Goal: Information Seeking & Learning: Learn about a topic

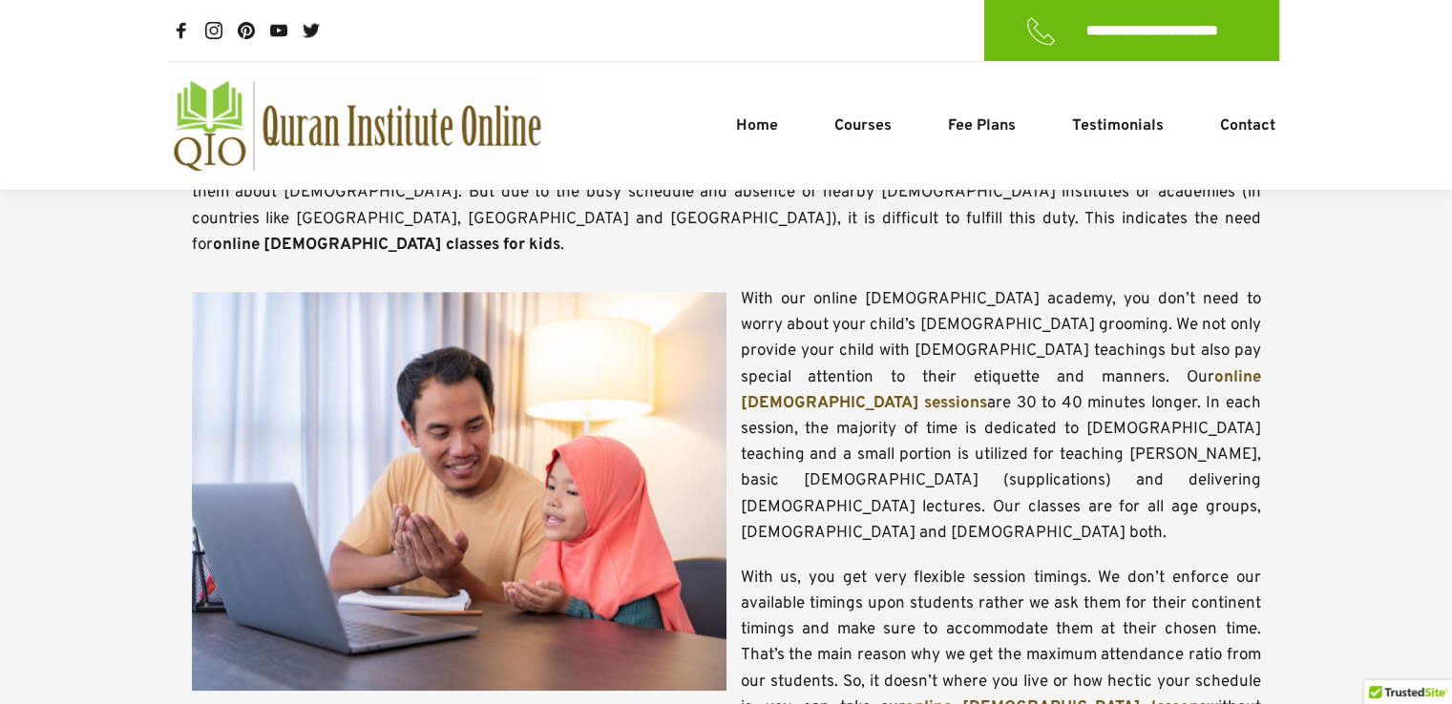
scroll to position [826, 0]
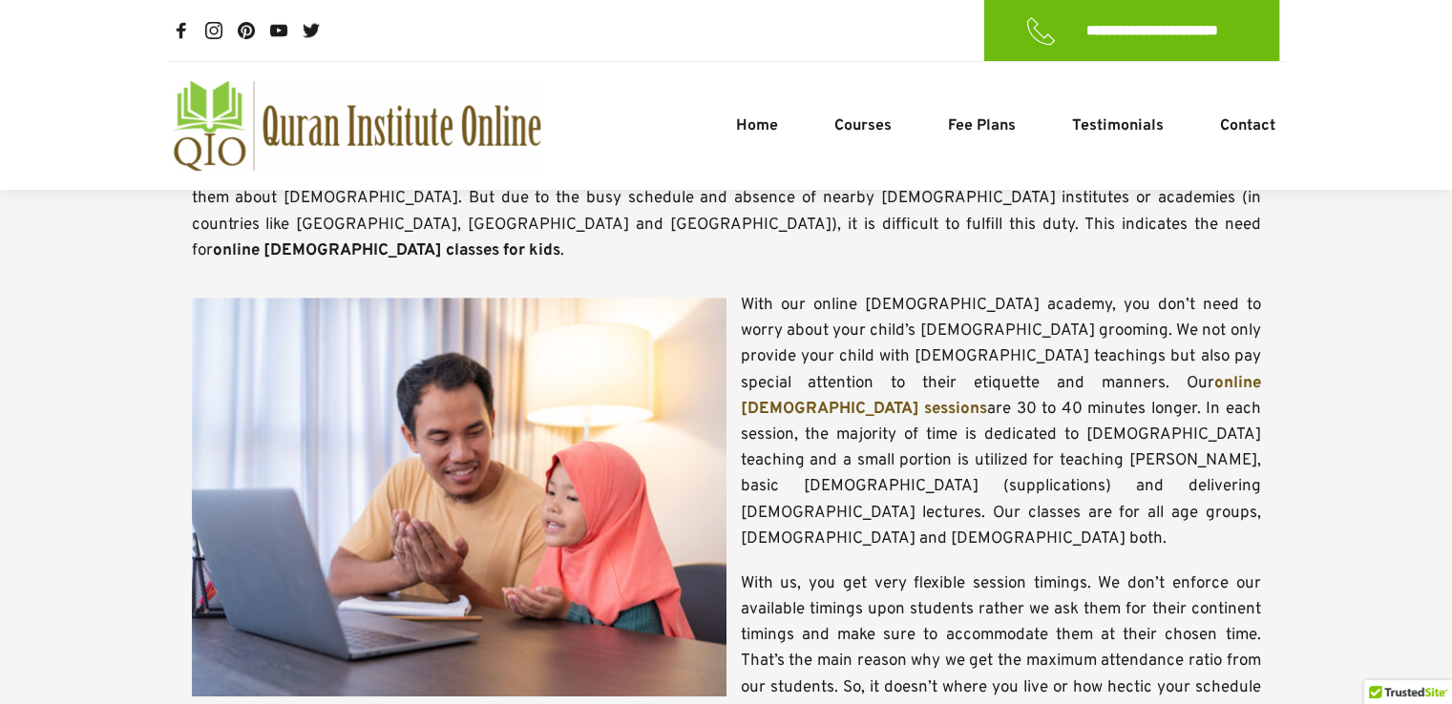
click at [1006, 295] on span "With our online [DEMOGRAPHIC_DATA] academy, you don’t need to worry about your …" at bounding box center [1003, 344] width 524 height 99
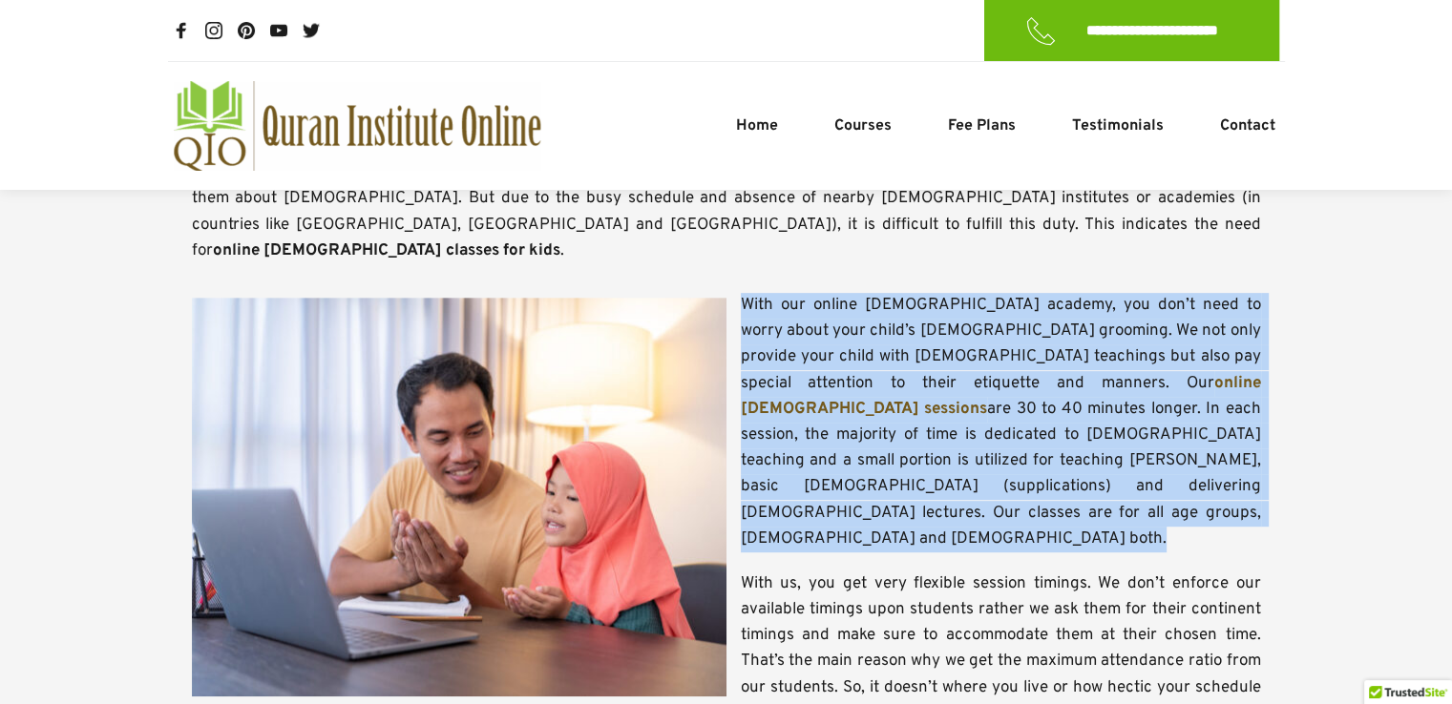
click at [1006, 295] on span "With our online [DEMOGRAPHIC_DATA] academy, you don’t need to worry about your …" at bounding box center [1003, 344] width 524 height 99
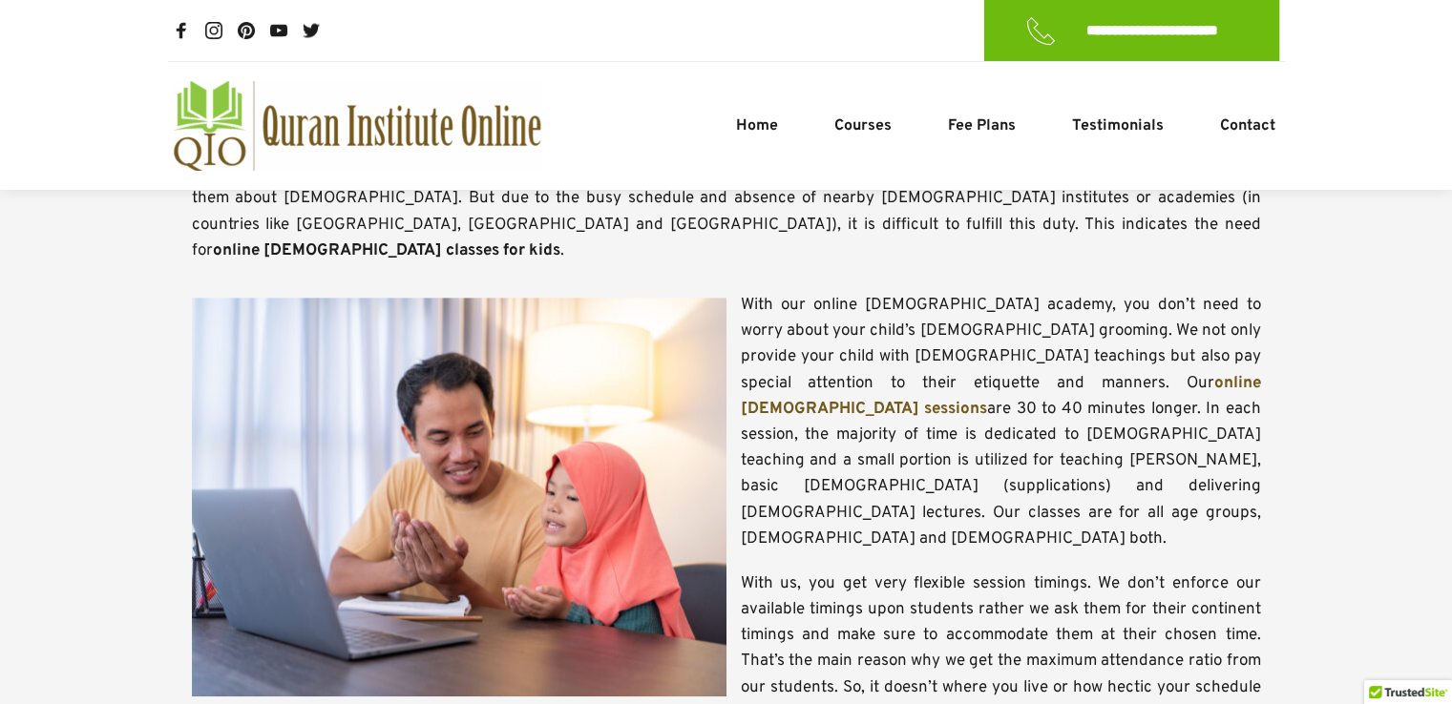
click at [1006, 295] on span "With our online [DEMOGRAPHIC_DATA] academy, you don’t need to worry about your …" at bounding box center [1003, 344] width 524 height 99
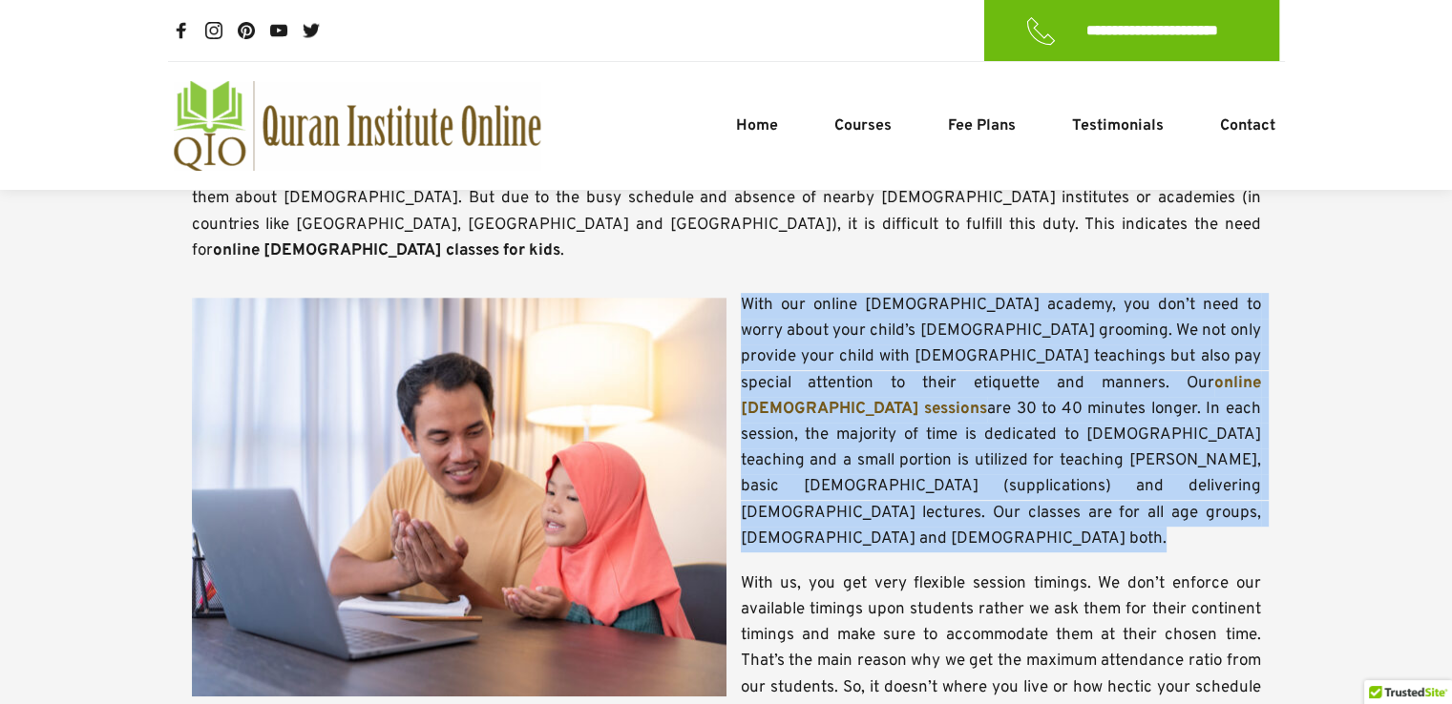
click at [1006, 295] on span "With our online [DEMOGRAPHIC_DATA] academy, you don’t need to worry about your …" at bounding box center [1003, 344] width 524 height 99
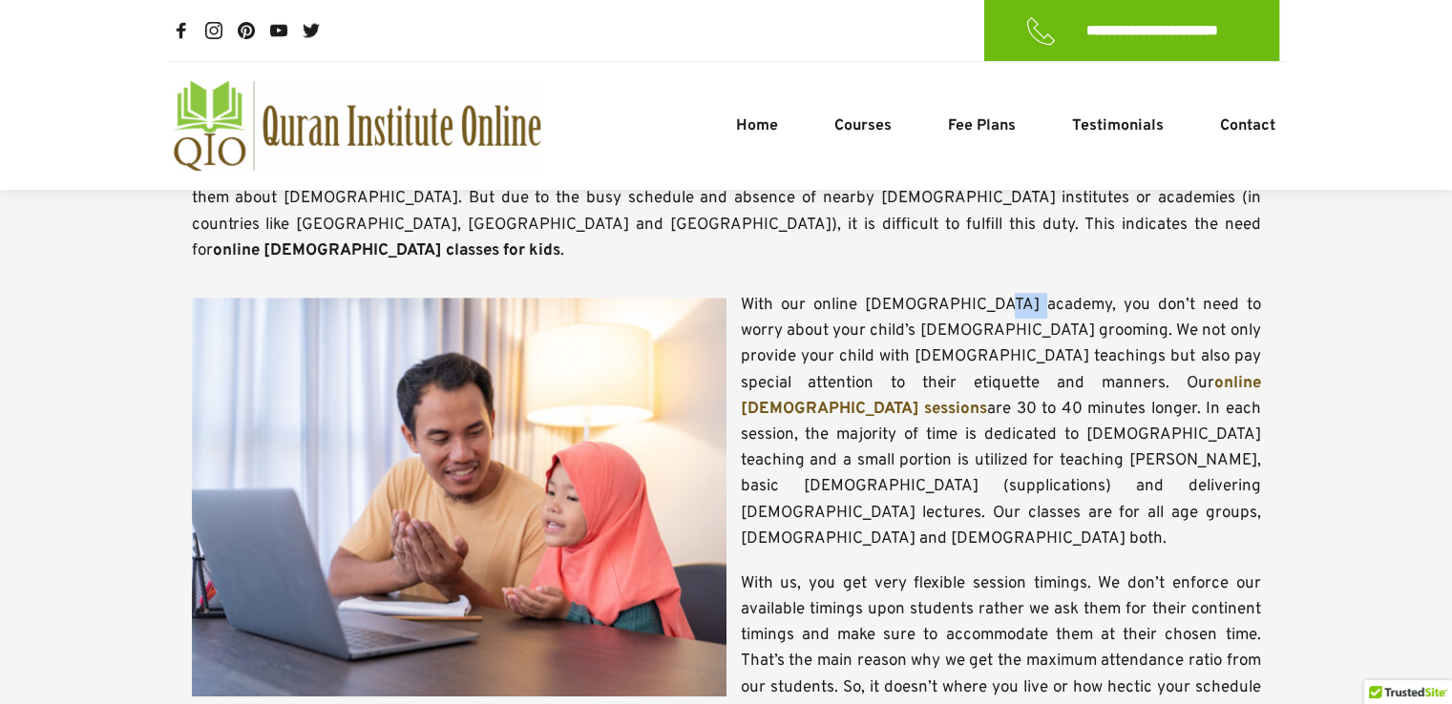
click at [1006, 295] on span "With our online [DEMOGRAPHIC_DATA] academy, you don’t need to worry about your …" at bounding box center [1003, 344] width 524 height 99
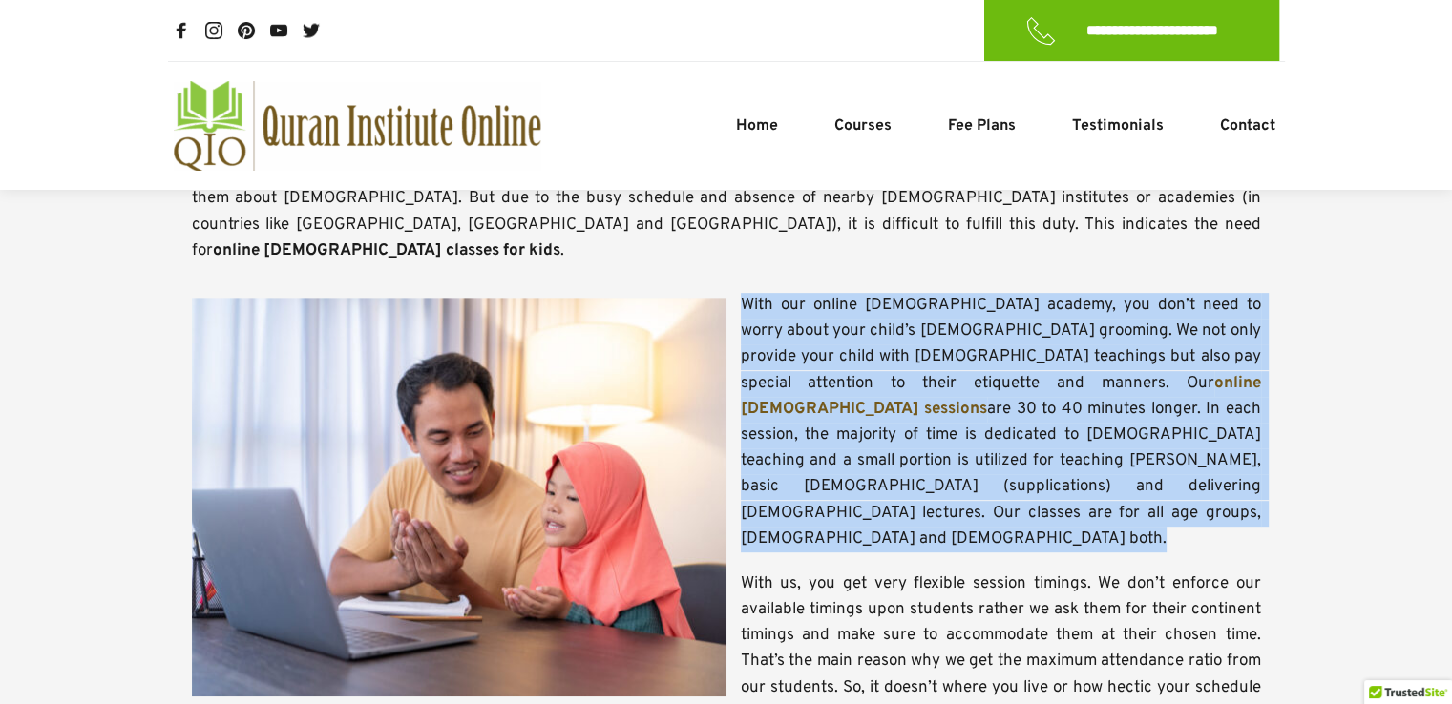
click at [1006, 295] on span "With our online [DEMOGRAPHIC_DATA] academy, you don’t need to worry about your …" at bounding box center [1003, 344] width 524 height 99
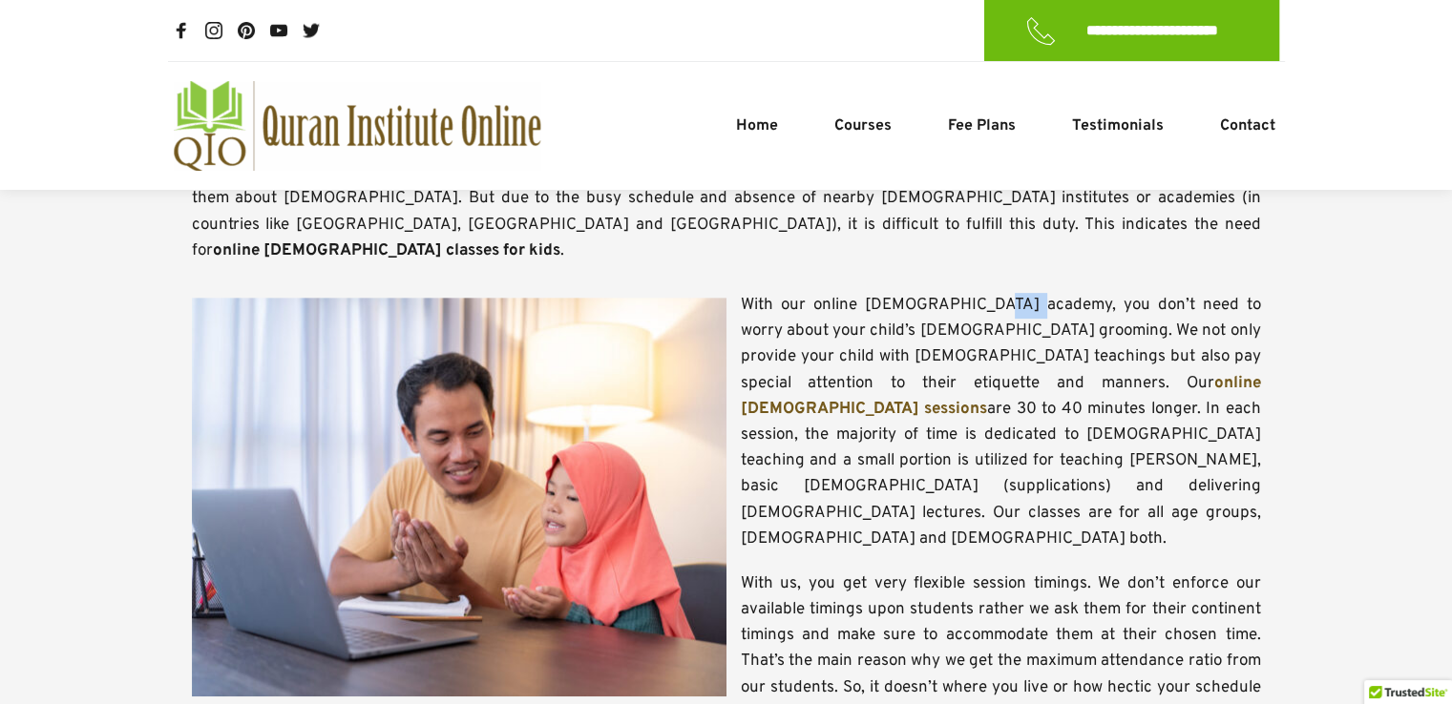
click at [1006, 295] on span "With our online [DEMOGRAPHIC_DATA] academy, you don’t need to worry about your …" at bounding box center [1003, 344] width 524 height 99
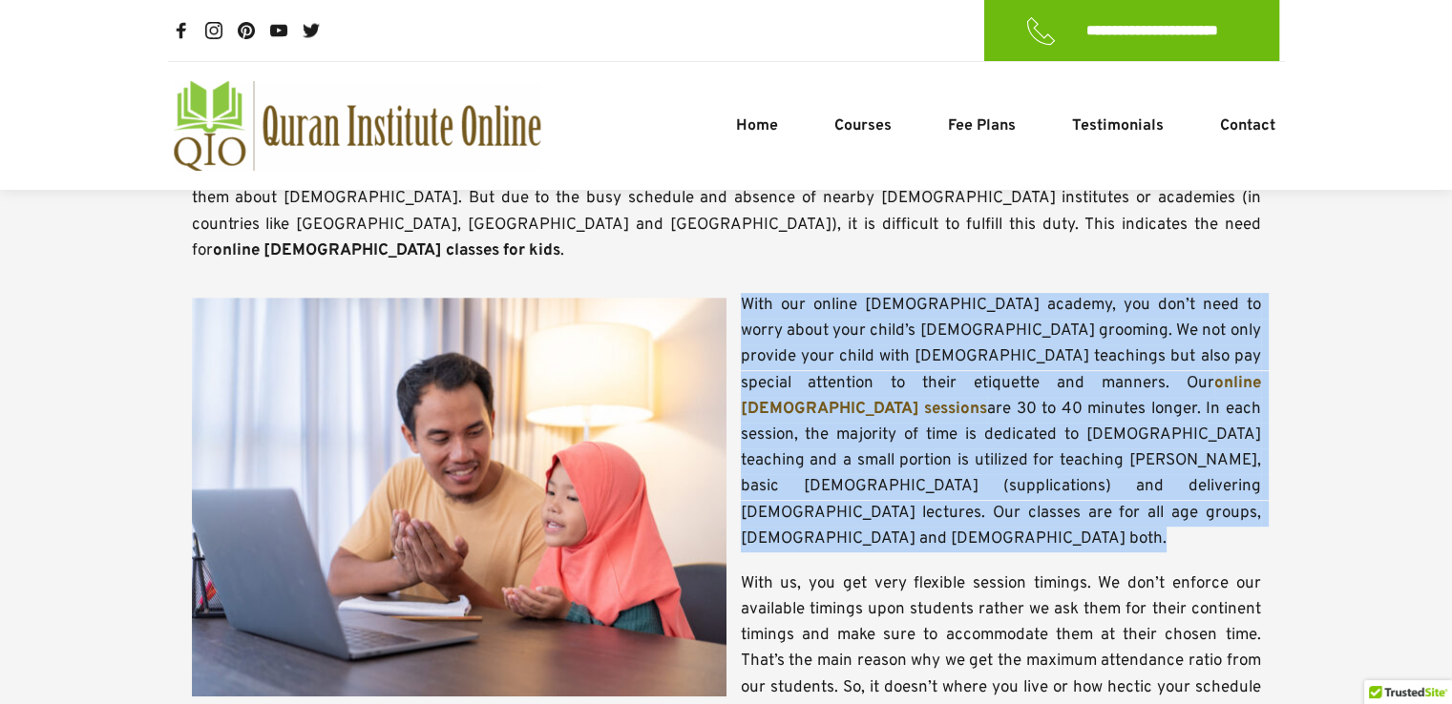
click at [1006, 295] on span "With our online [DEMOGRAPHIC_DATA] academy, you don’t need to worry about your …" at bounding box center [1003, 344] width 524 height 99
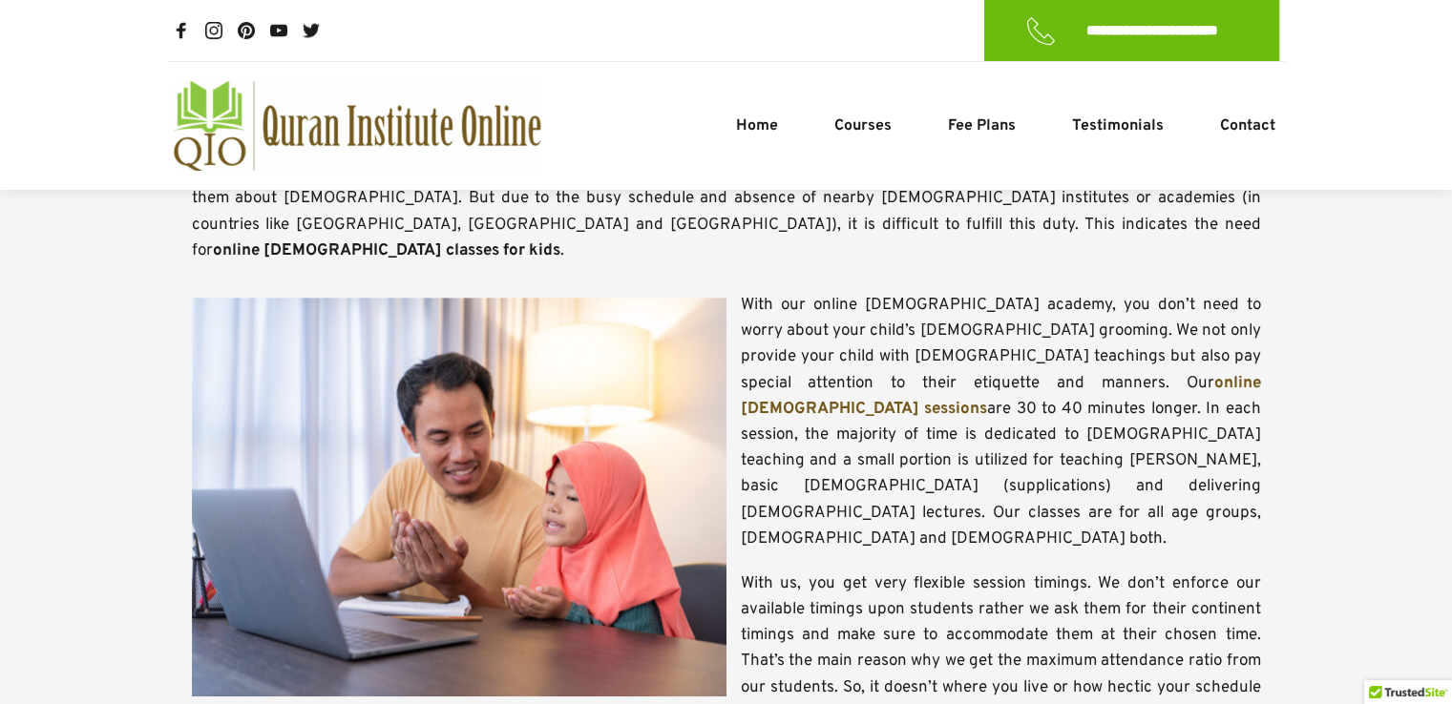
click at [886, 329] on span "With our online [DEMOGRAPHIC_DATA] academy, you don’t need to worry about your …" at bounding box center [1003, 344] width 524 height 99
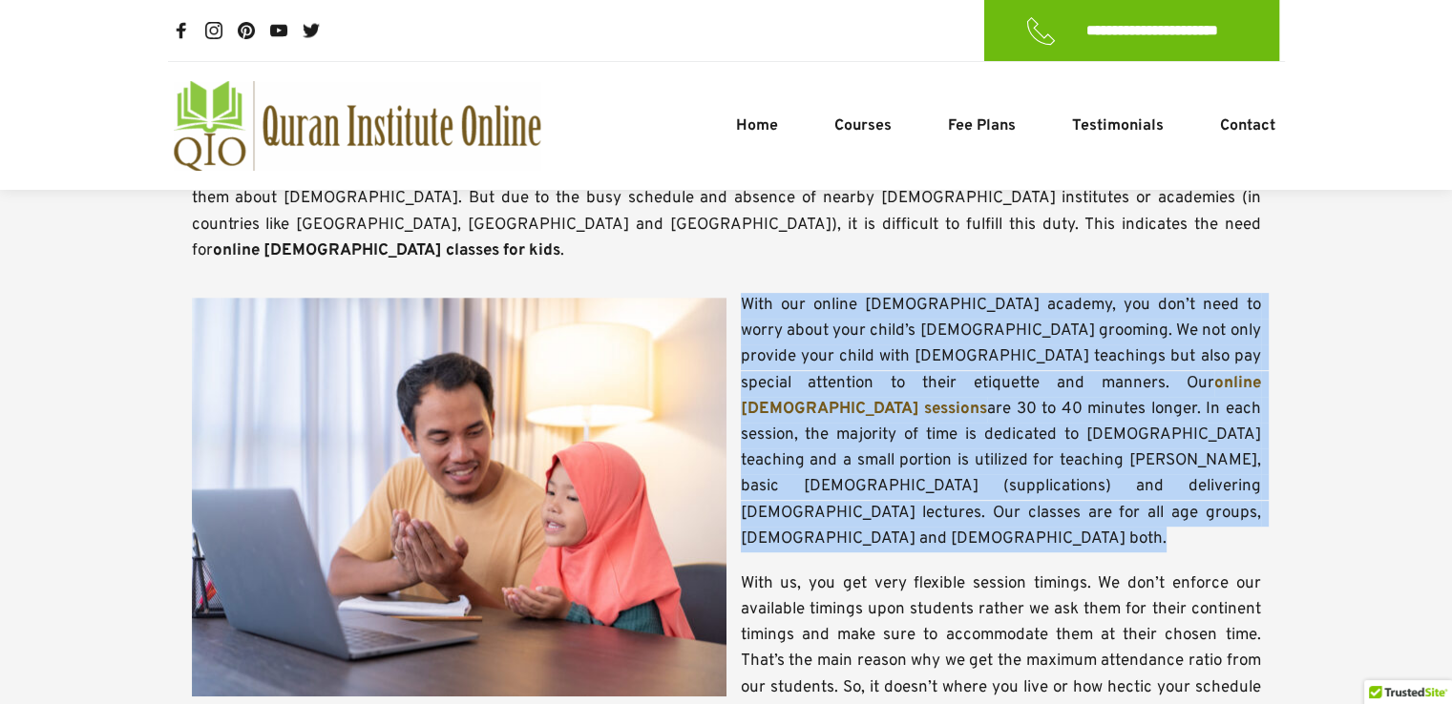
click at [886, 329] on span "With our online [DEMOGRAPHIC_DATA] academy, you don’t need to worry about your …" at bounding box center [1003, 344] width 524 height 99
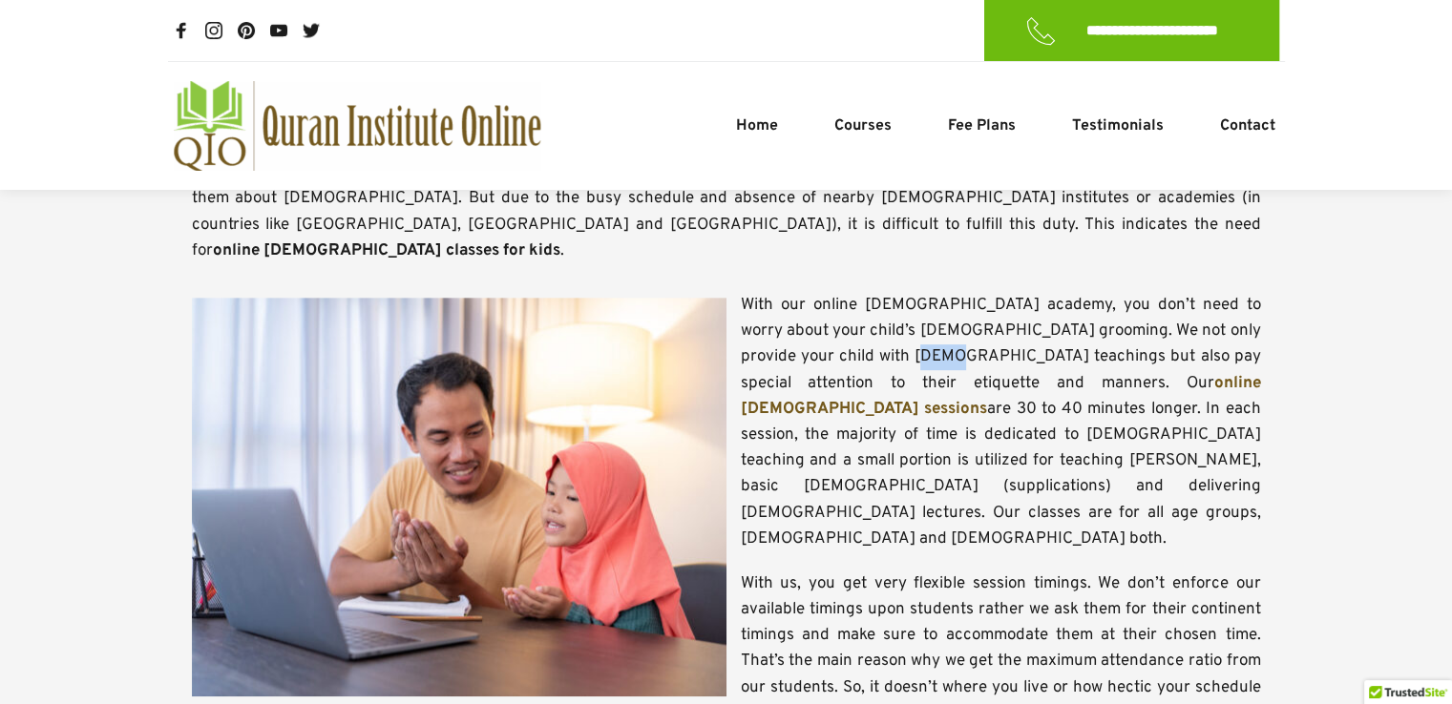
click at [886, 329] on span "With our online [DEMOGRAPHIC_DATA] academy, you don’t need to worry about your …" at bounding box center [1003, 344] width 524 height 99
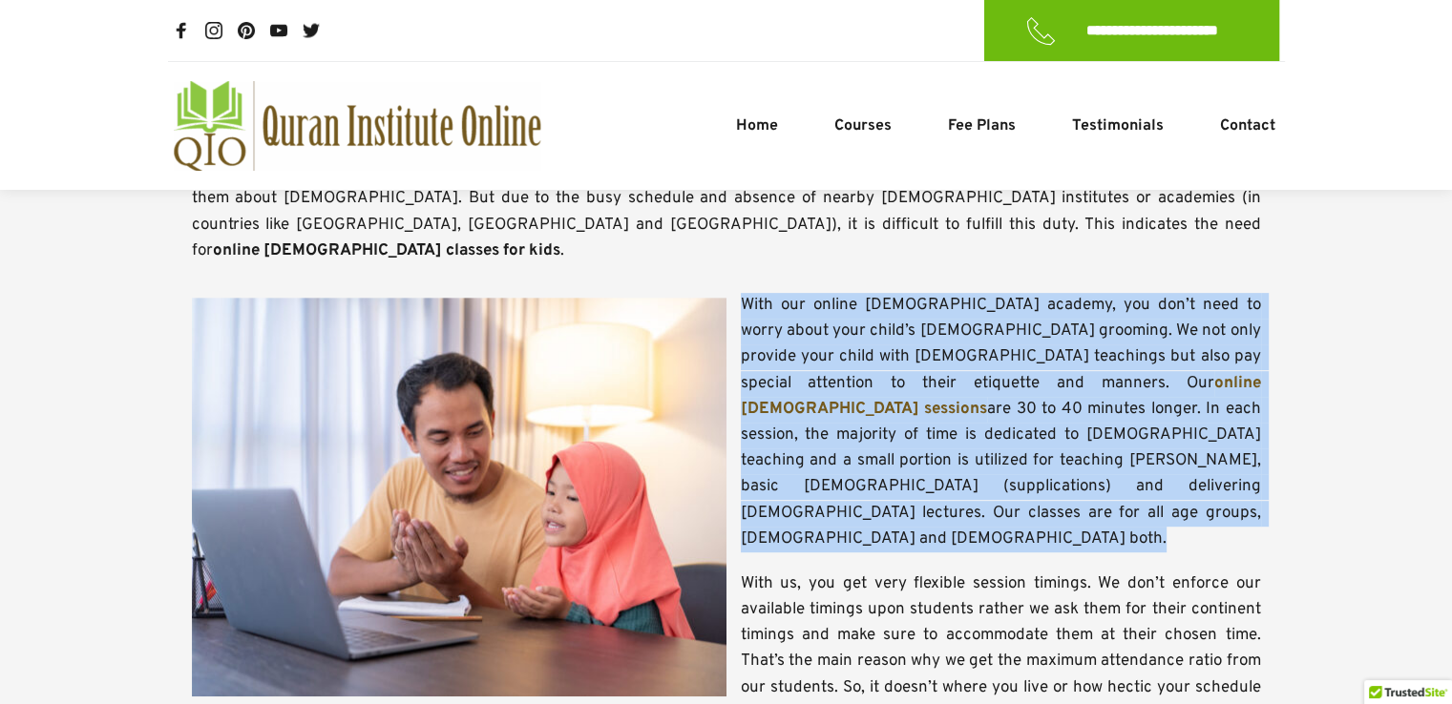
click at [886, 329] on span "With our online [DEMOGRAPHIC_DATA] academy, you don’t need to worry about your …" at bounding box center [1003, 344] width 524 height 99
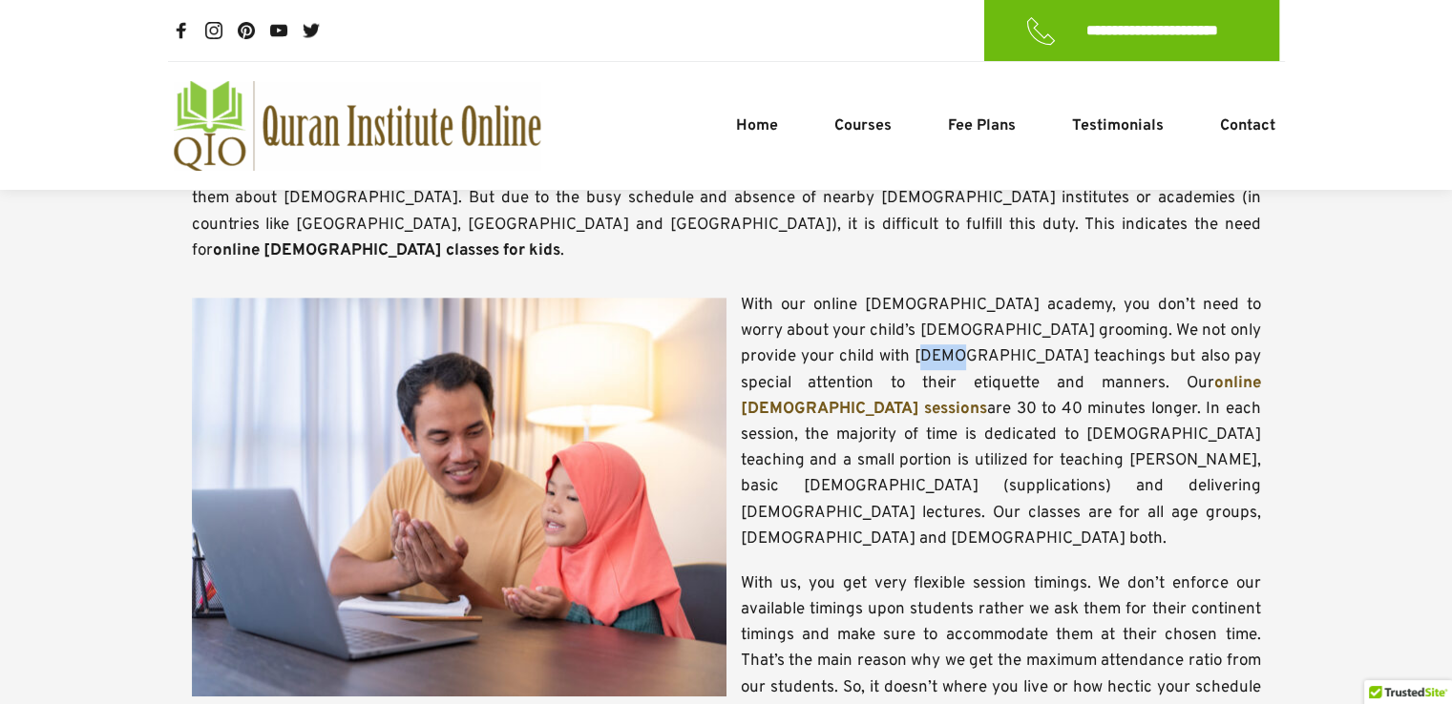
click at [886, 329] on span "With our online [DEMOGRAPHIC_DATA] academy, you don’t need to worry about your …" at bounding box center [1003, 344] width 524 height 99
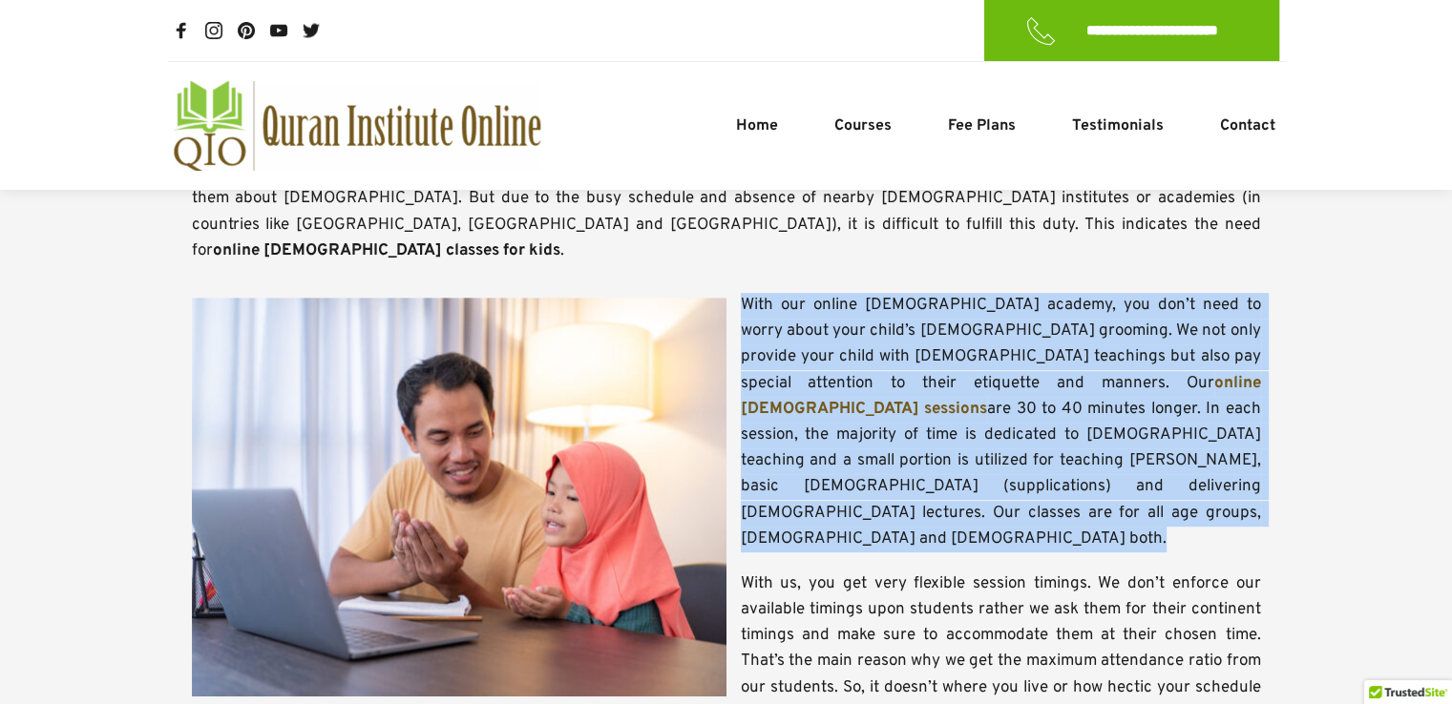
click at [886, 329] on span "With our online [DEMOGRAPHIC_DATA] academy, you don’t need to worry about your …" at bounding box center [1003, 344] width 524 height 99
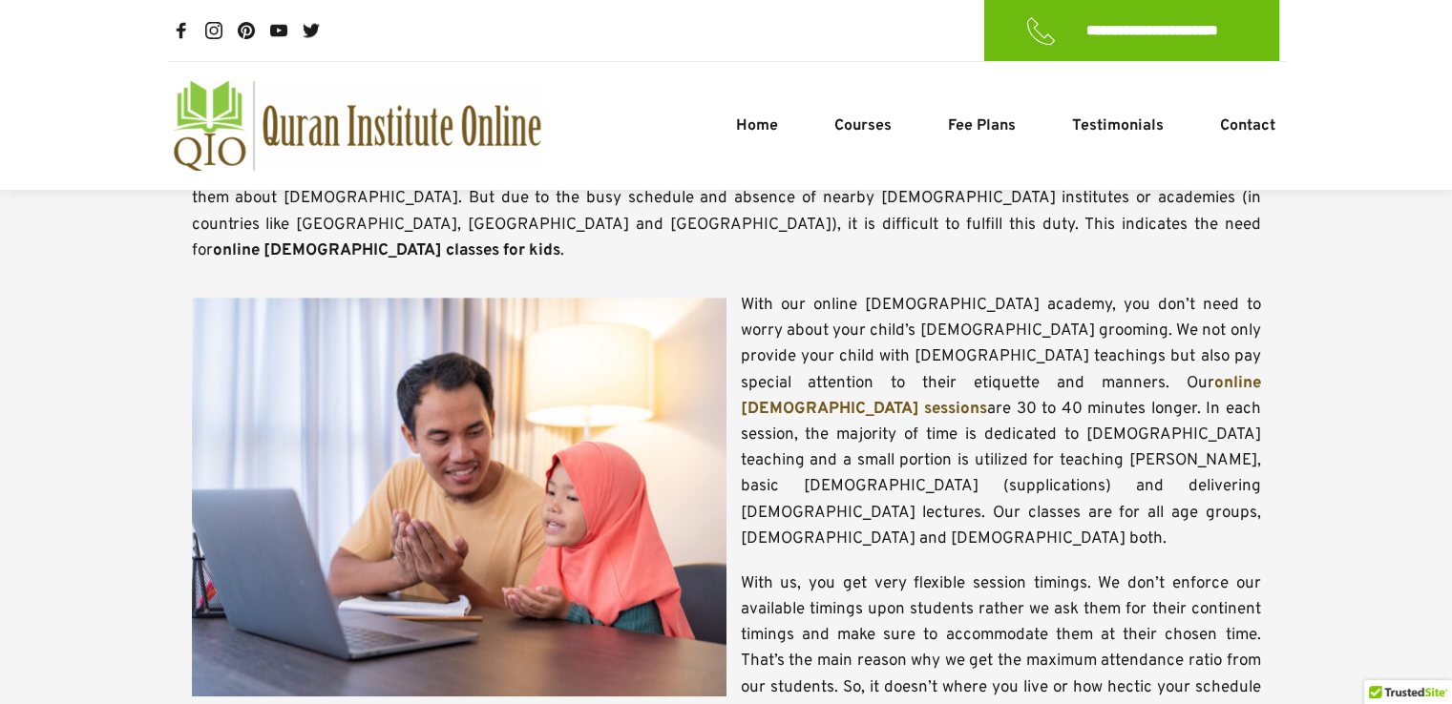
click at [886, 329] on span "With our online [DEMOGRAPHIC_DATA] academy, you don’t need to worry about your …" at bounding box center [1003, 344] width 524 height 99
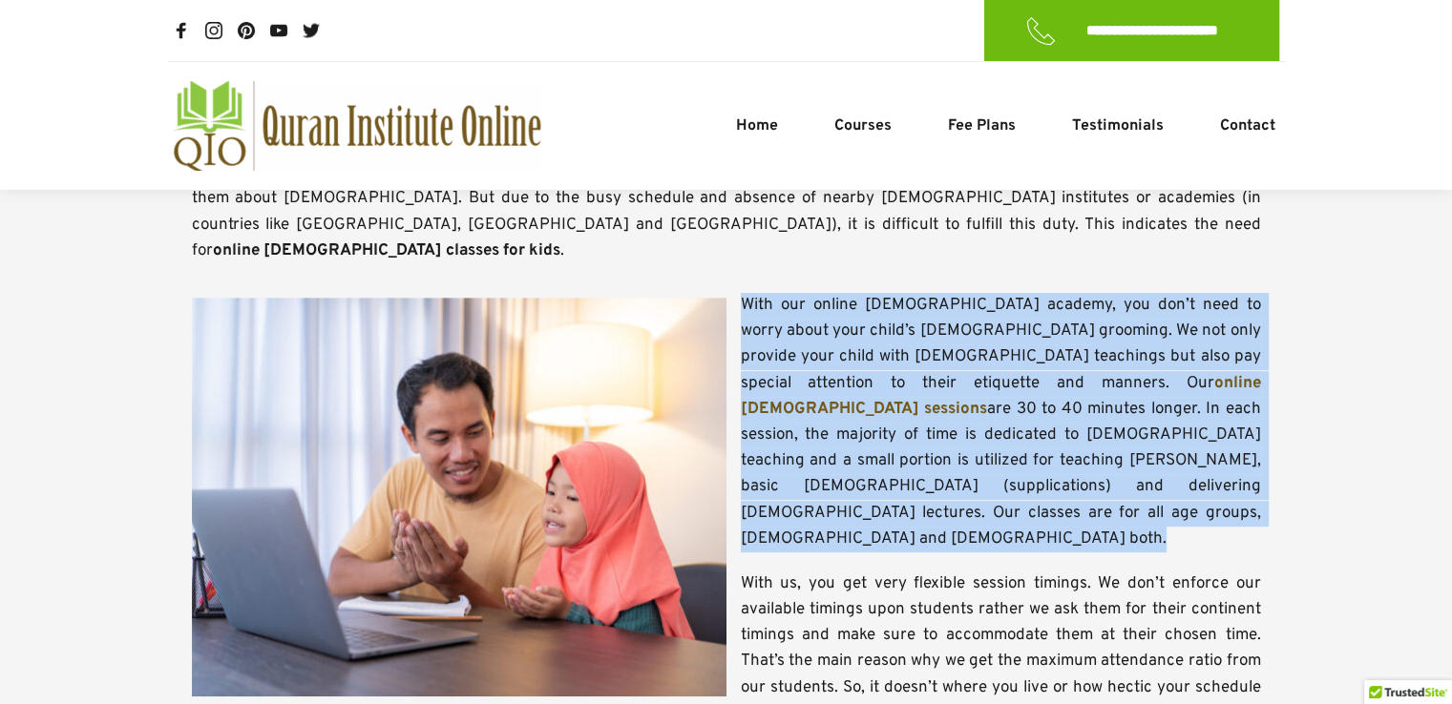
click at [886, 329] on span "With our online [DEMOGRAPHIC_DATA] academy, you don’t need to worry about your …" at bounding box center [1003, 344] width 524 height 99
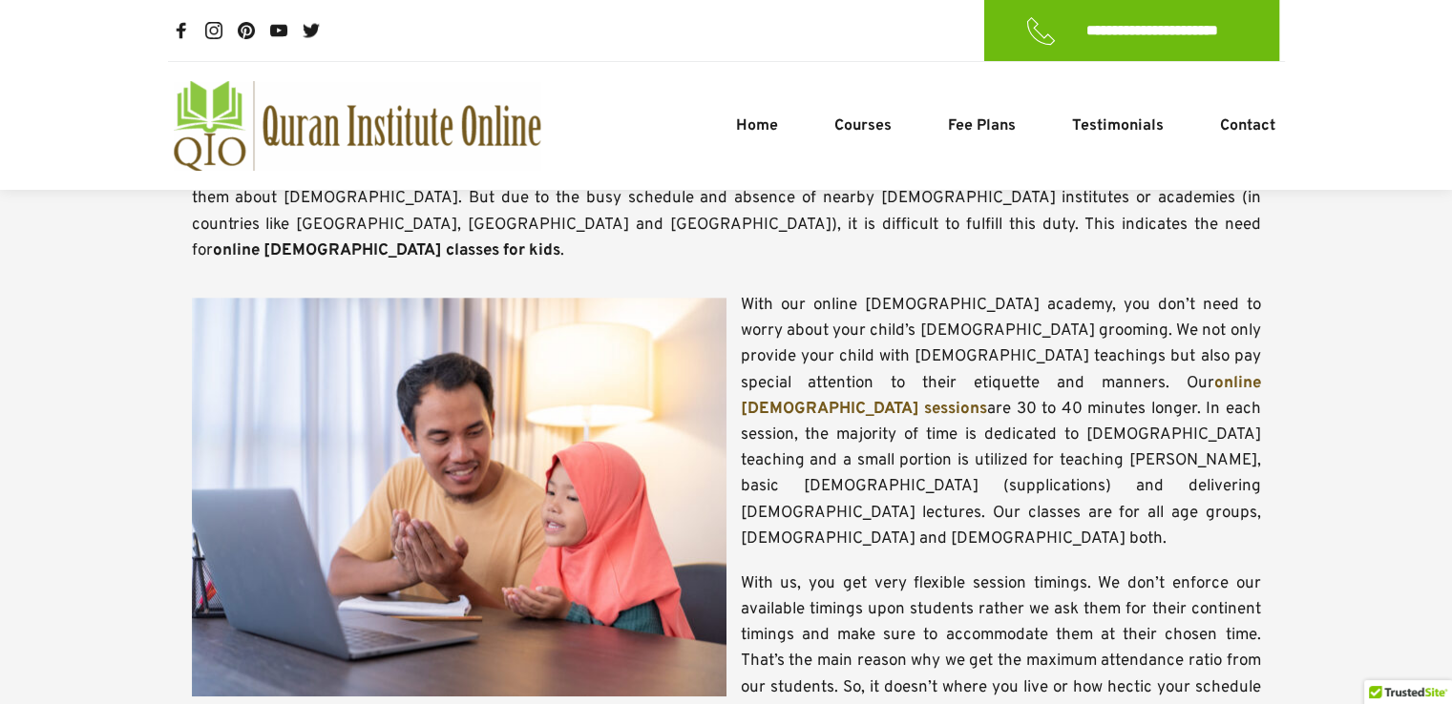
click at [886, 329] on span "With our online [DEMOGRAPHIC_DATA] academy, you don’t need to worry about your …" at bounding box center [1003, 344] width 524 height 99
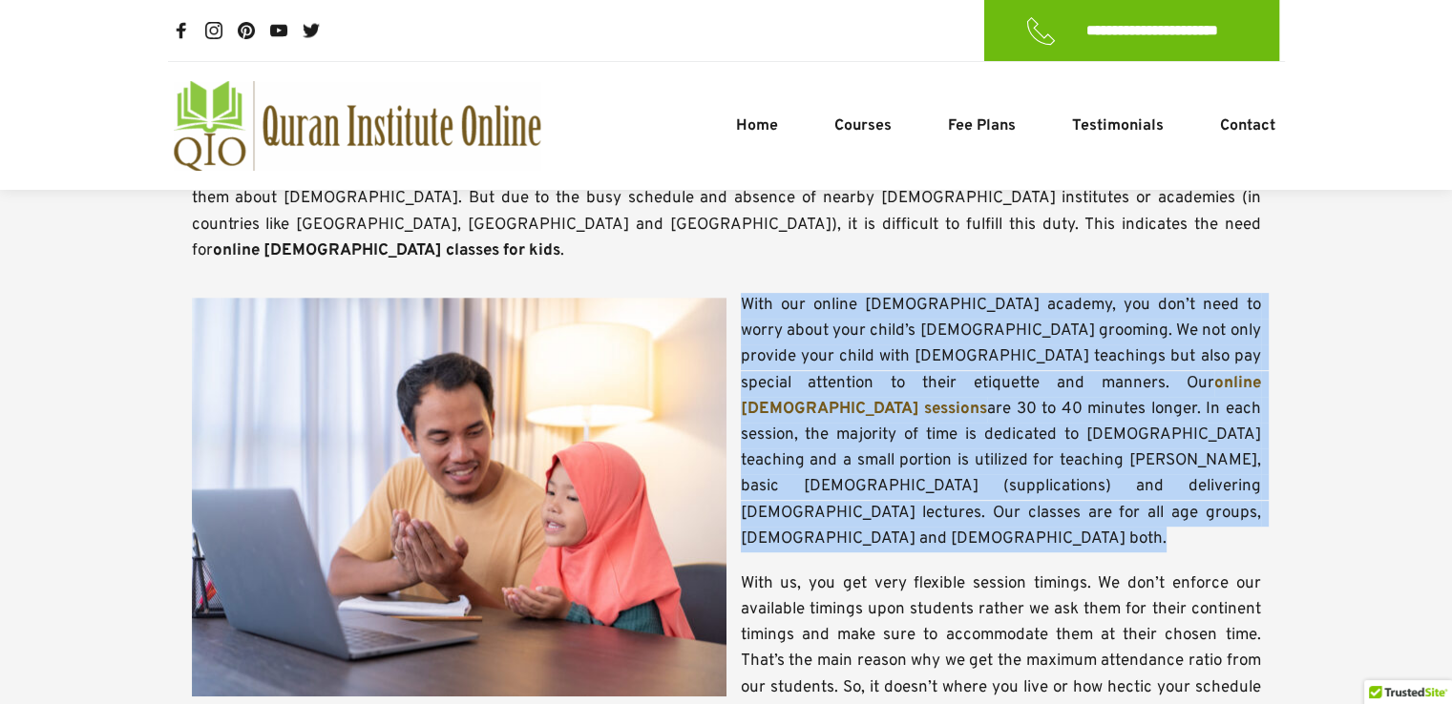
click at [886, 329] on span "With our online [DEMOGRAPHIC_DATA] academy, you don’t need to worry about your …" at bounding box center [1003, 344] width 524 height 99
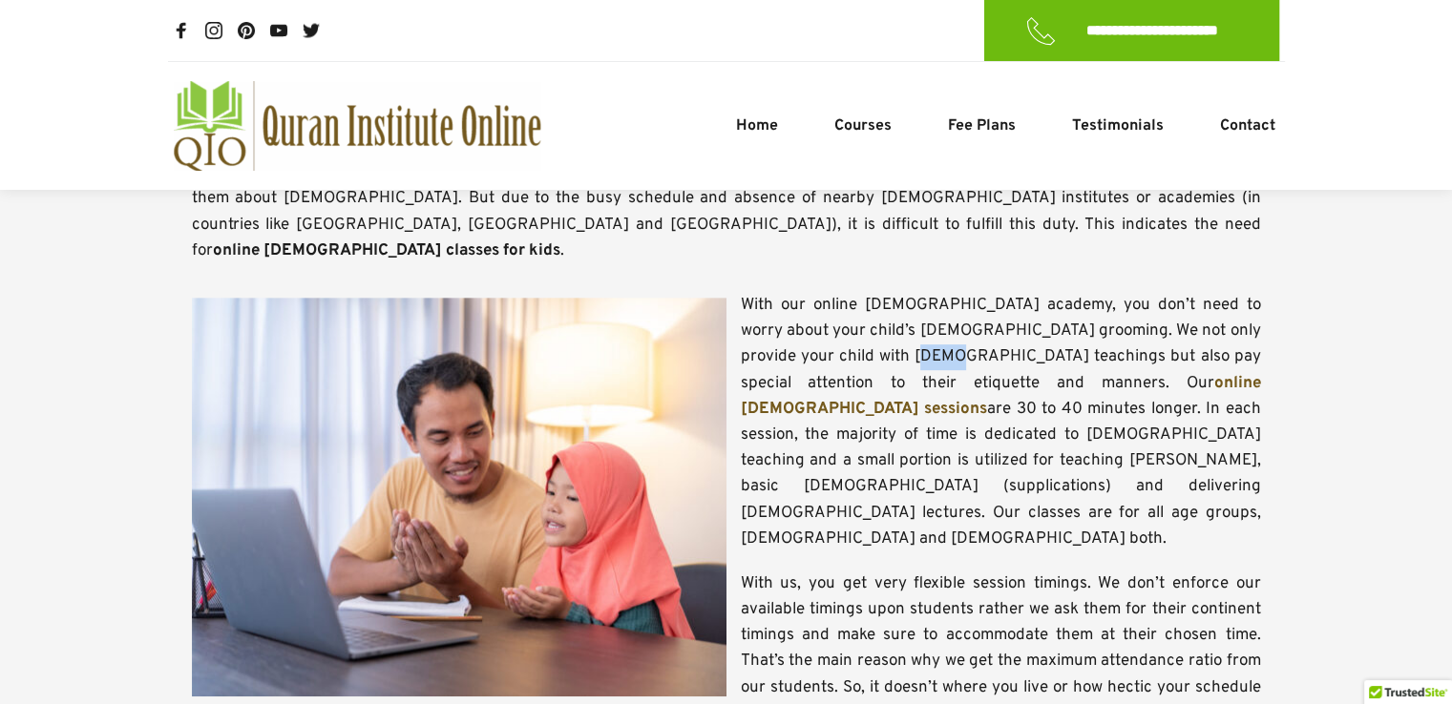
click at [886, 329] on span "With our online [DEMOGRAPHIC_DATA] academy, you don’t need to worry about your …" at bounding box center [1003, 344] width 524 height 99
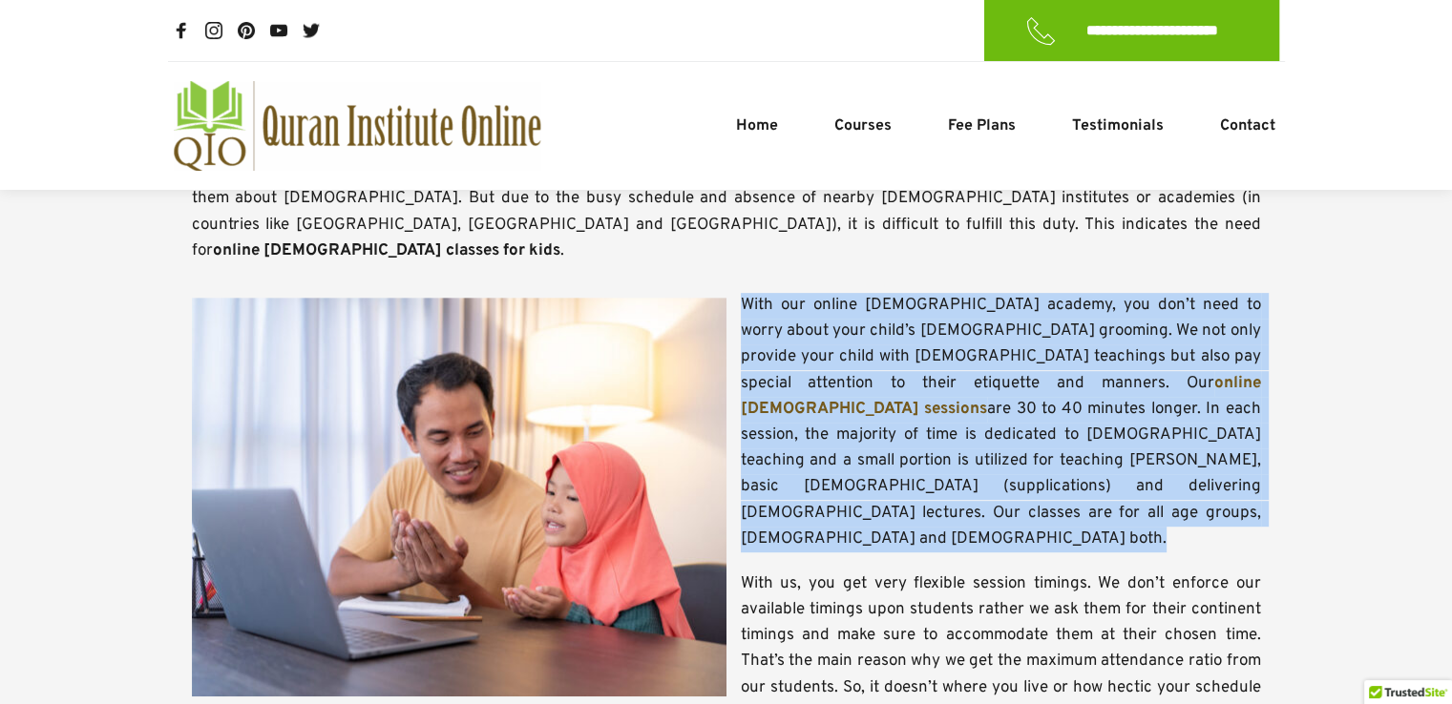
click at [886, 329] on span "With our online [DEMOGRAPHIC_DATA] academy, you don’t need to worry about your …" at bounding box center [1003, 344] width 524 height 99
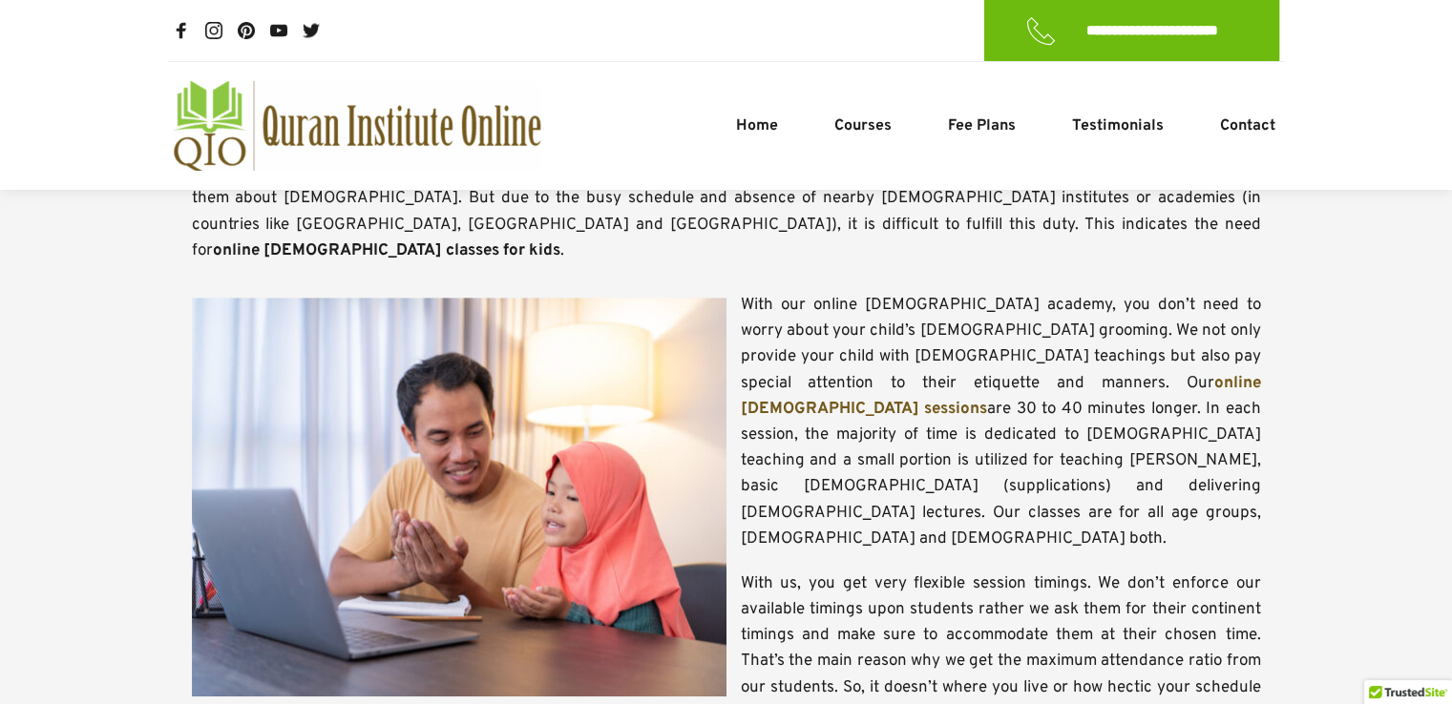
click at [886, 329] on span "With our online [DEMOGRAPHIC_DATA] academy, you don’t need to worry about your …" at bounding box center [1003, 344] width 524 height 99
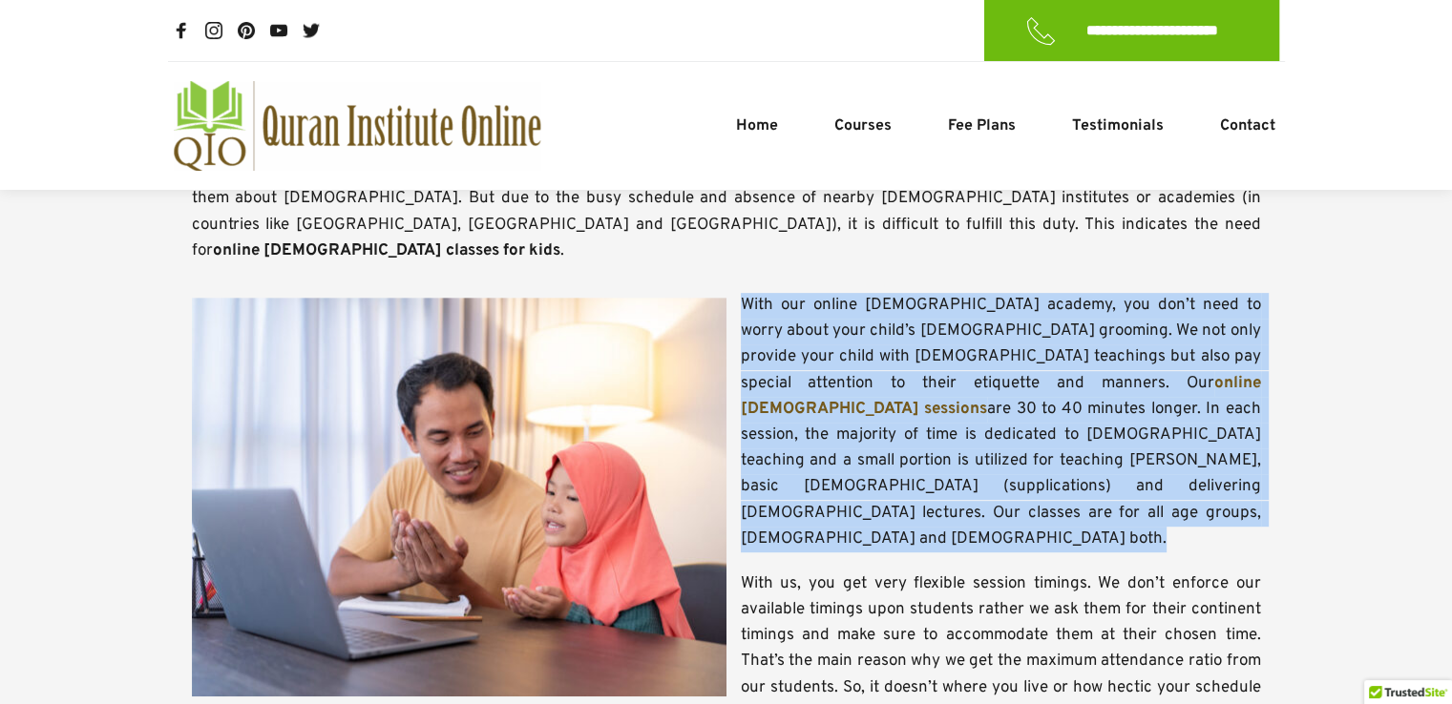
click at [886, 329] on span "With our online [DEMOGRAPHIC_DATA] academy, you don’t need to worry about your …" at bounding box center [1003, 344] width 524 height 99
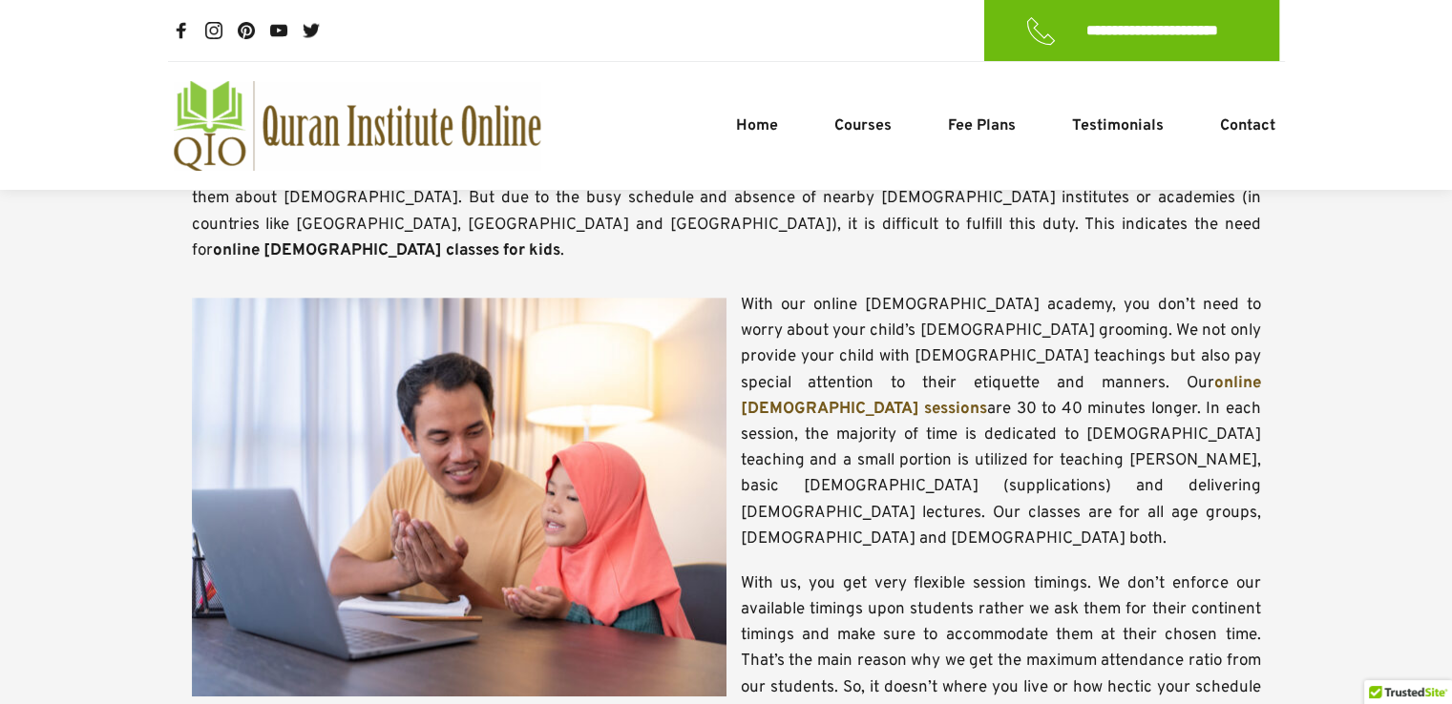
click at [886, 329] on span "With our online [DEMOGRAPHIC_DATA] academy, you don’t need to worry about your …" at bounding box center [1003, 344] width 524 height 99
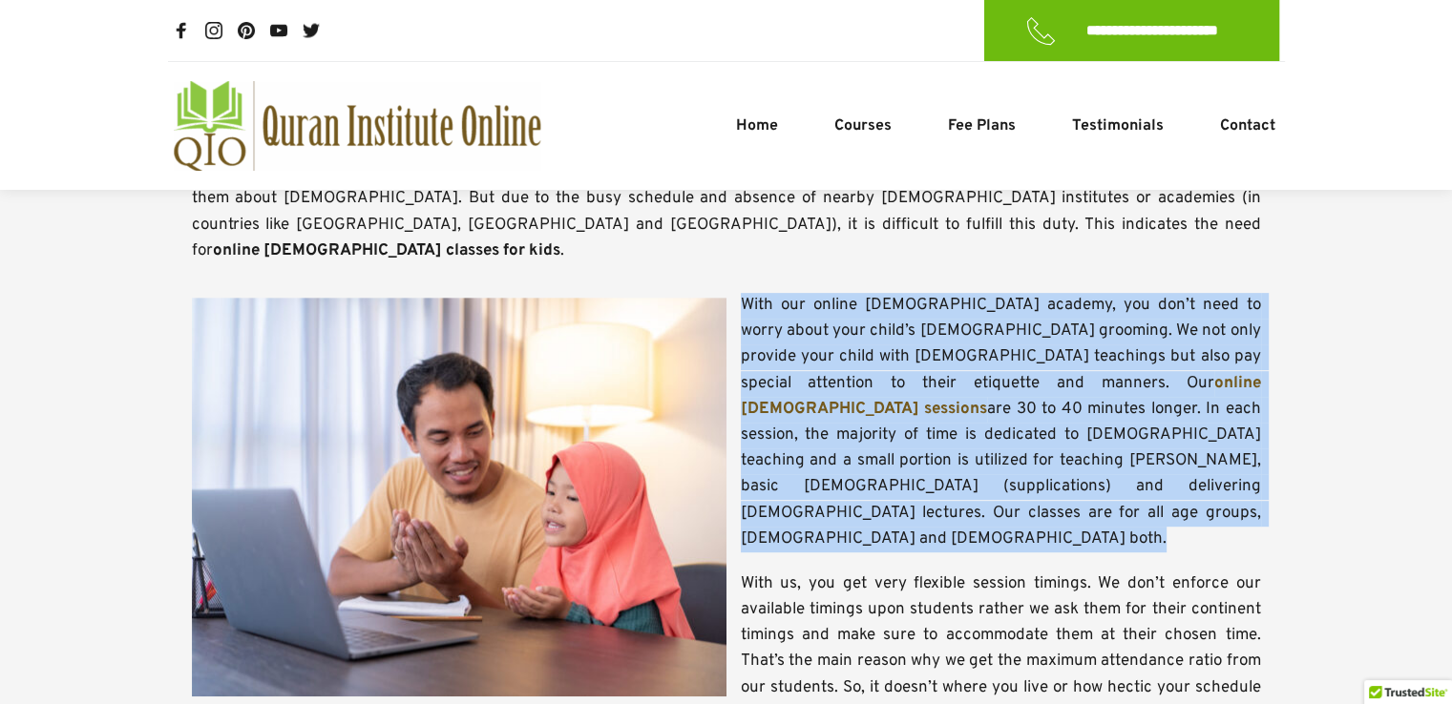
click at [886, 329] on span "With our online [DEMOGRAPHIC_DATA] academy, you don’t need to worry about your …" at bounding box center [1003, 344] width 524 height 99
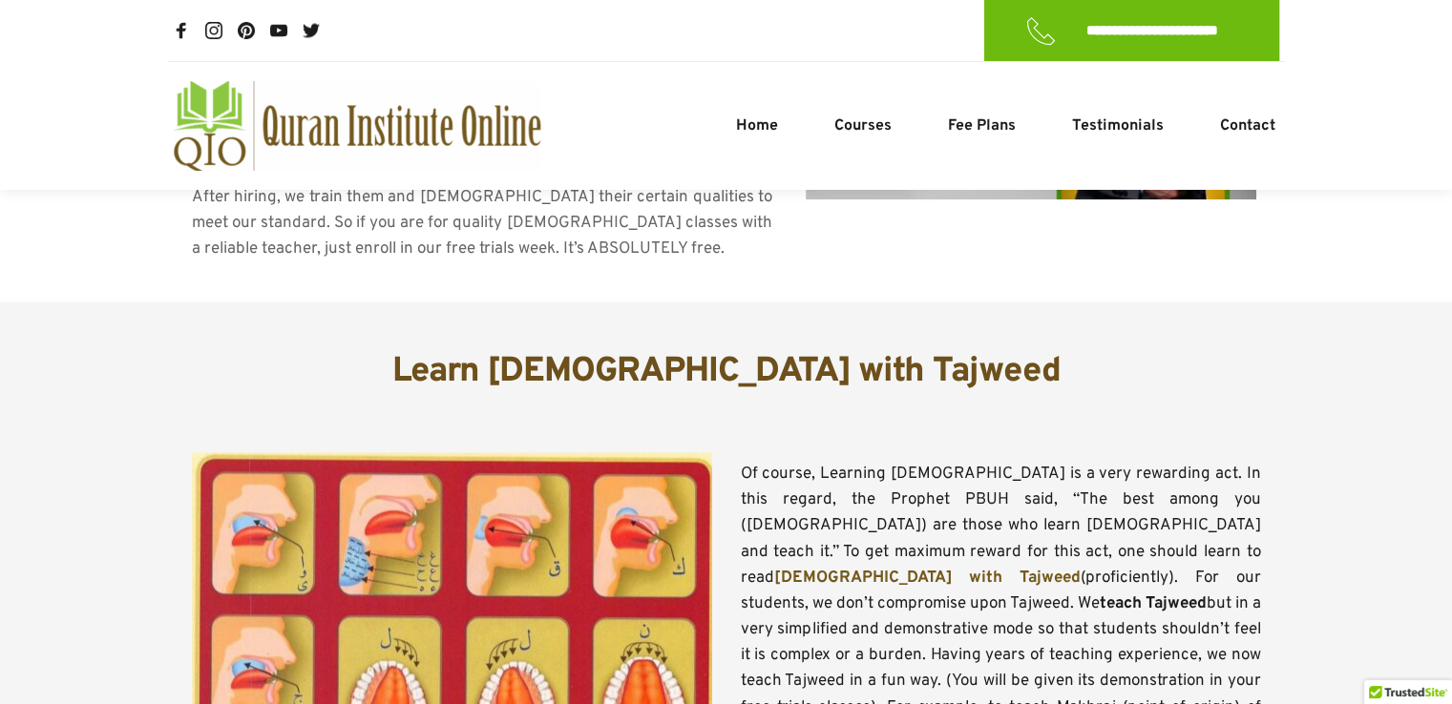
scroll to position [1947, 0]
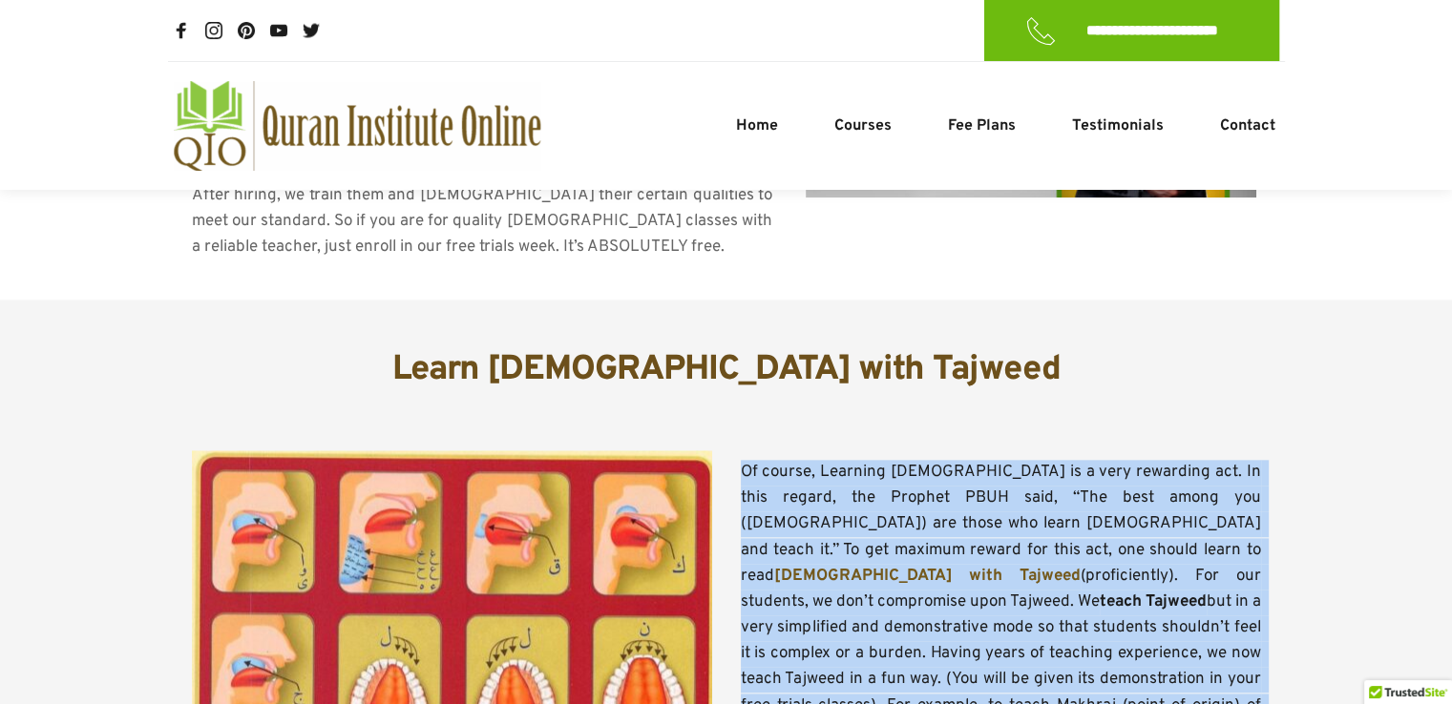
drag, startPoint x: 742, startPoint y: 334, endPoint x: 999, endPoint y: 585, distance: 359.7
click at [999, 585] on p "Of course, Learning Quran is a very rewarding act. In this regard, the Prophet …" at bounding box center [1001, 615] width 520 height 311
click at [999, 592] on span "but in a very simplified and demonstrative mode so that students shouldn’t feel…" at bounding box center [1003, 680] width 524 height 177
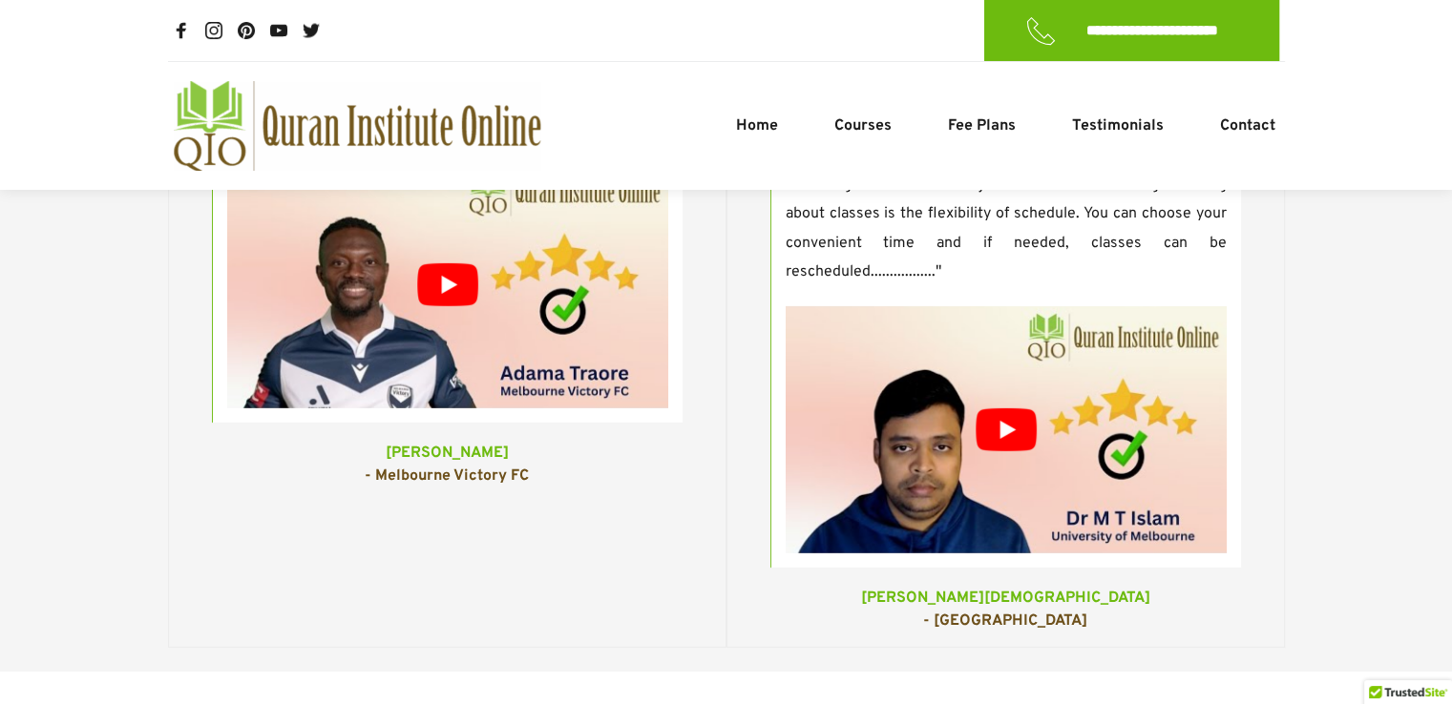
scroll to position [6280, 0]
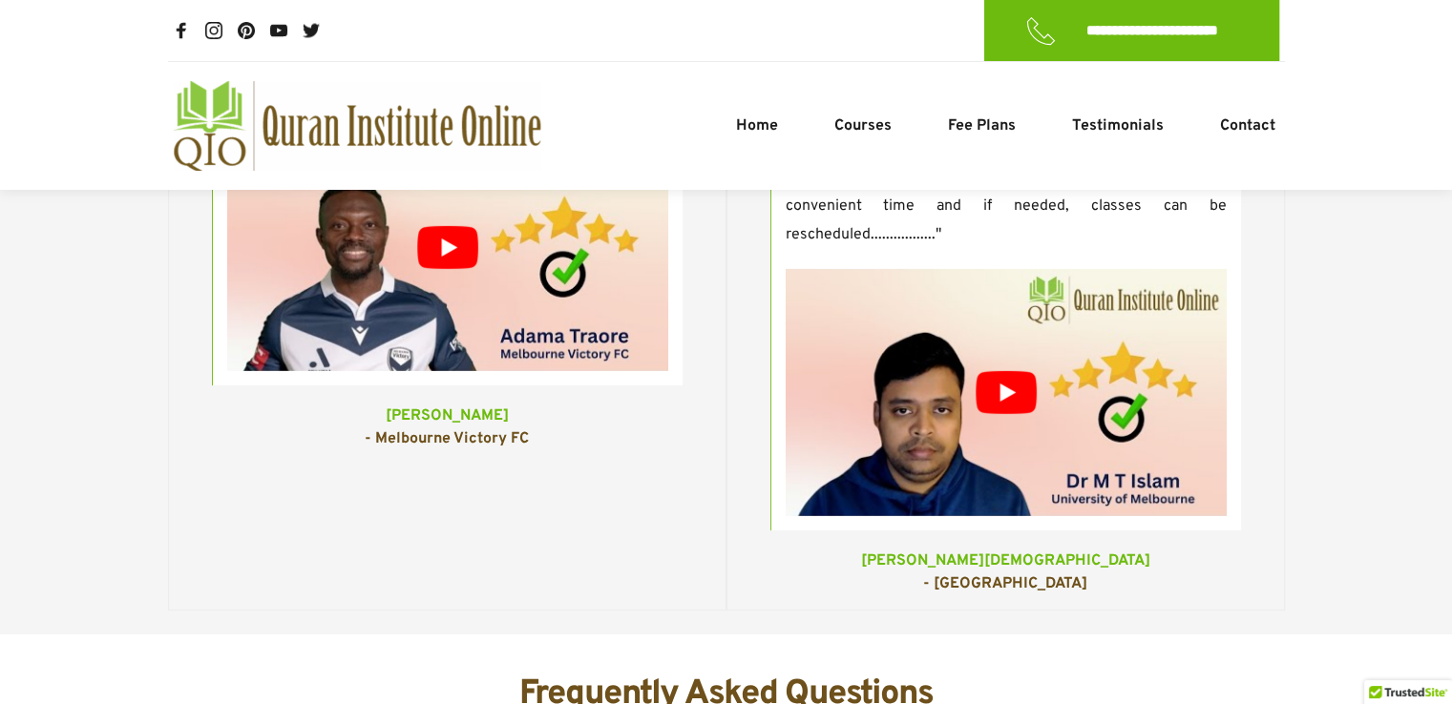
scroll to position [6343, 0]
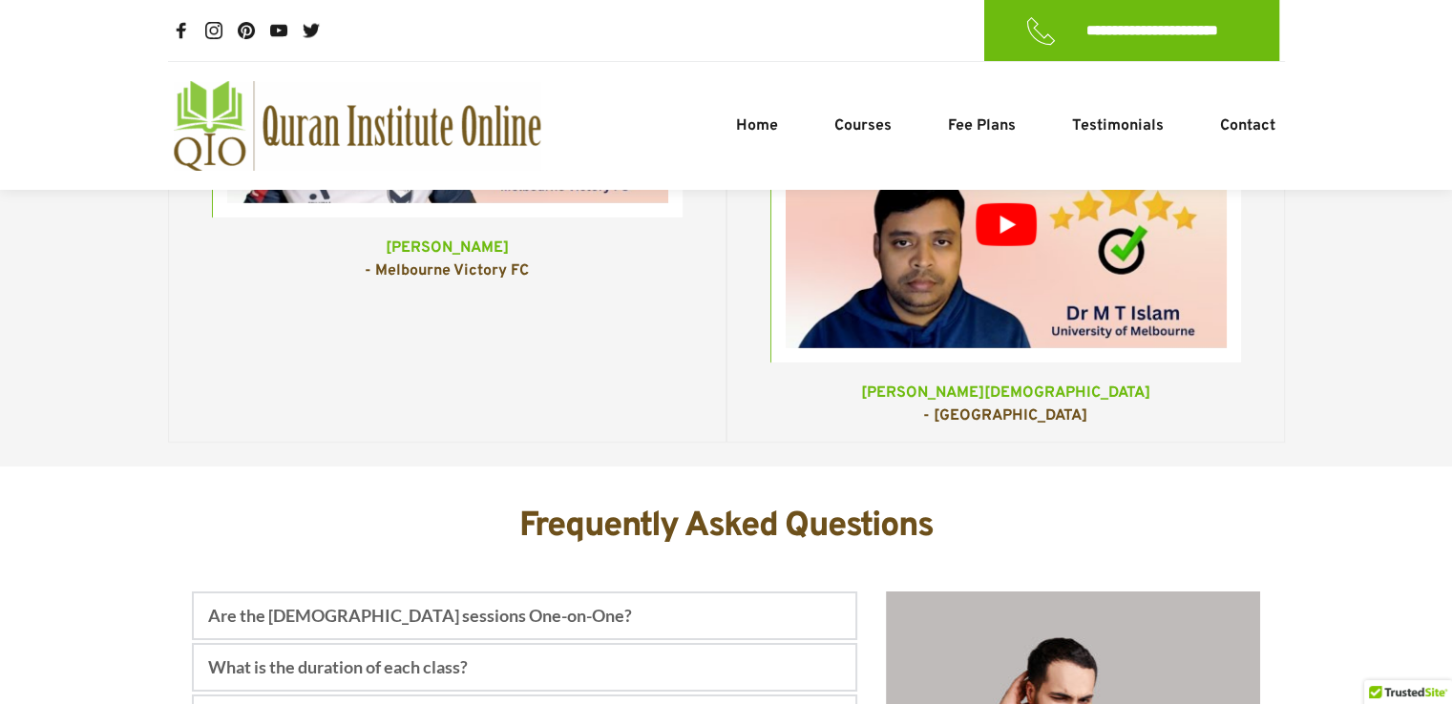
scroll to position [6502, 0]
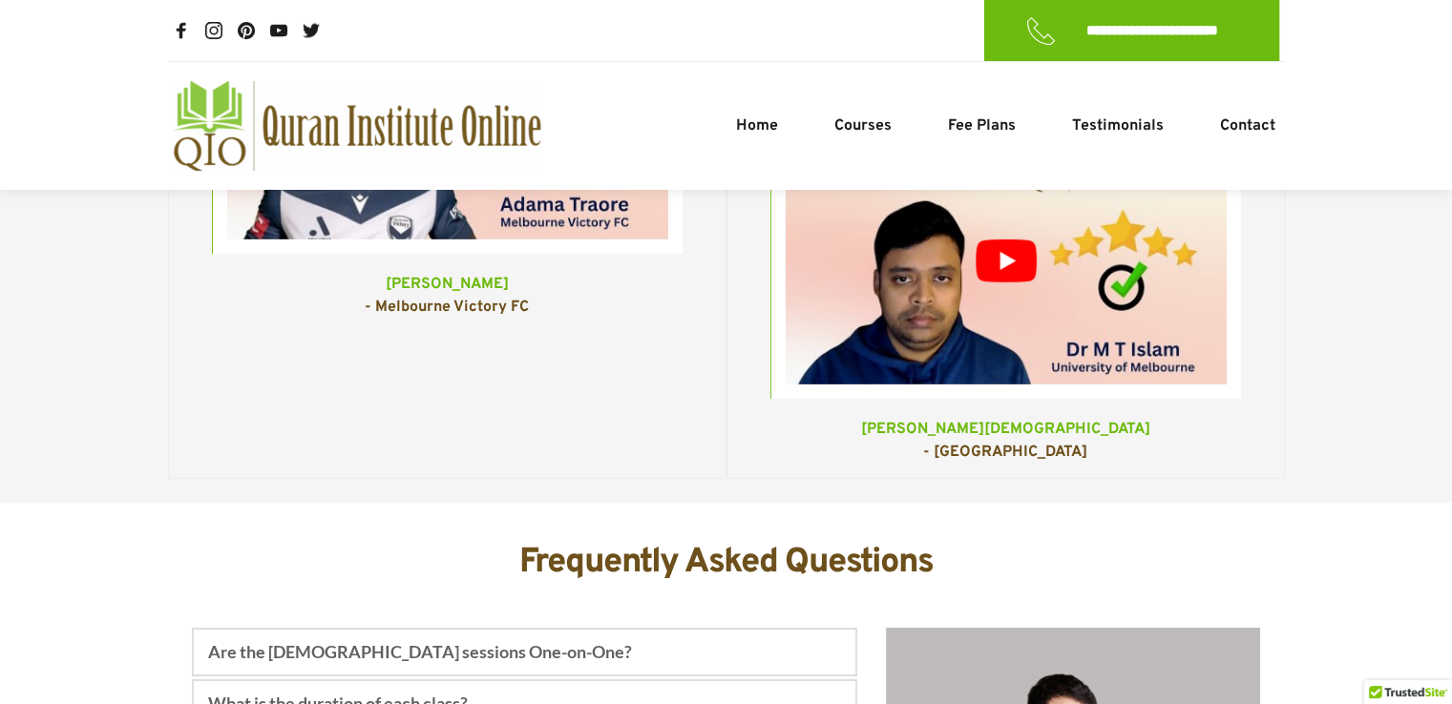
scroll to position [6452, 0]
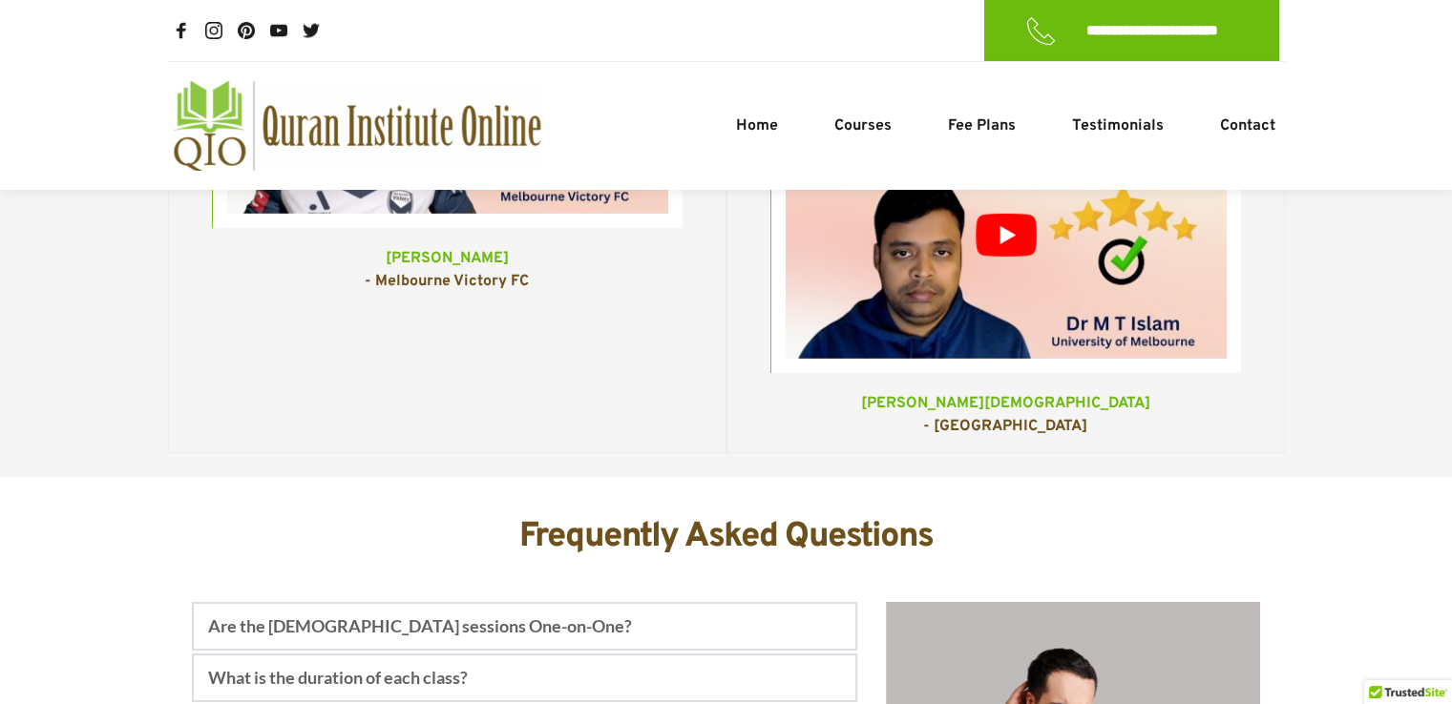
scroll to position [6495, 0]
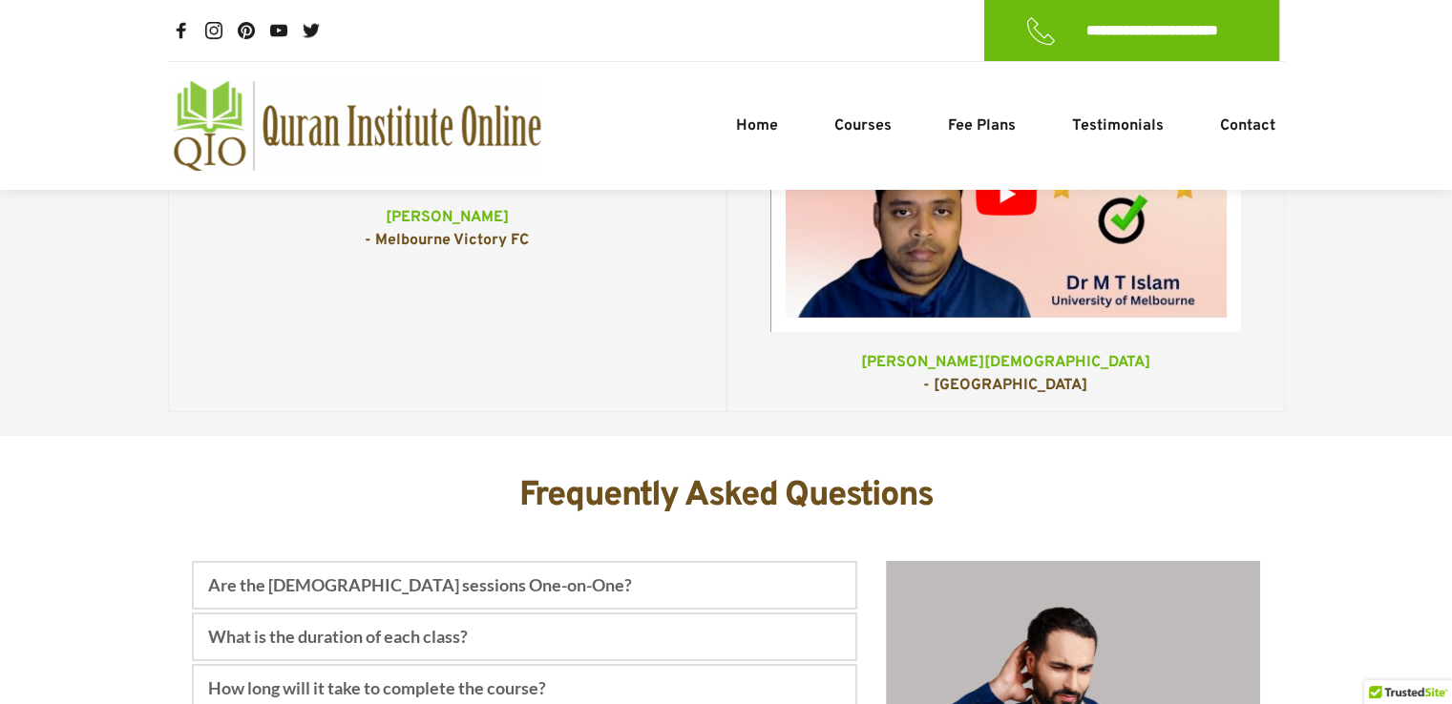
scroll to position [6540, 0]
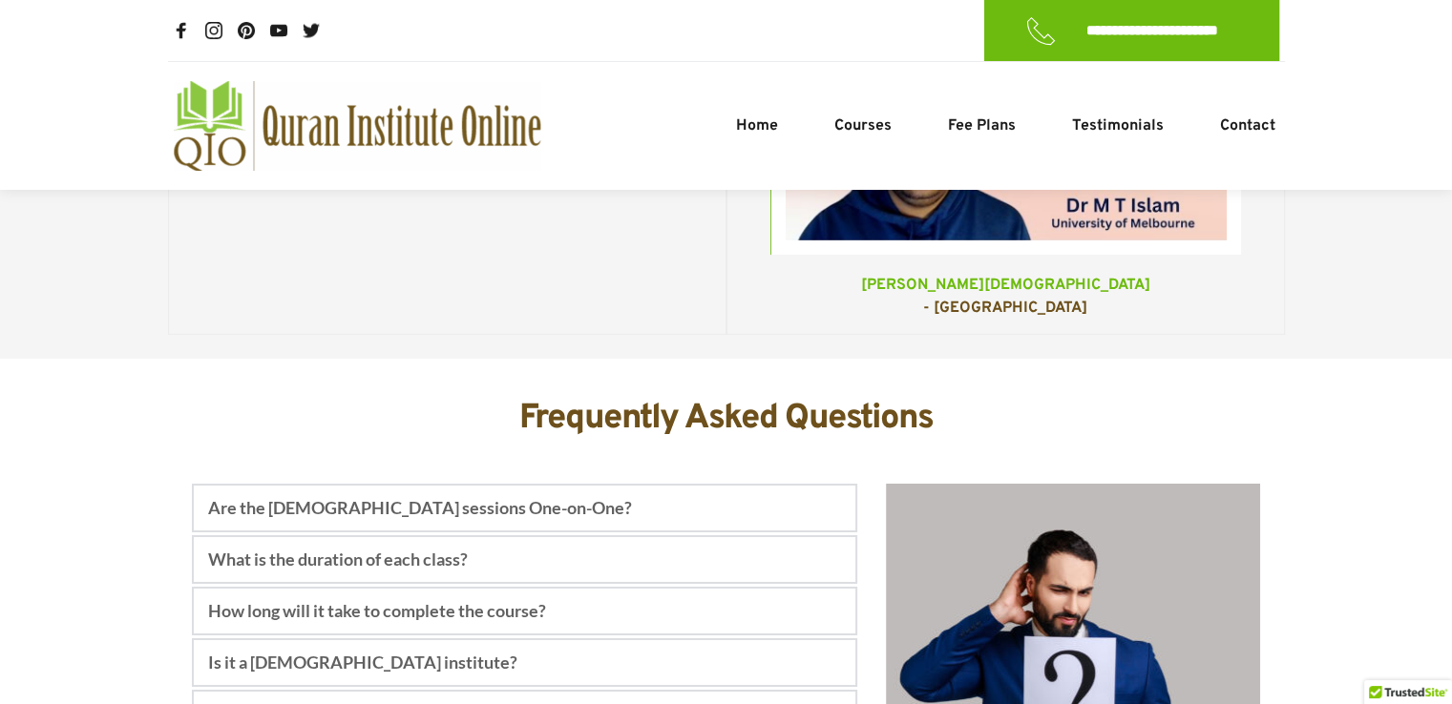
scroll to position [6617, 0]
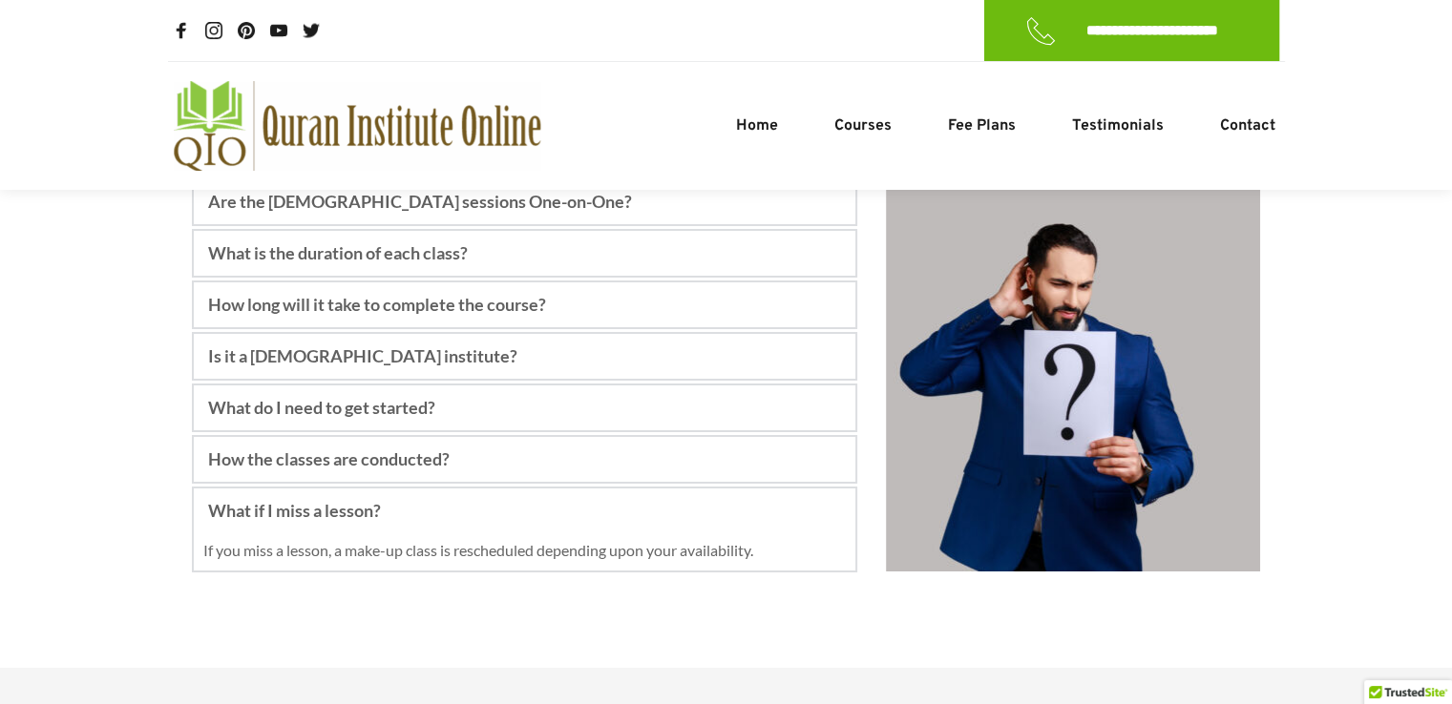
scroll to position [6903, 0]
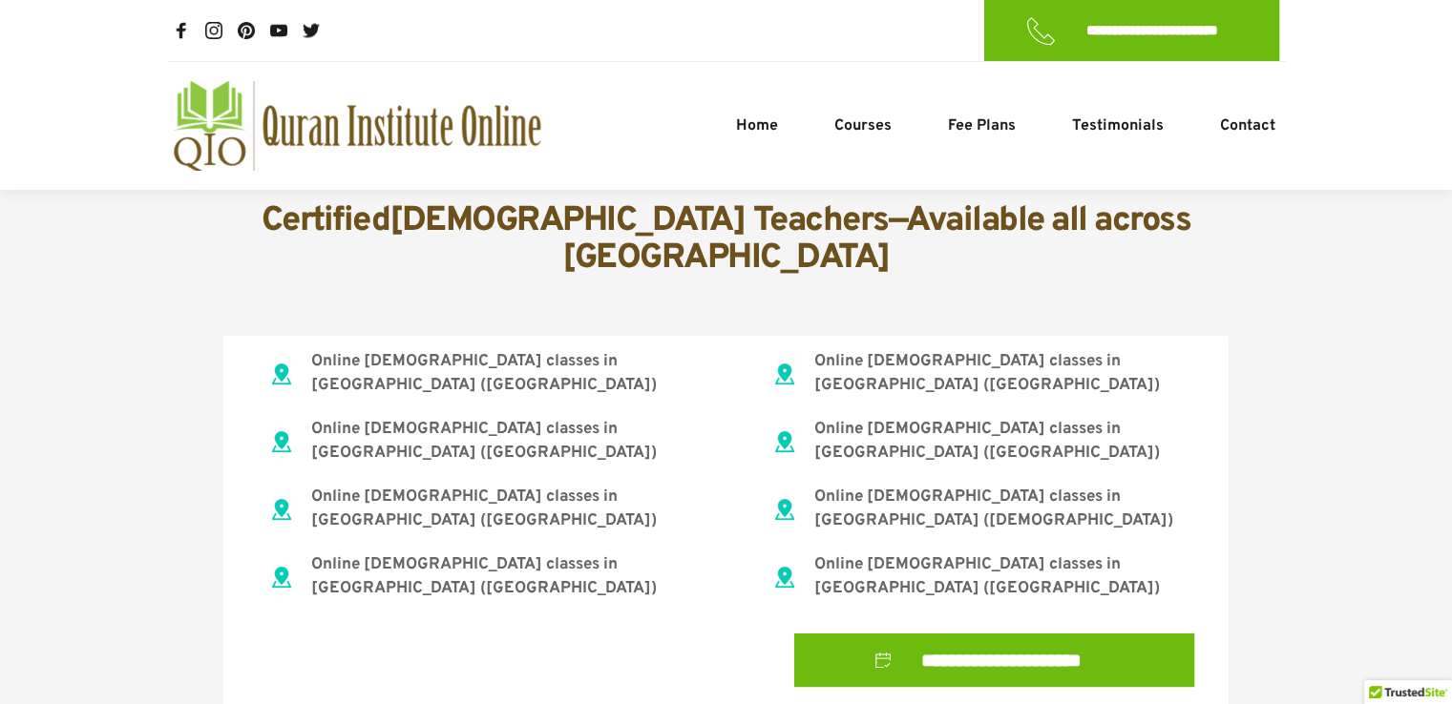
scroll to position [7440, 0]
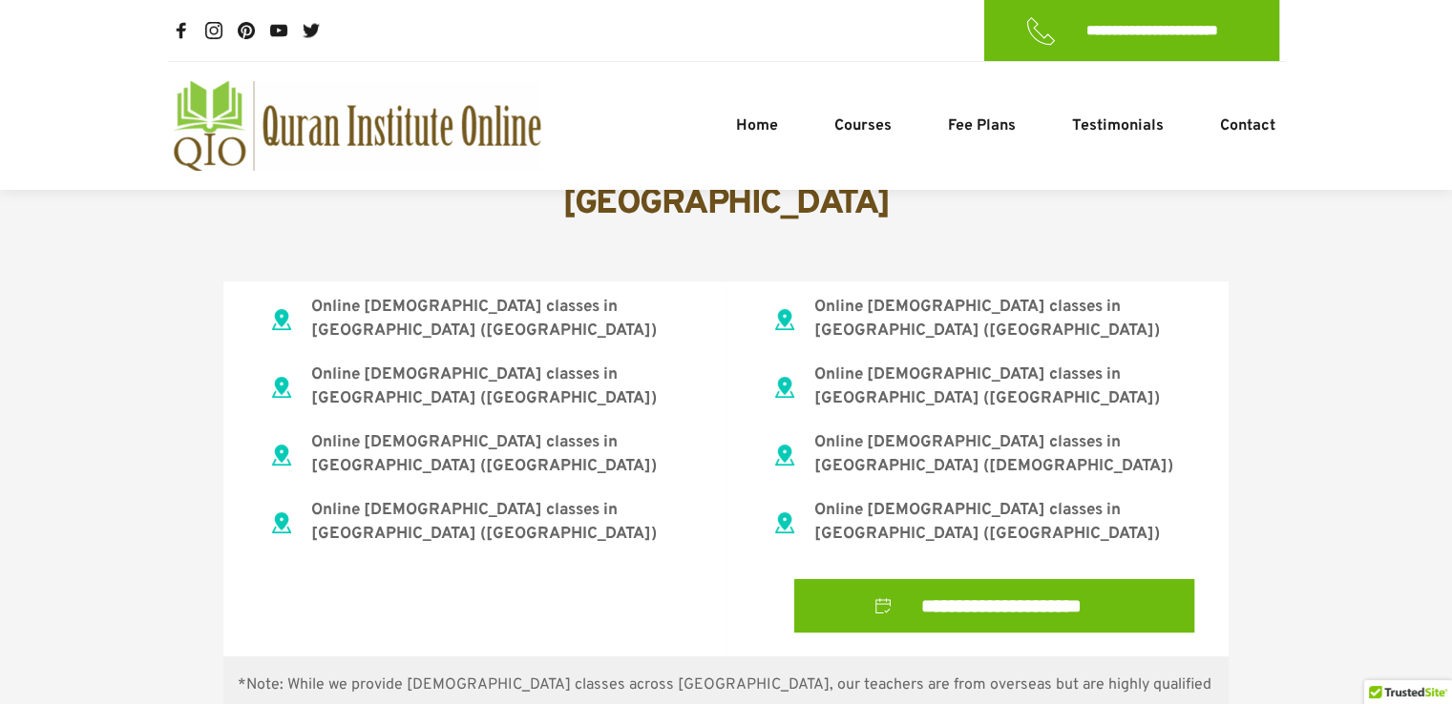
scroll to position [7536, 0]
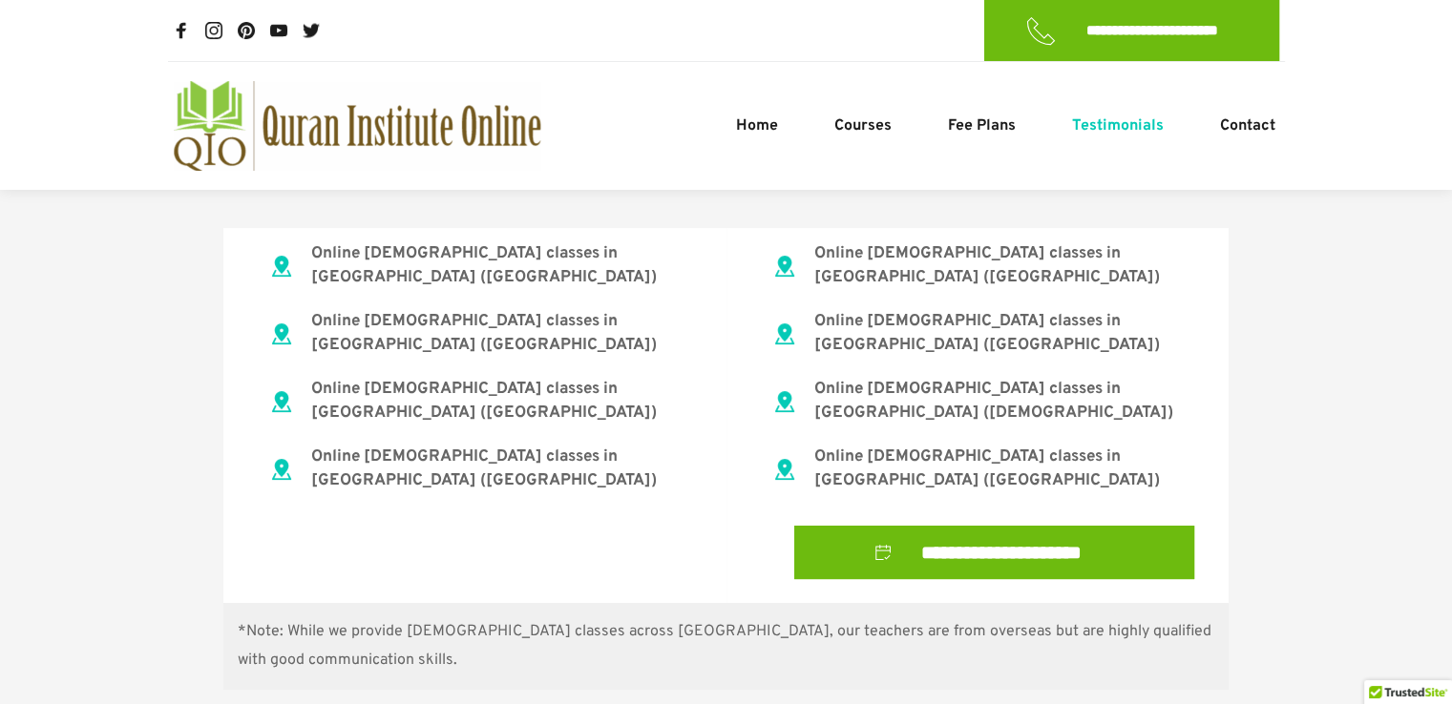
click at [1153, 118] on span "Testimonials" at bounding box center [1117, 126] width 92 height 23
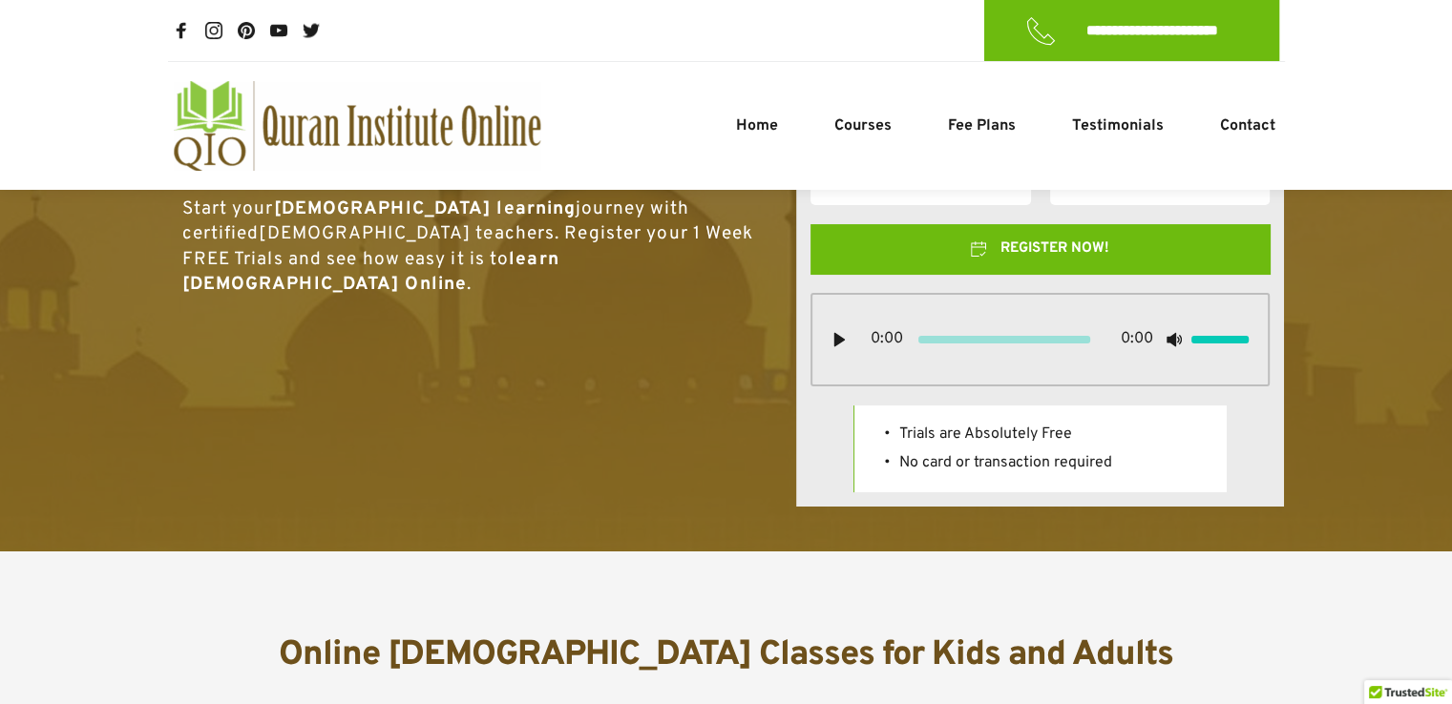
scroll to position [0, 0]
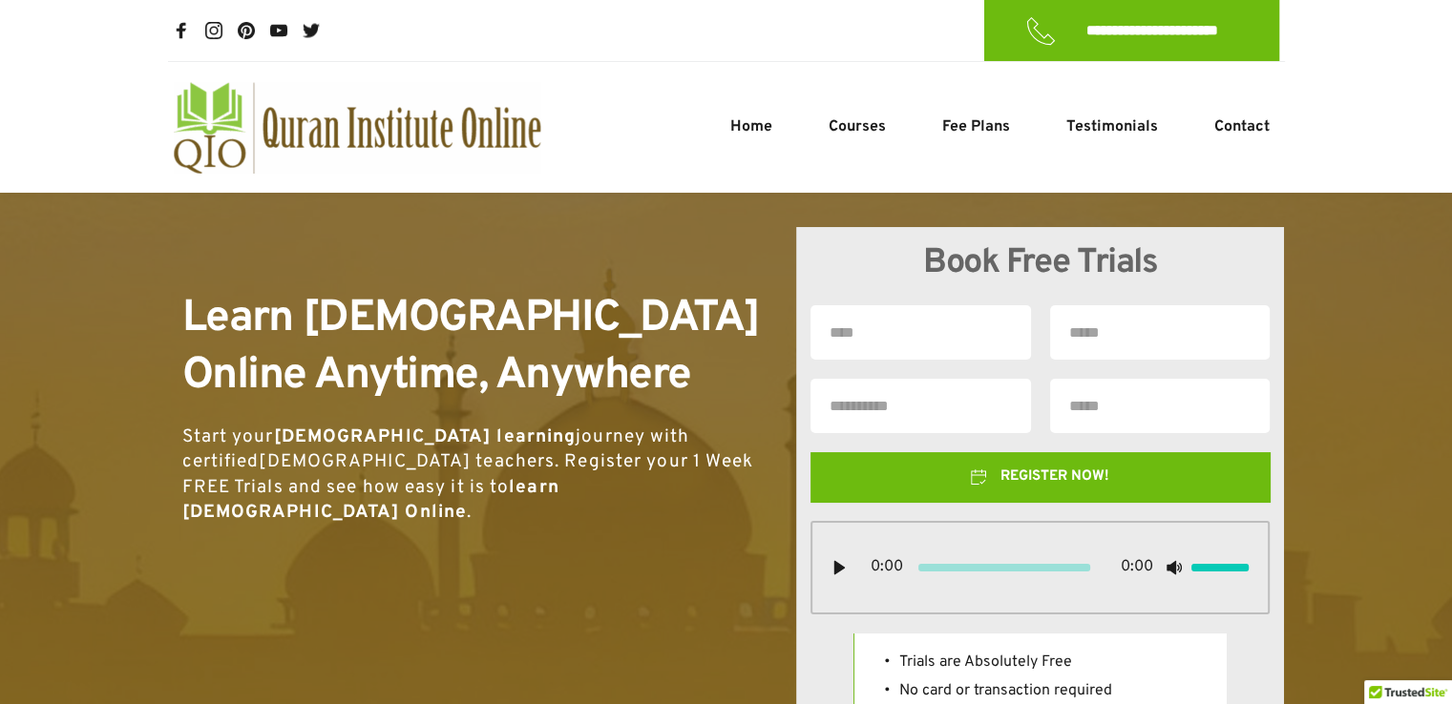
click at [847, 561] on div "0:00 0:00" at bounding box center [999, 567] width 305 height 17
click at [832, 566] on icon at bounding box center [838, 567] width 15 height 15
click at [939, 567] on div at bounding box center [1004, 568] width 172 height 8
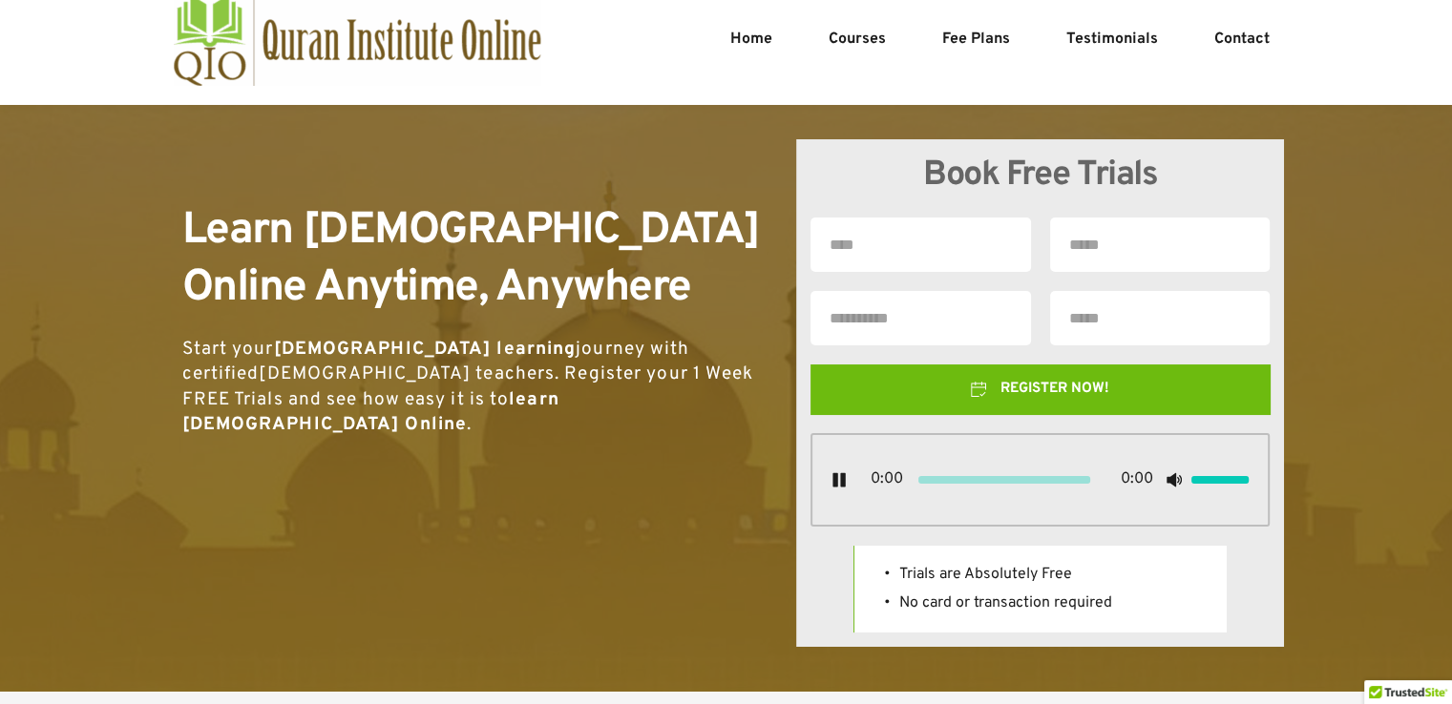
scroll to position [153, 0]
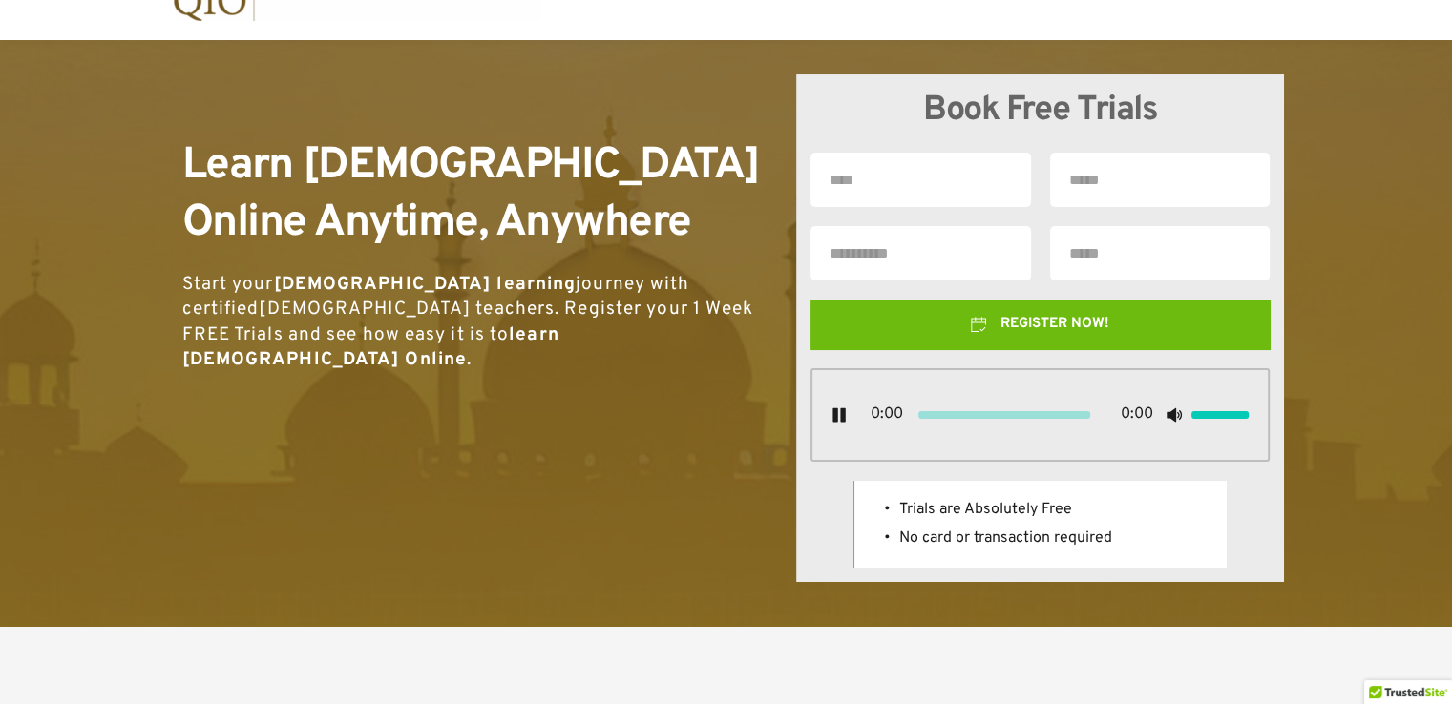
click at [1092, 539] on span "No card or transaction required" at bounding box center [1005, 538] width 213 height 19
click at [1058, 489] on div at bounding box center [1040, 524] width 372 height 87
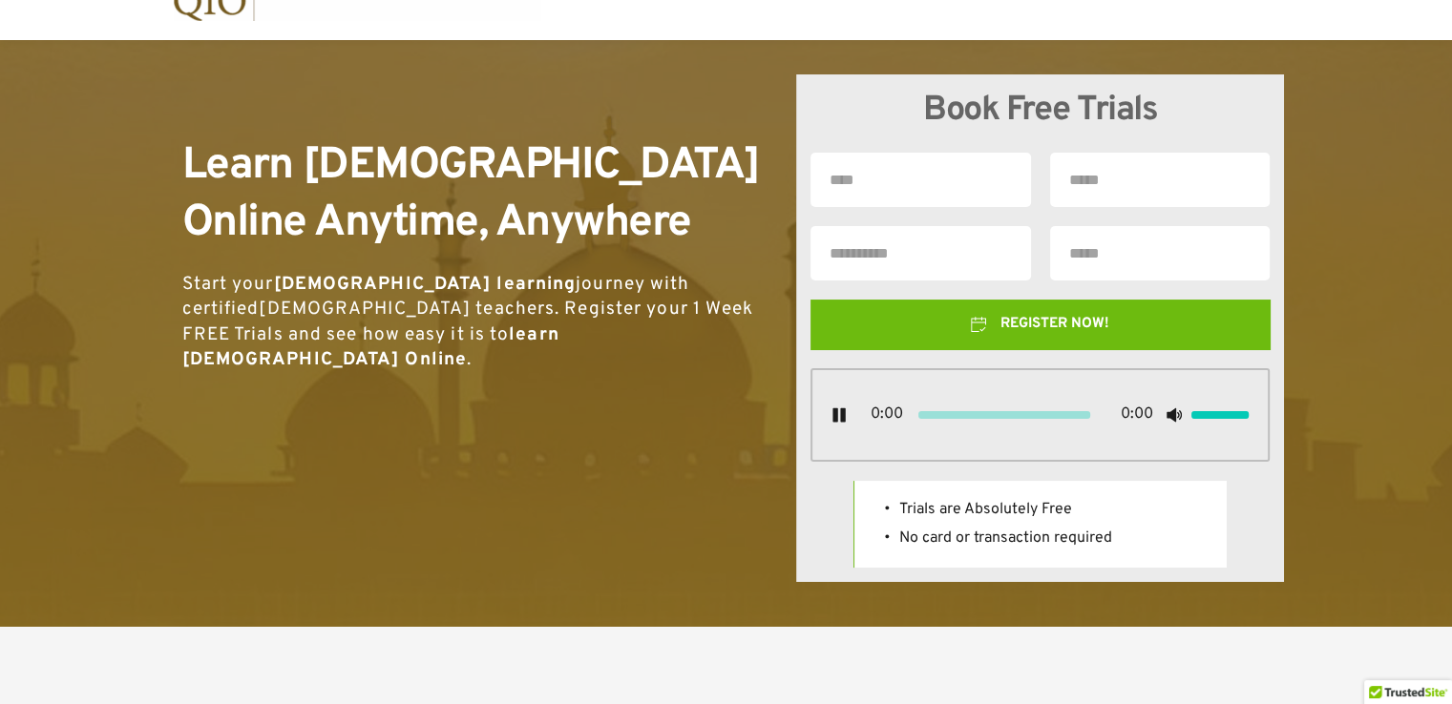
click at [1058, 489] on div at bounding box center [1040, 524] width 372 height 87
click at [1053, 505] on span "Trials are Absolutely Free" at bounding box center [985, 509] width 173 height 19
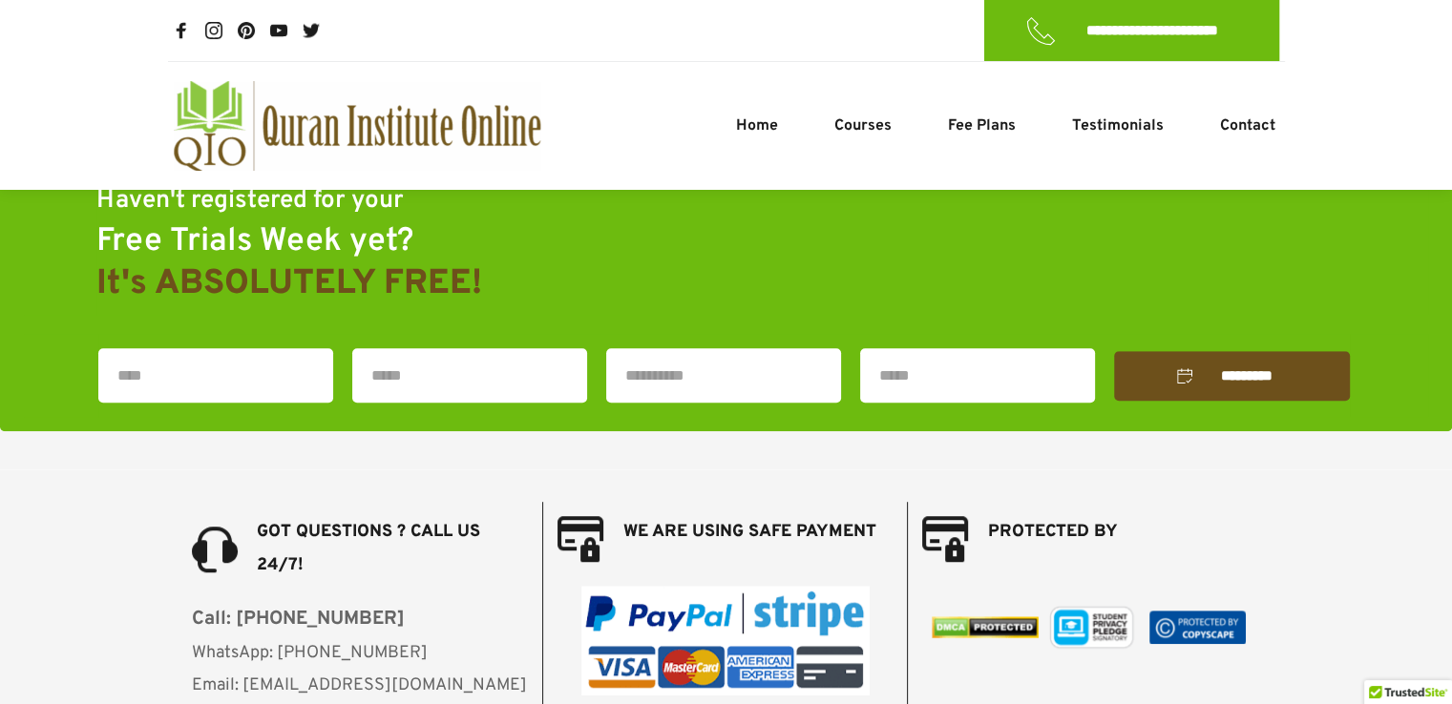
scroll to position [1186, 0]
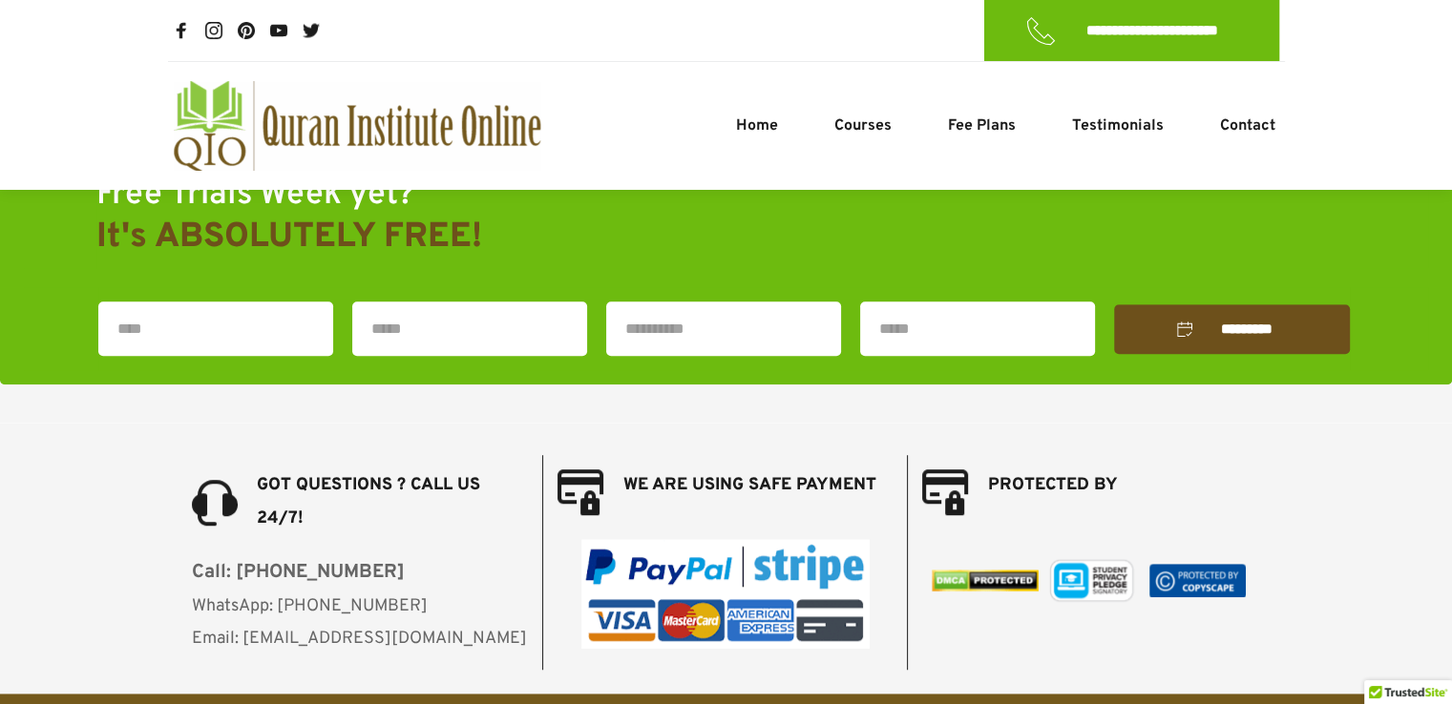
click at [692, 474] on span "WE ARE USING SAFE PAYMENT" at bounding box center [748, 485] width 253 height 22
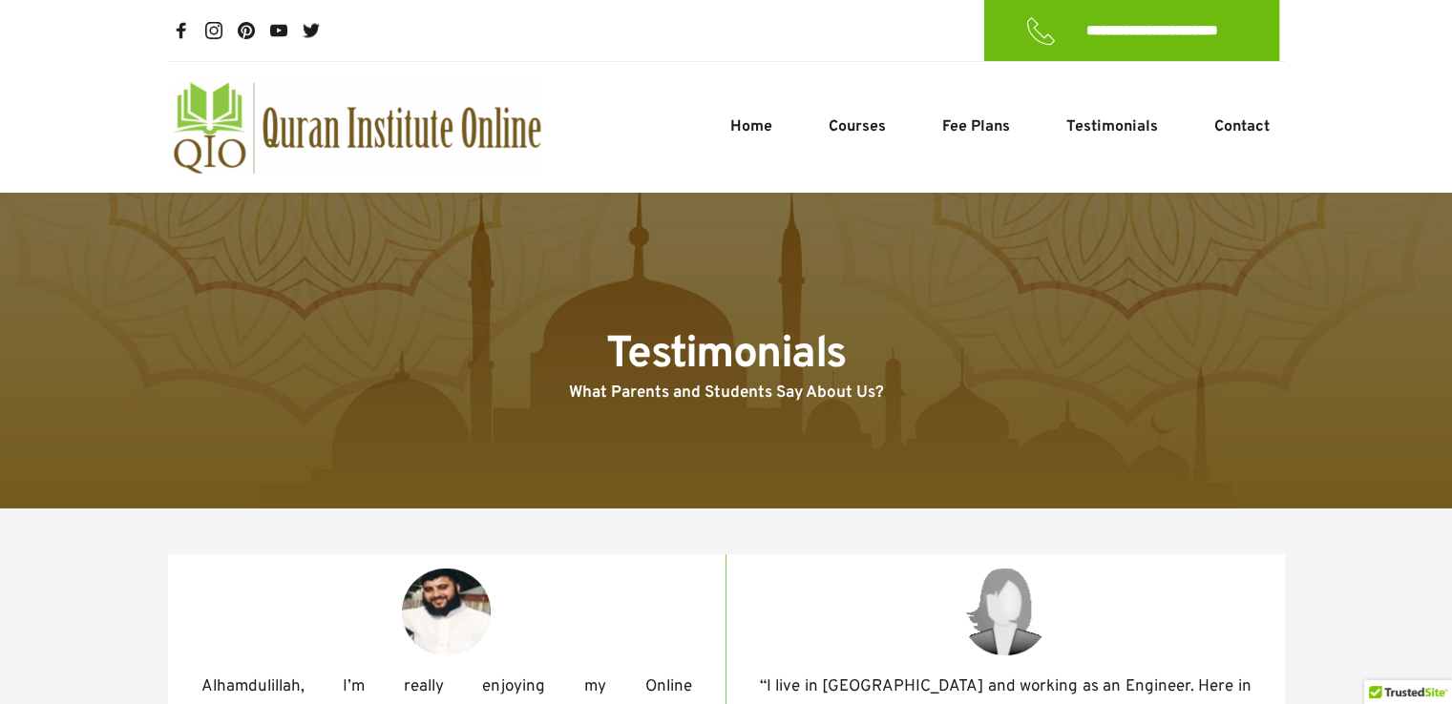
scroll to position [0, 0]
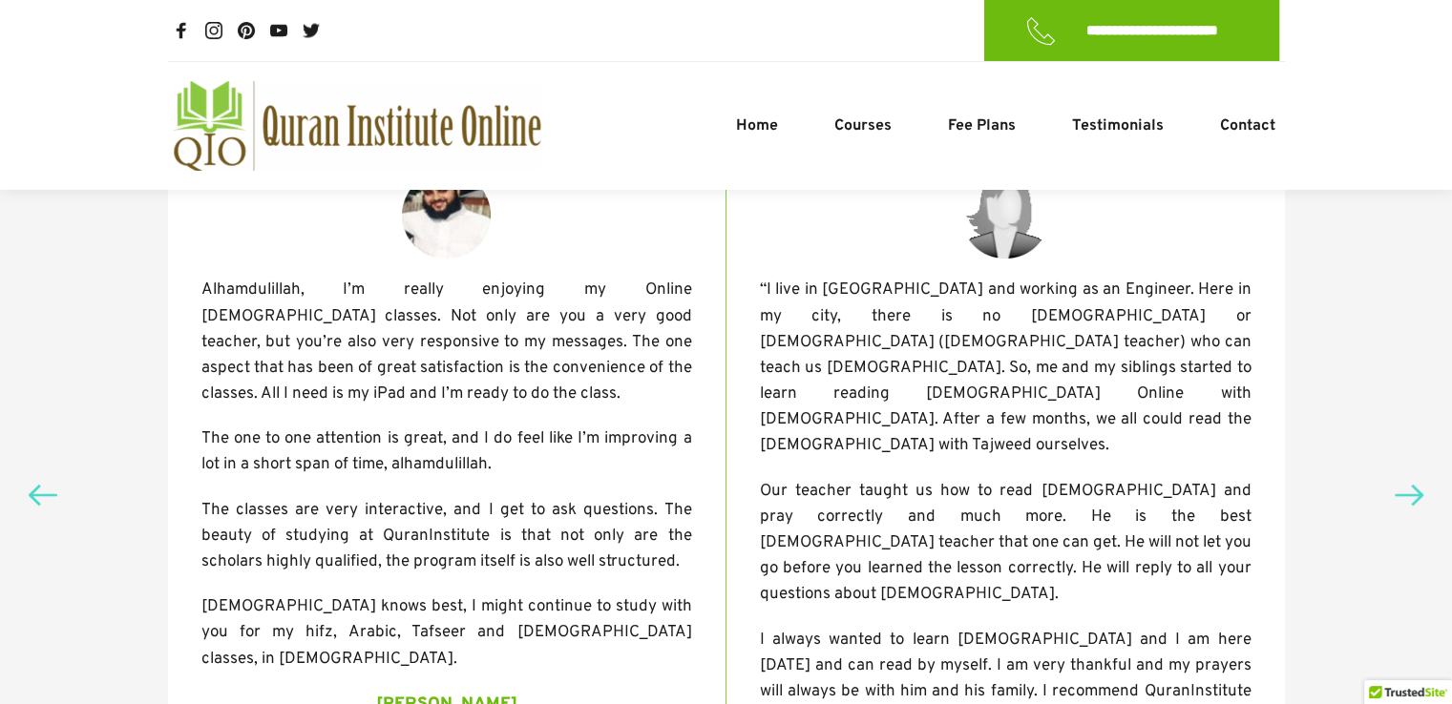
scroll to position [413, 0]
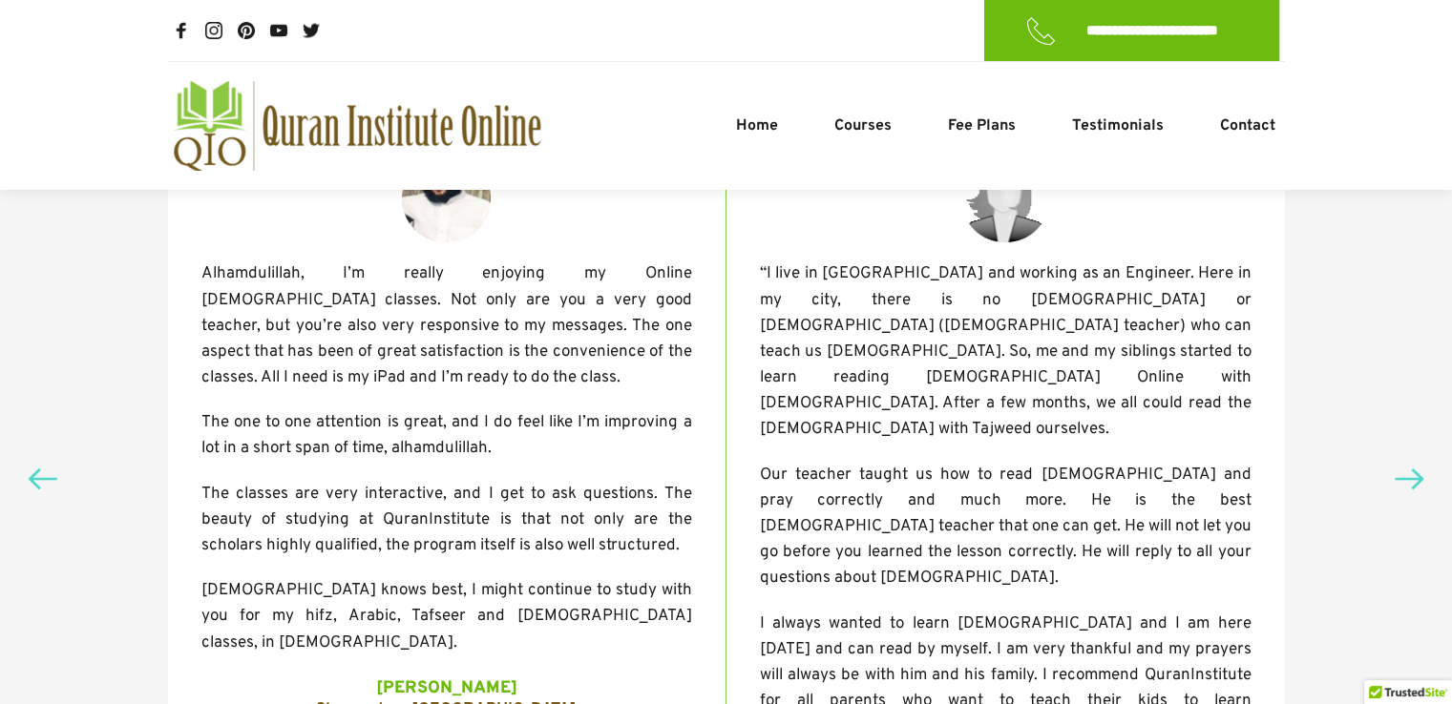
click at [920, 299] on span "“I live in Sydney and working as an Engineer. Here in my city, there is no Masj…" at bounding box center [1007, 351] width 495 height 177
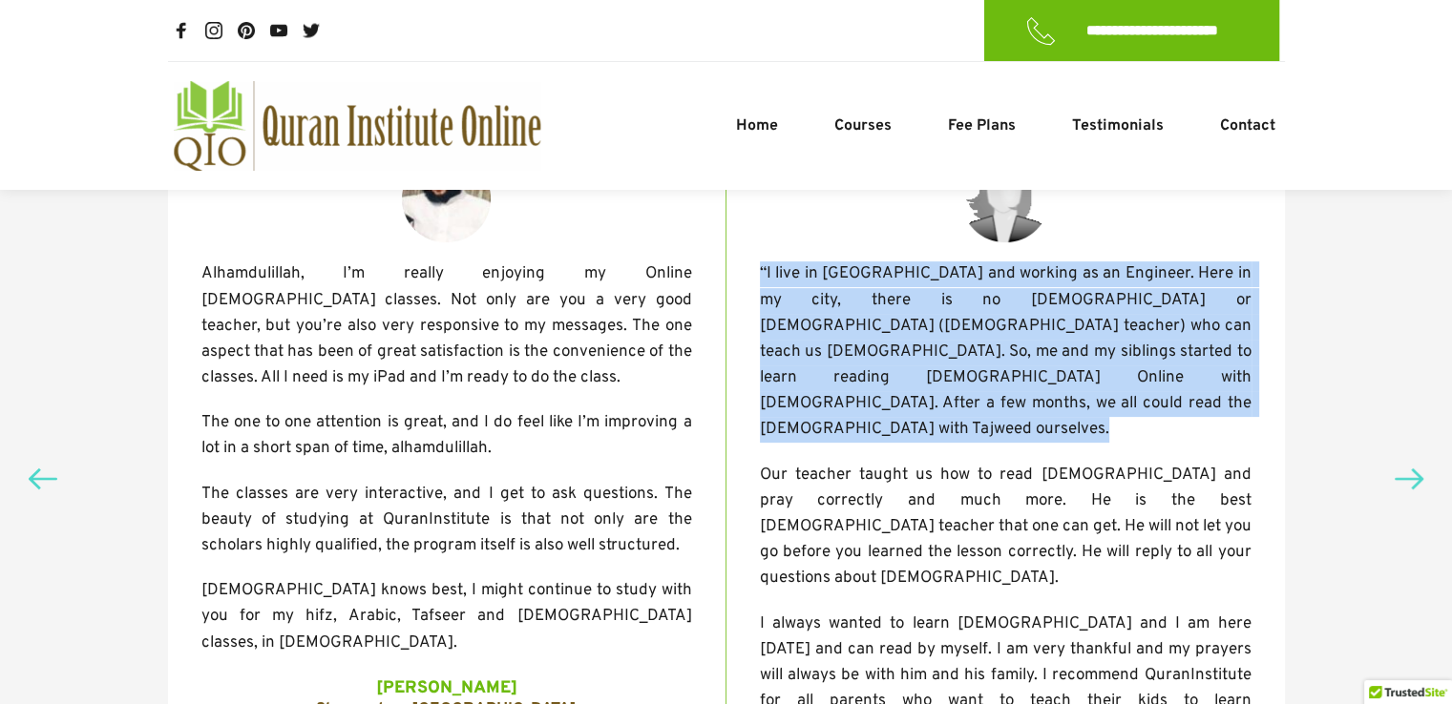
click at [920, 299] on span "“I live in Sydney and working as an Engineer. Here in my city, there is no Masj…" at bounding box center [1007, 351] width 495 height 177
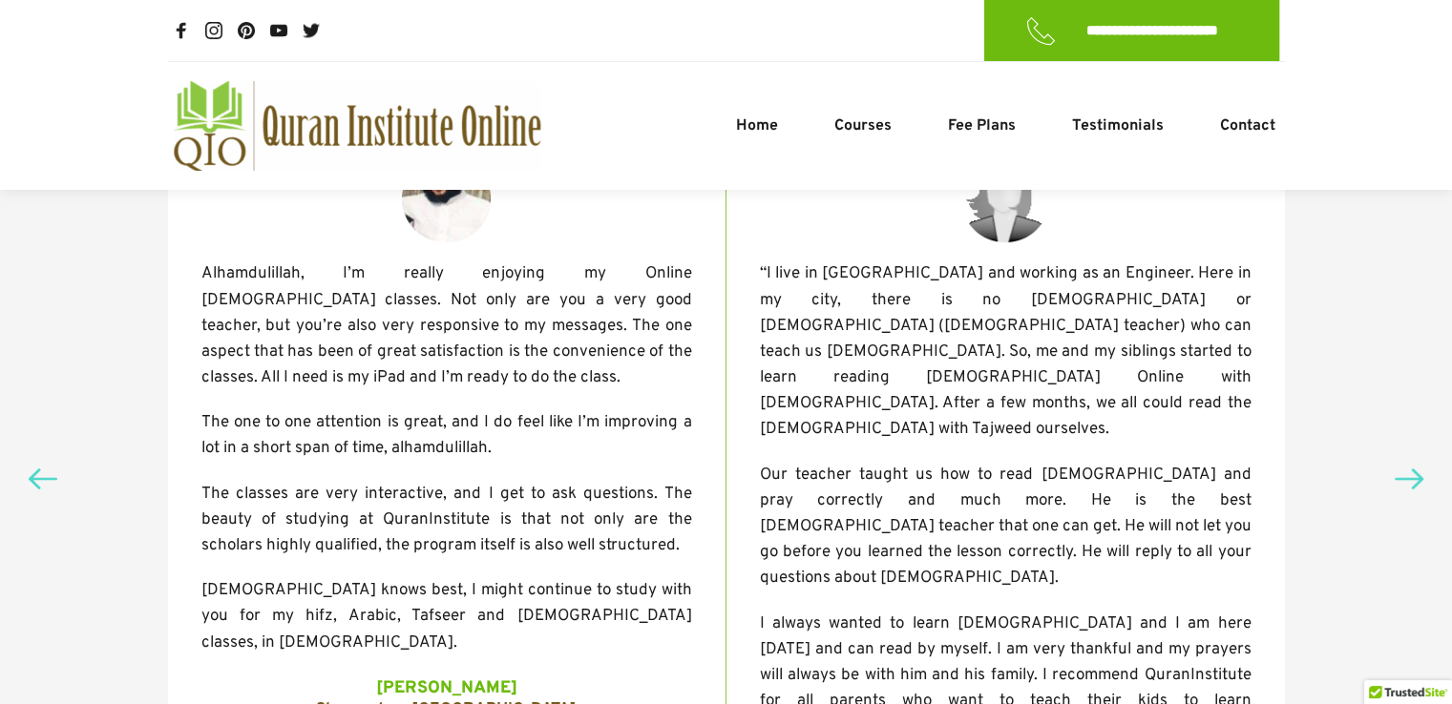
click at [920, 299] on span "“I live in Sydney and working as an Engineer. Here in my city, there is no Masj…" at bounding box center [1007, 351] width 495 height 177
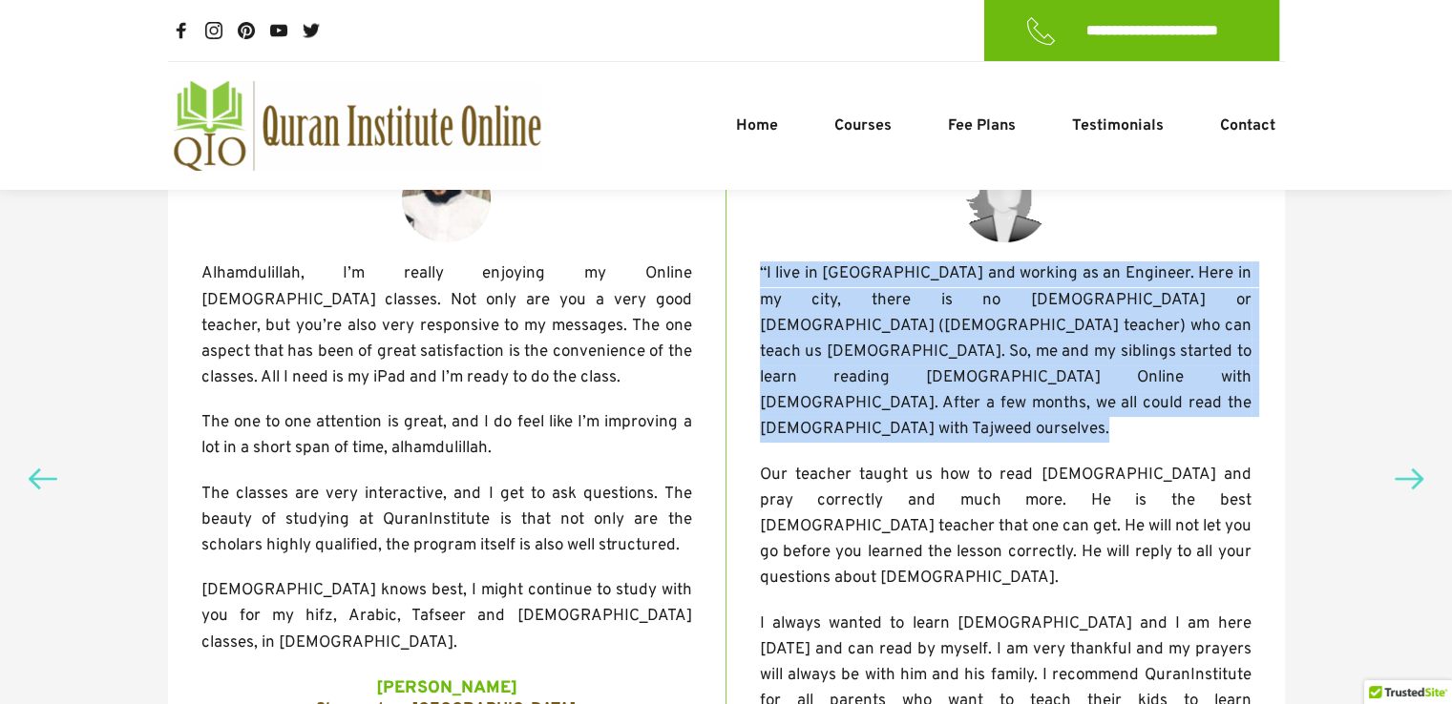
click at [920, 299] on span "“I live in Sydney and working as an Engineer. Here in my city, there is no Masj…" at bounding box center [1007, 351] width 495 height 177
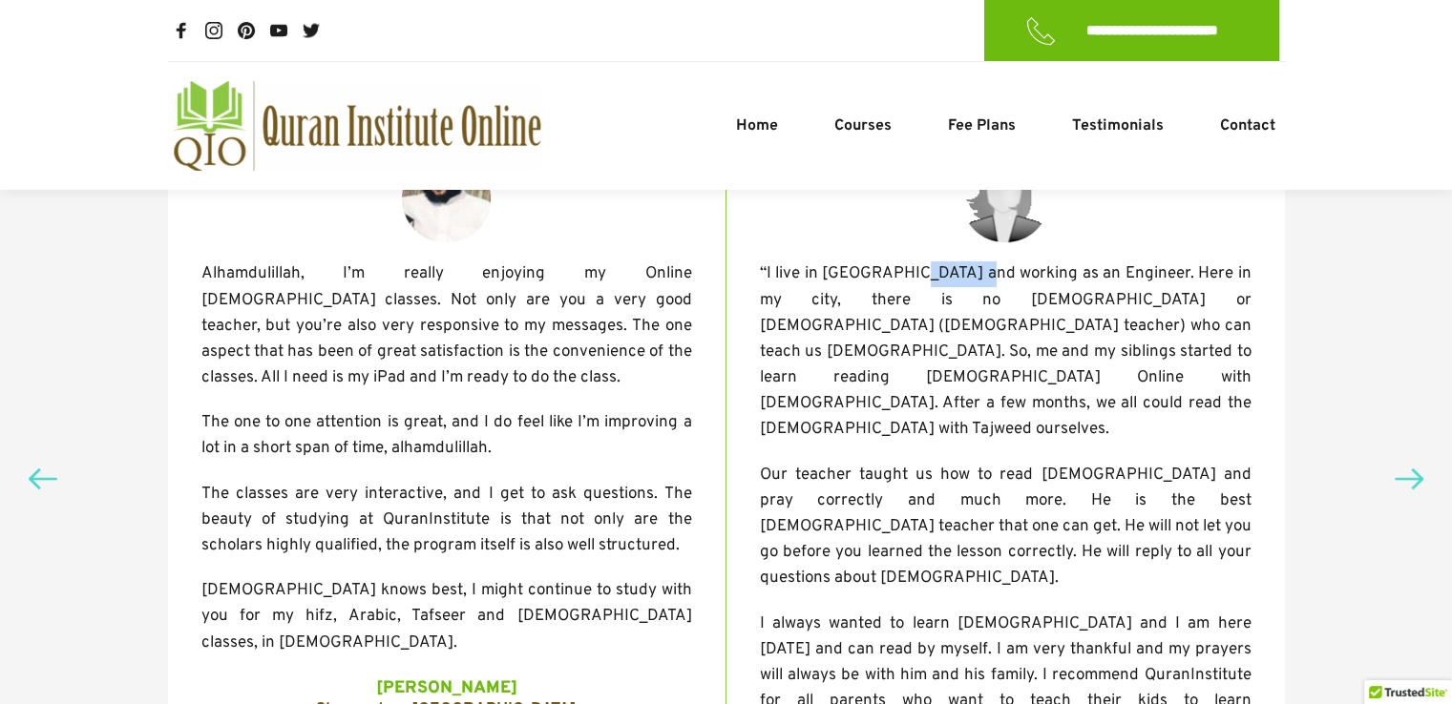
click at [920, 299] on span "“I live in Sydney and working as an Engineer. Here in my city, there is no Masj…" at bounding box center [1007, 351] width 495 height 177
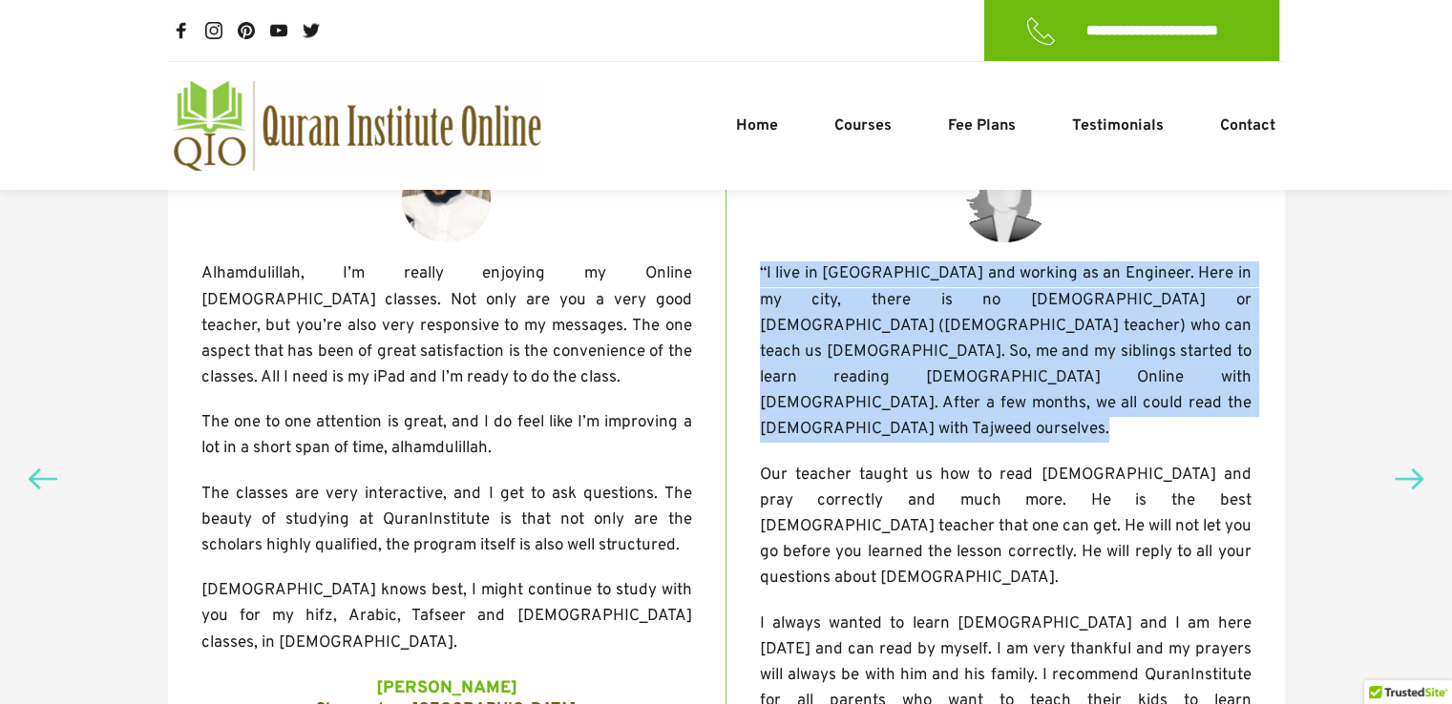
click at [920, 299] on span "“I live in Sydney and working as an Engineer. Here in my city, there is no Masj…" at bounding box center [1007, 351] width 495 height 177
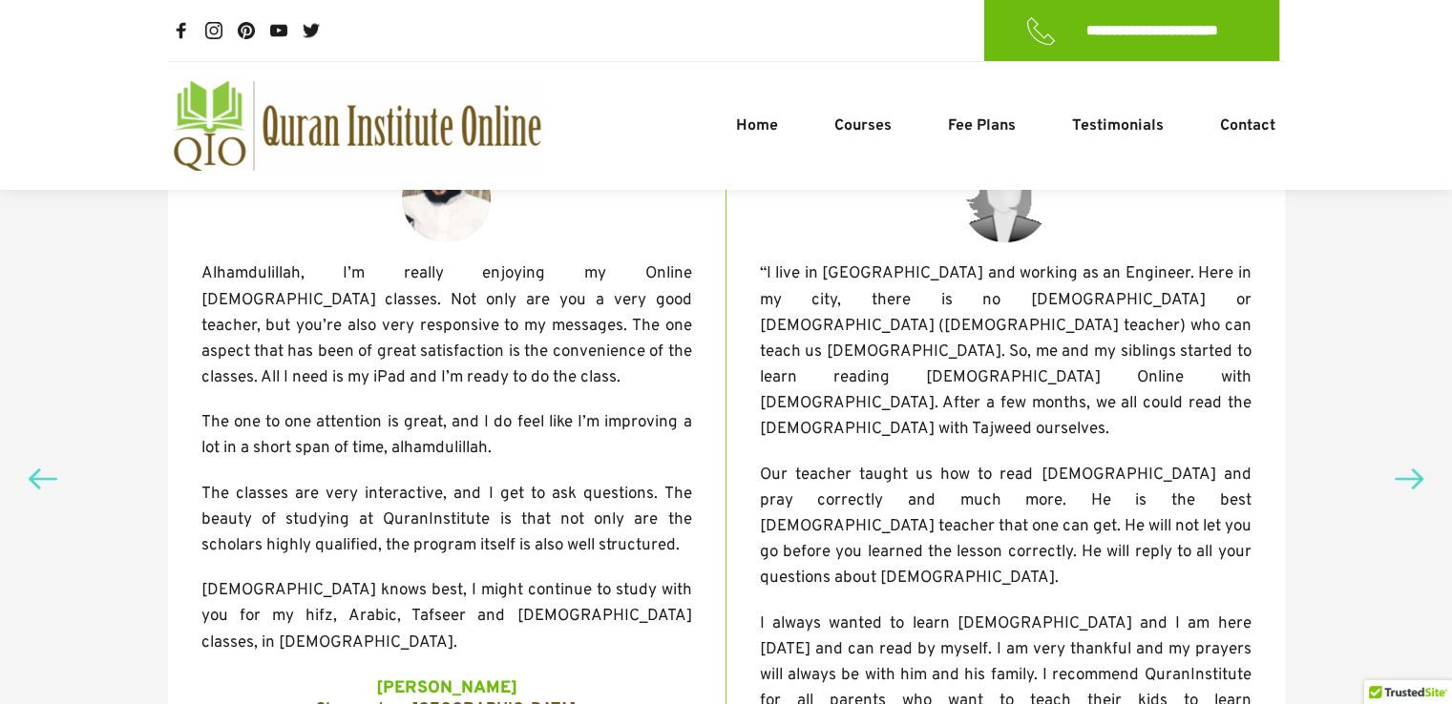
click at [920, 299] on span "“I live in Sydney and working as an Engineer. Here in my city, there is no Masj…" at bounding box center [1007, 351] width 495 height 177
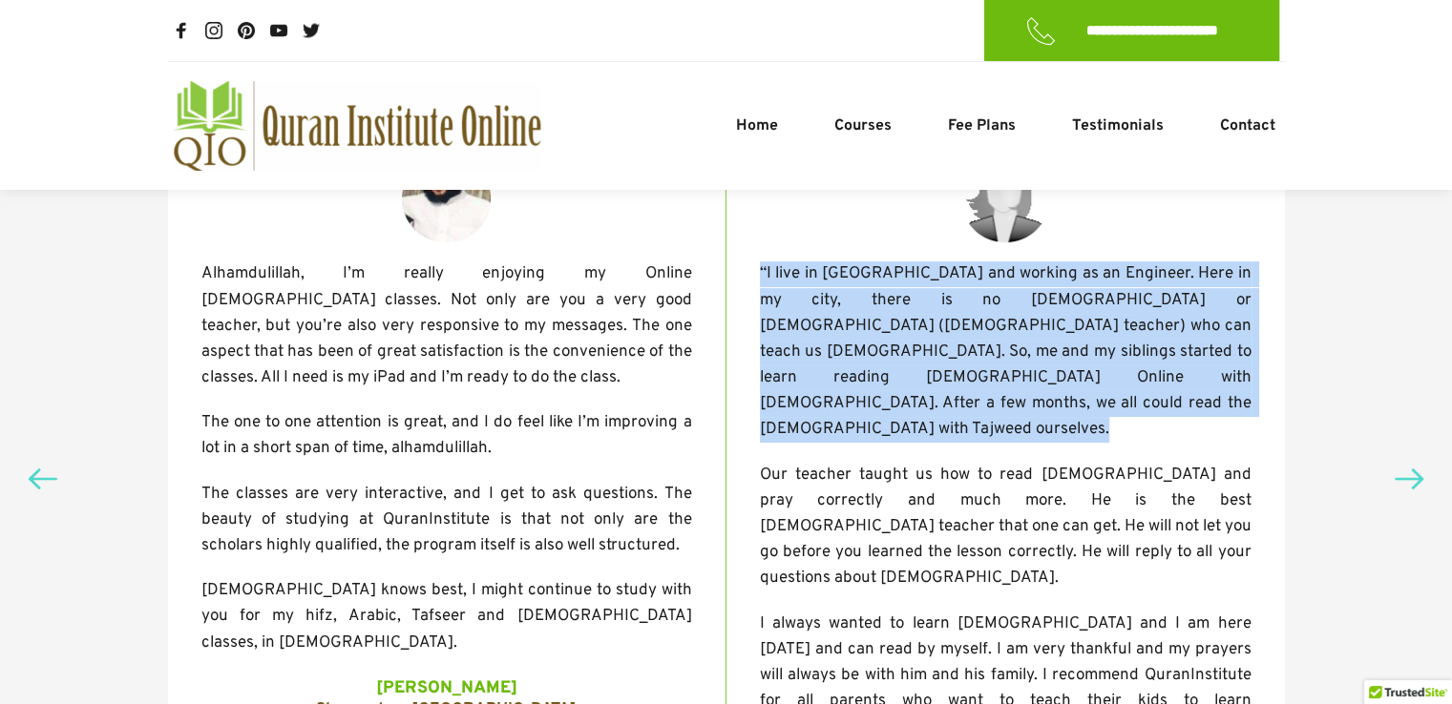
click at [920, 299] on span "“I live in Sydney and working as an Engineer. Here in my city, there is no Masj…" at bounding box center [1007, 351] width 495 height 177
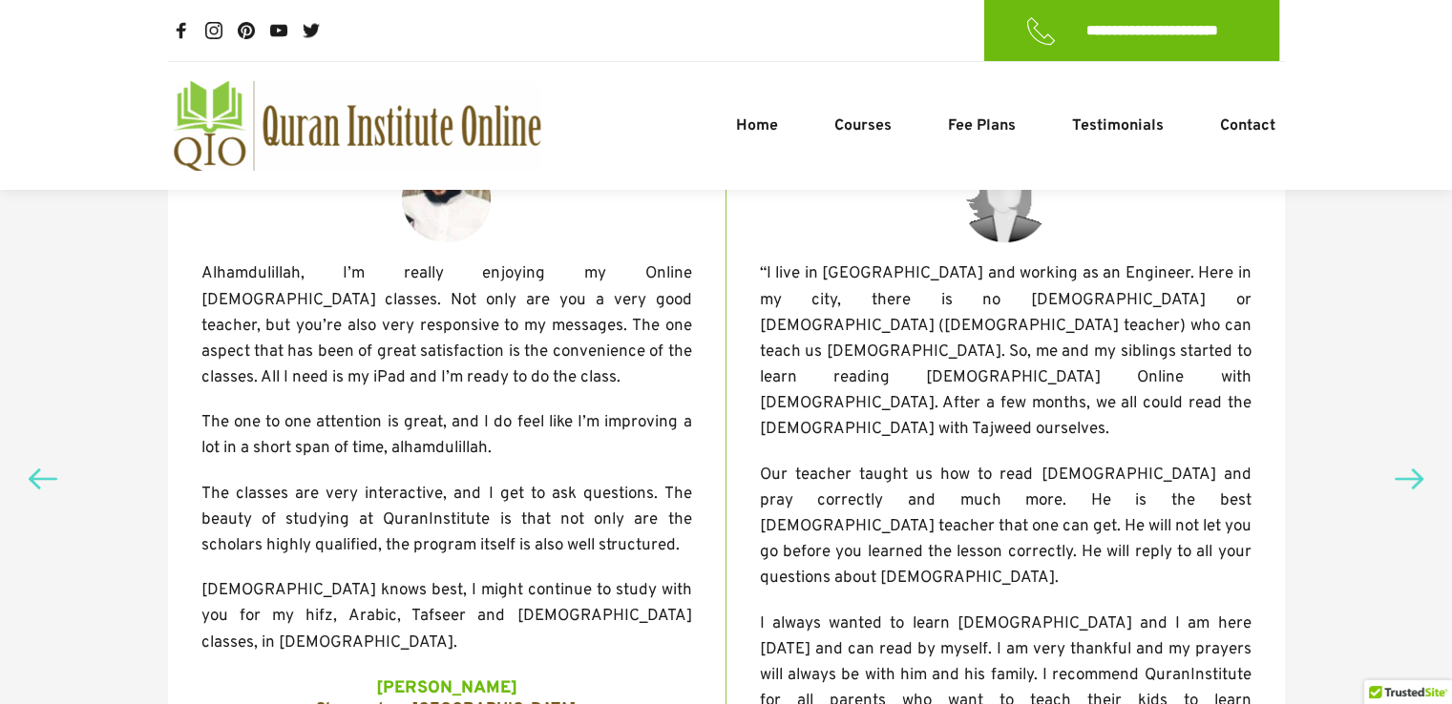
click at [845, 369] on span "“I live in Sydney and working as an Engineer. Here in my city, there is no Masj…" at bounding box center [1007, 351] width 495 height 177
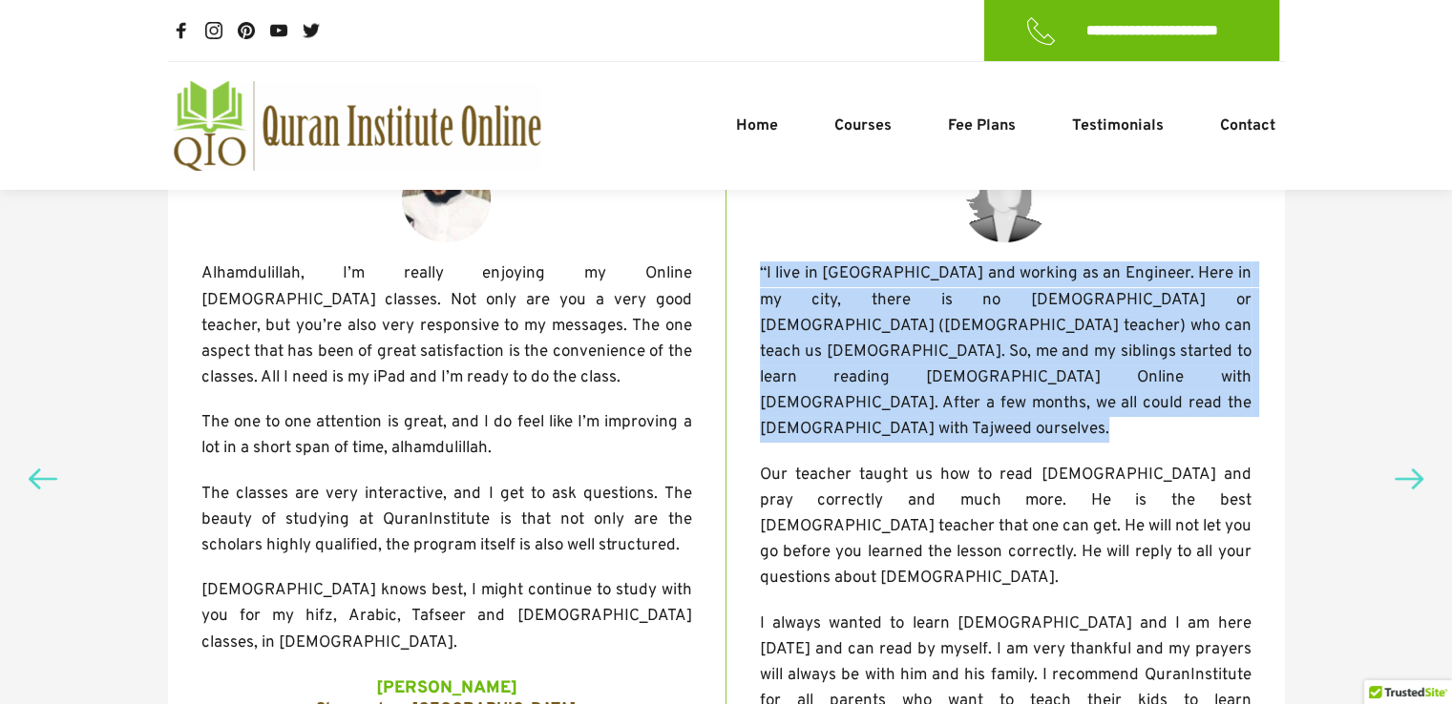
click at [845, 369] on span "“I live in Sydney and working as an Engineer. Here in my city, there is no Masj…" at bounding box center [1007, 351] width 495 height 177
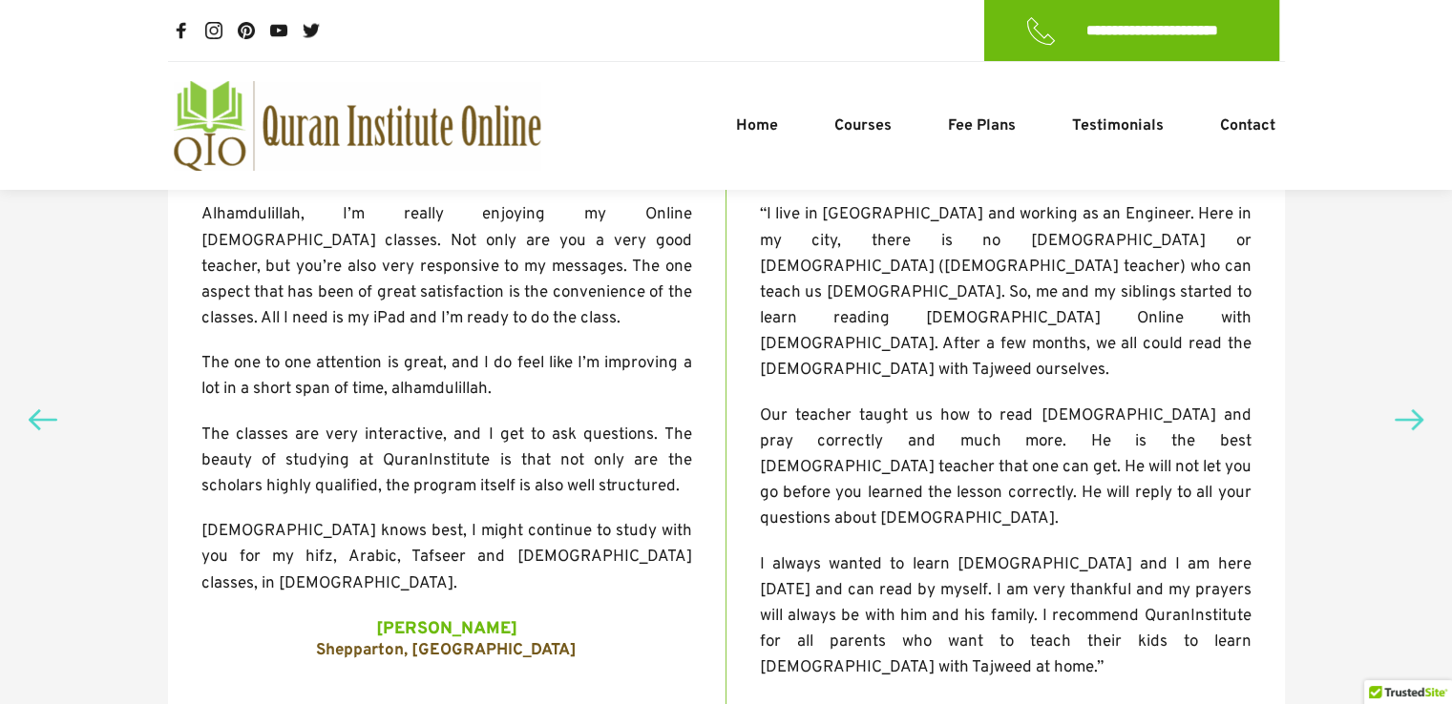
scroll to position [477, 0]
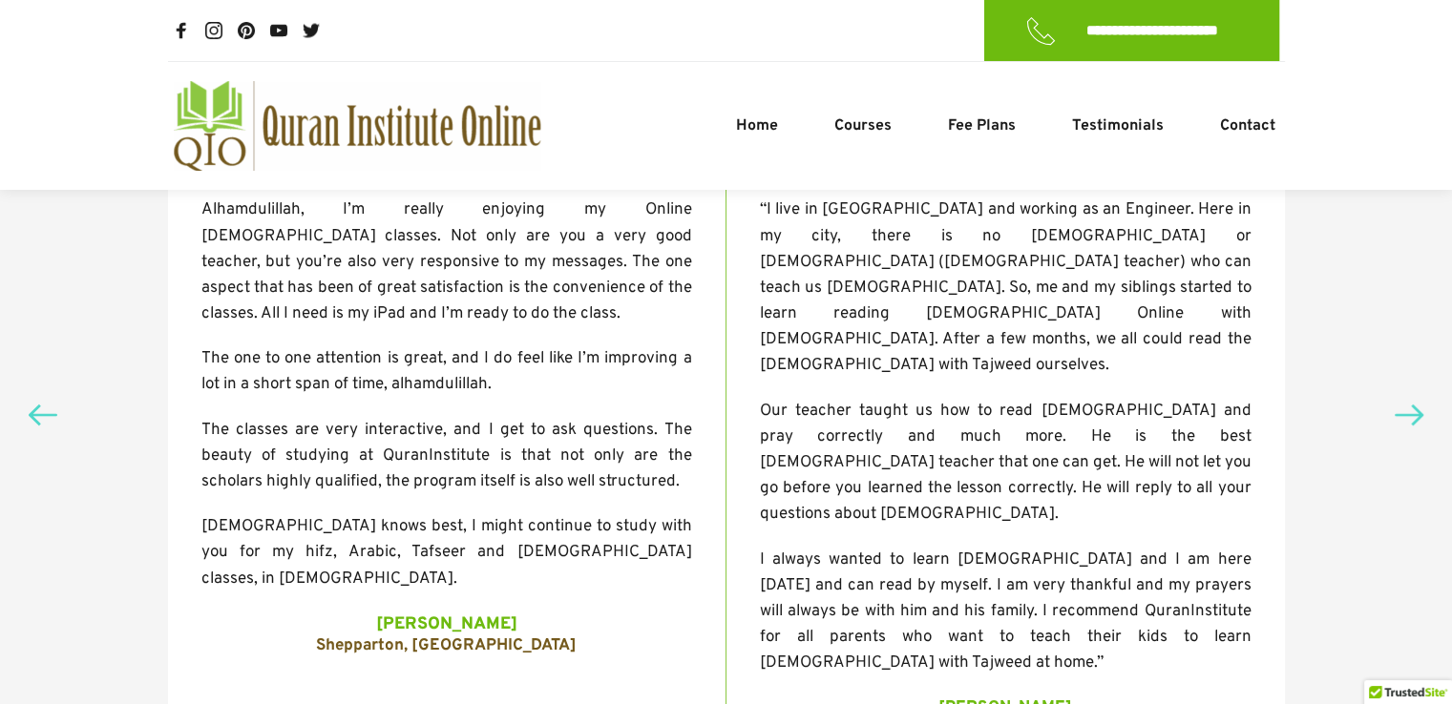
click at [841, 277] on span "“I live in Sydney and working as an Engineer. Here in my city, there is no Masj…" at bounding box center [1007, 287] width 495 height 177
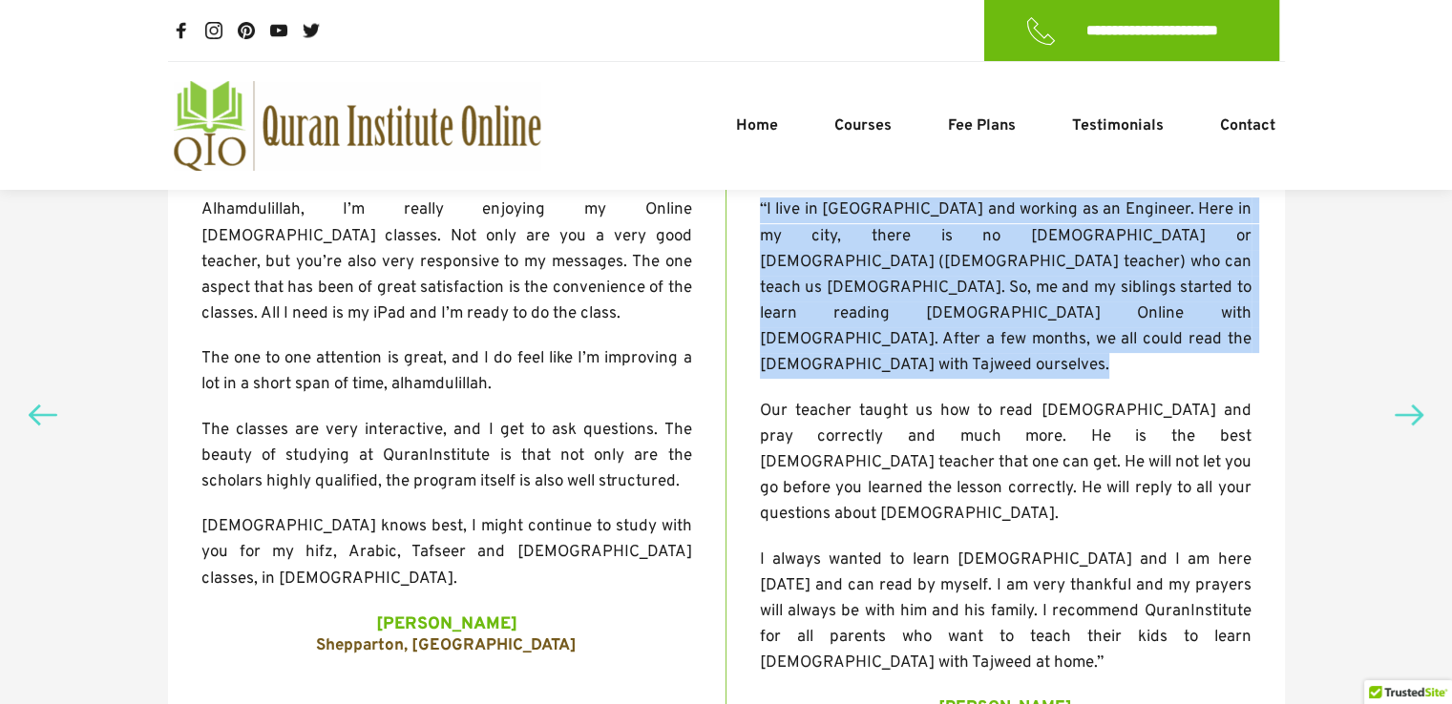
click at [841, 277] on span "“I live in Sydney and working as an Engineer. Here in my city, there is no Masj…" at bounding box center [1007, 287] width 495 height 177
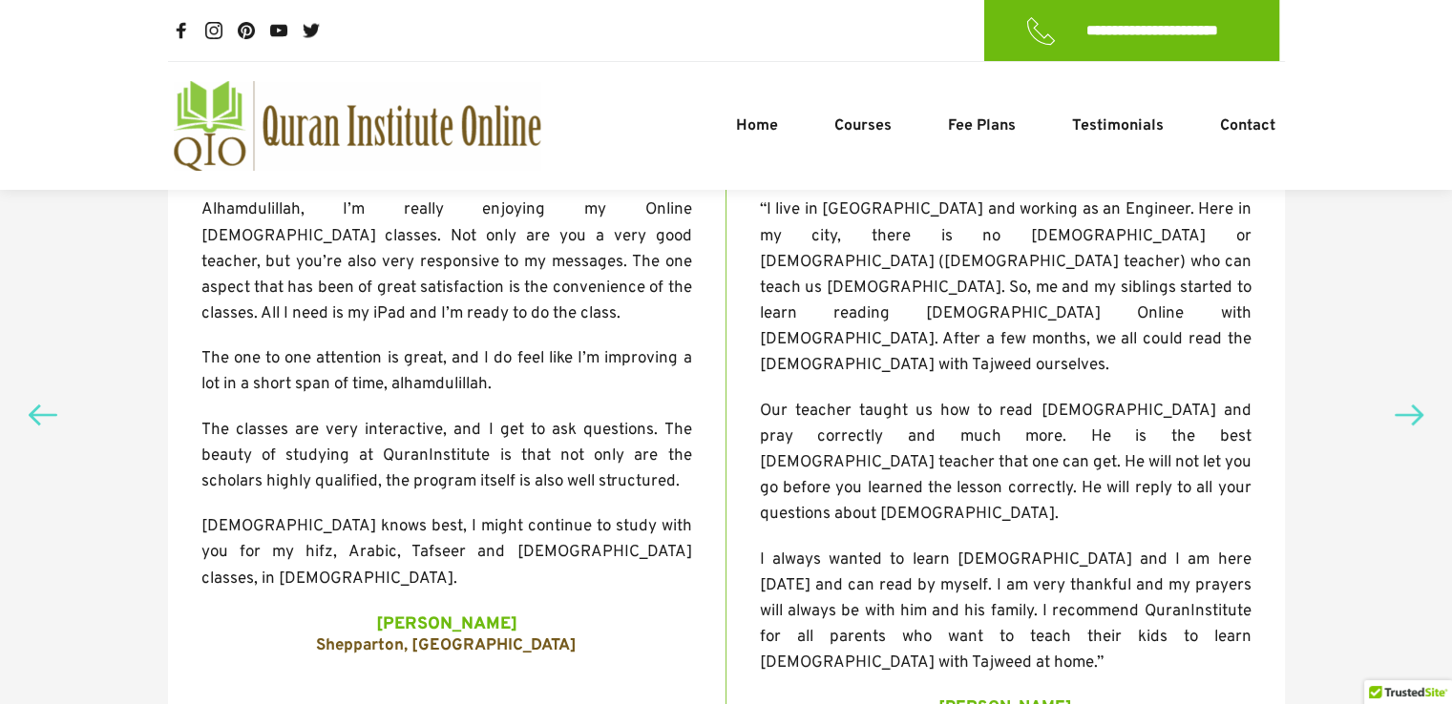
click at [841, 277] on span "“I live in Sydney and working as an Engineer. Here in my city, there is no Masj…" at bounding box center [1007, 287] width 495 height 177
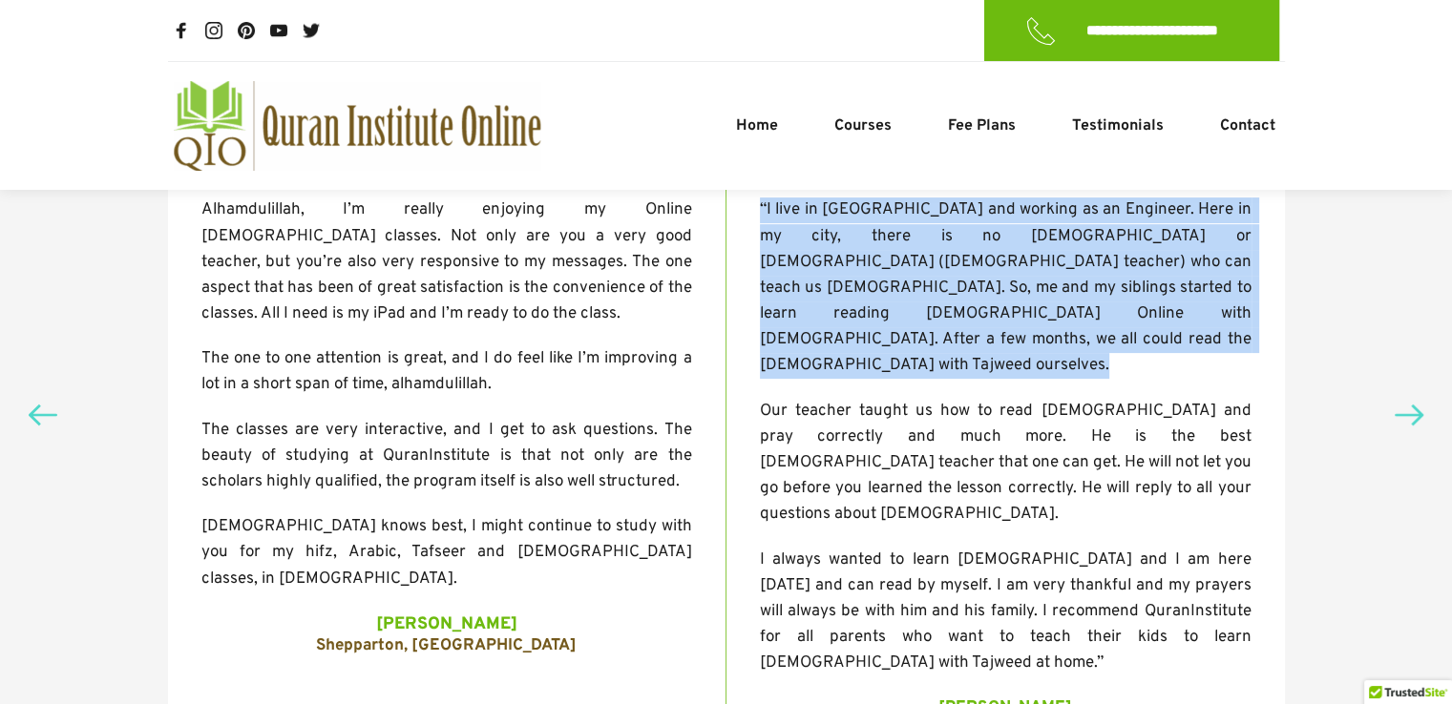
click at [841, 277] on span "“I live in Sydney and working as an Engineer. Here in my city, there is no Masj…" at bounding box center [1007, 287] width 495 height 177
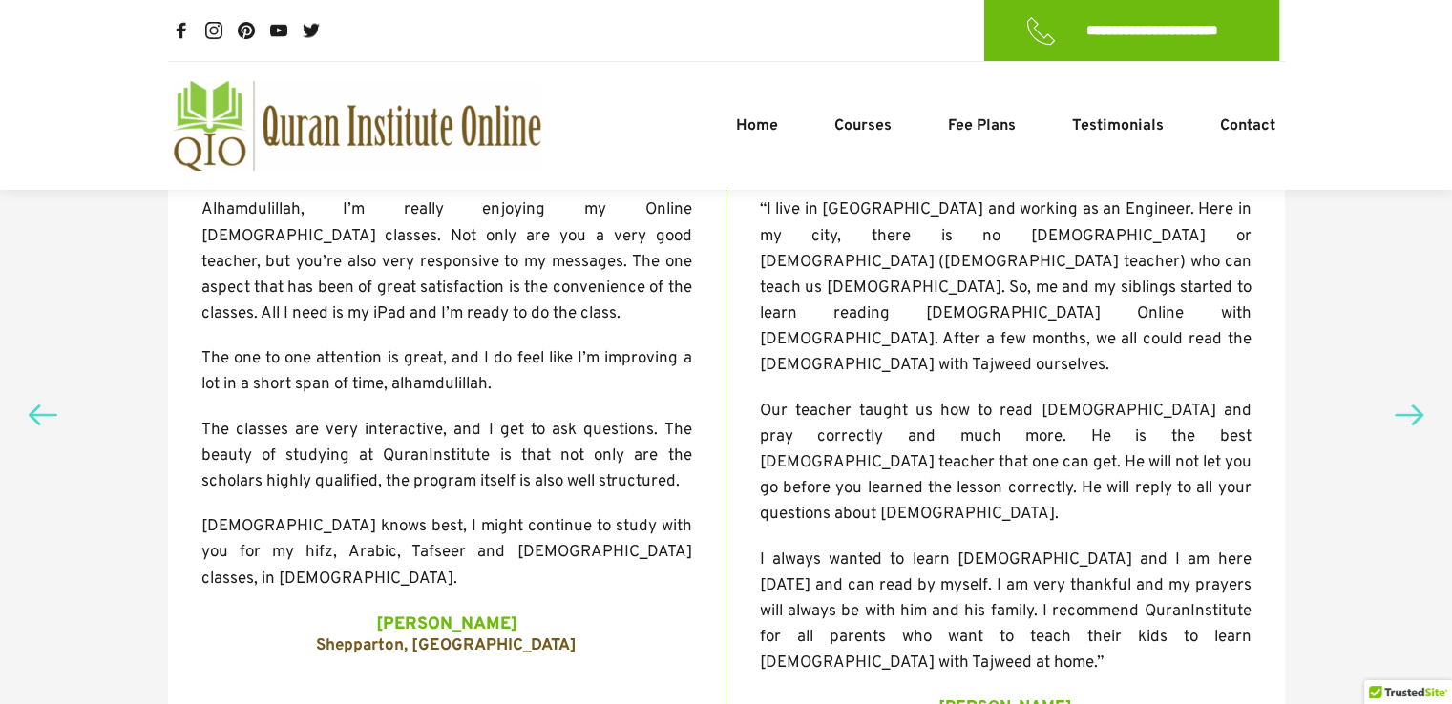
click at [840, 401] on span "Our teacher taught us how to read Quran and pray correctly and much more. He is…" at bounding box center [1007, 463] width 495 height 125
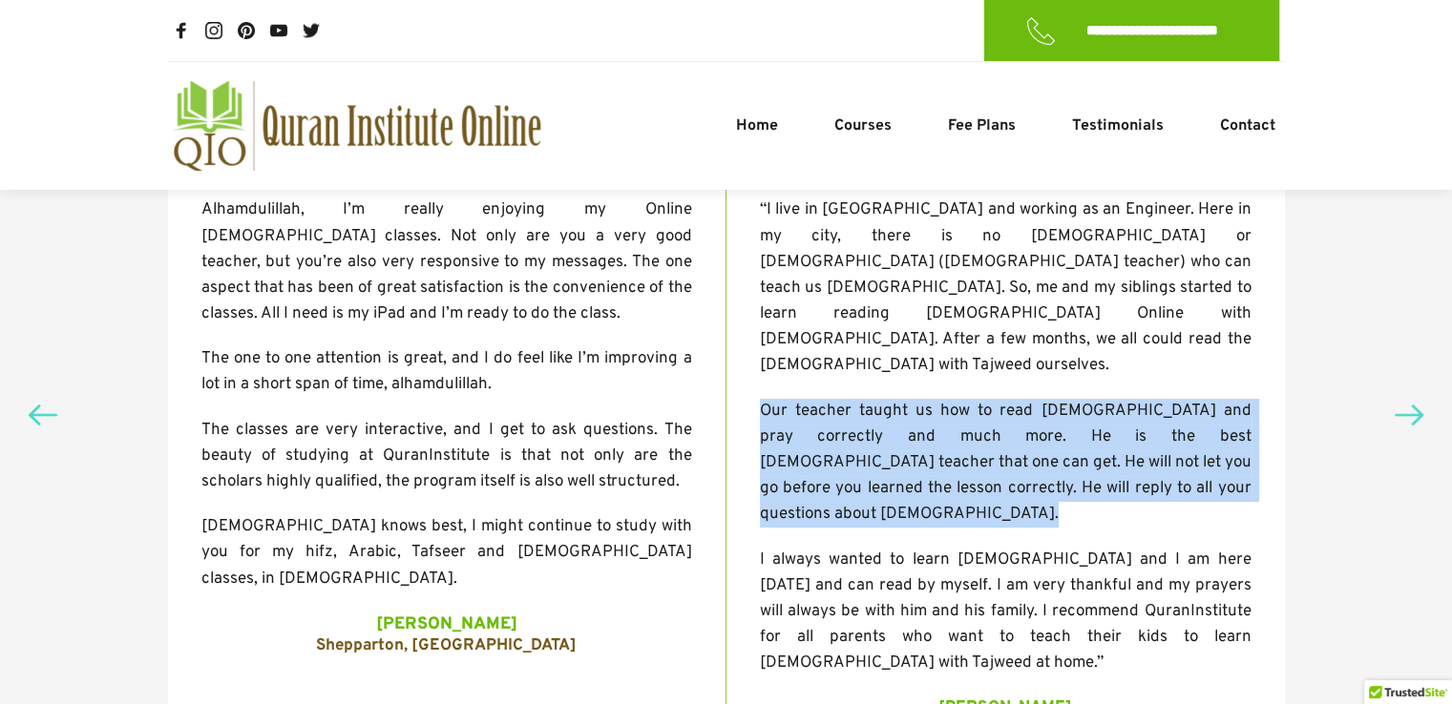
click at [840, 401] on span "Our teacher taught us how to read Quran and pray correctly and much more. He is…" at bounding box center [1007, 463] width 495 height 125
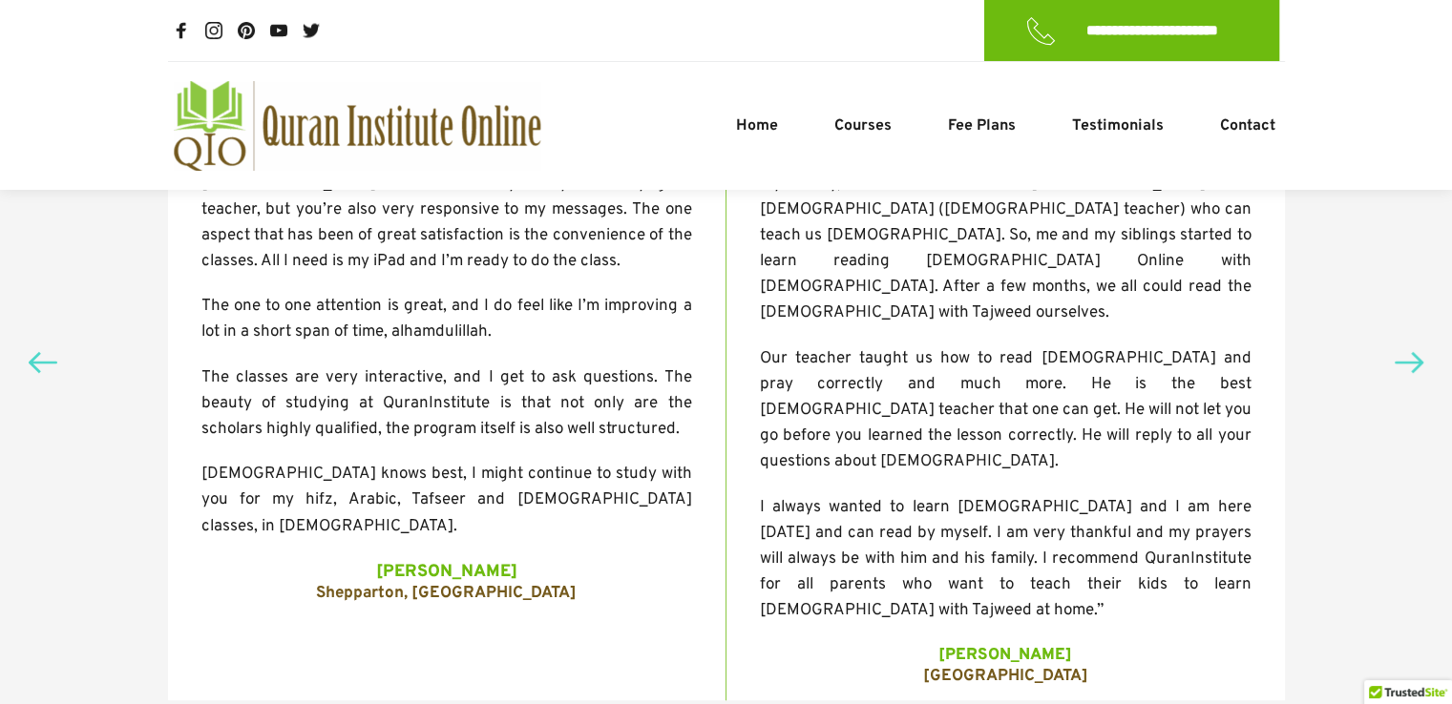
scroll to position [534, 0]
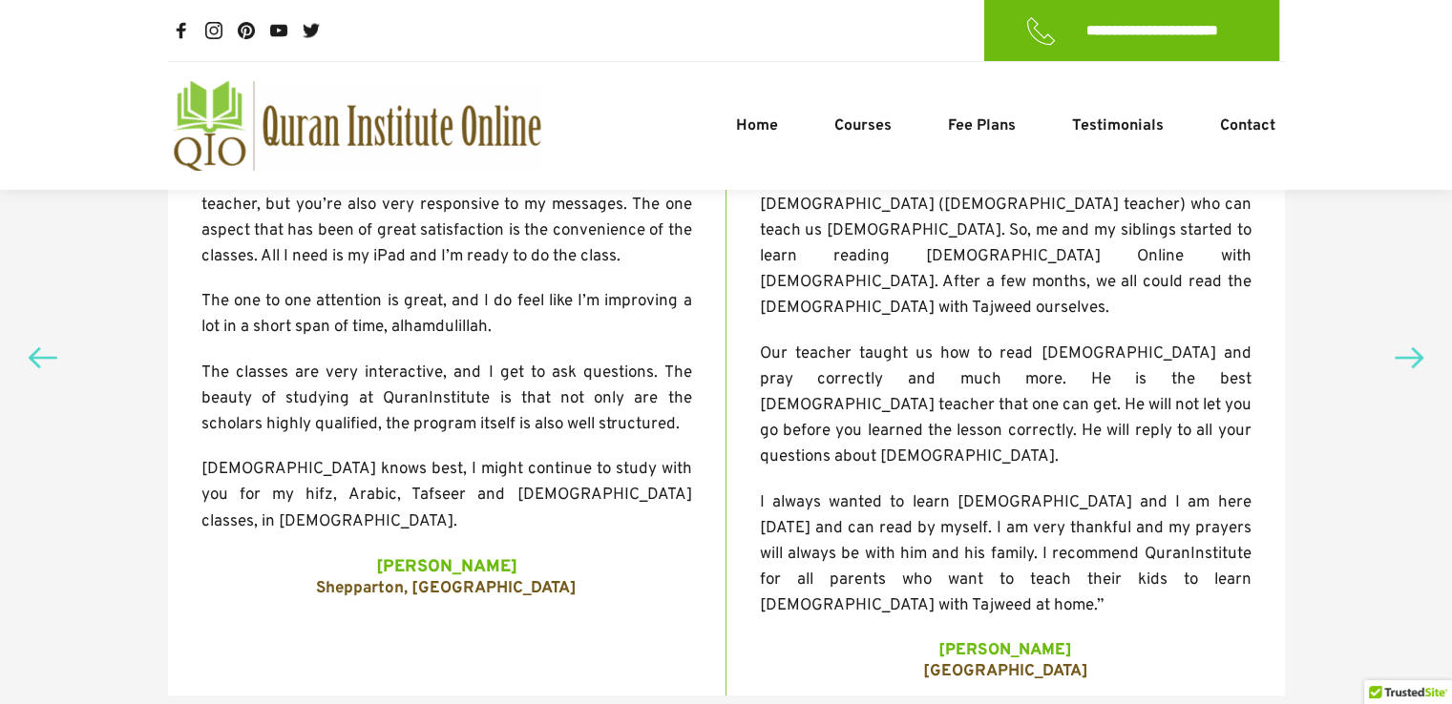
click at [928, 344] on span "Our teacher taught us how to read Quran and pray correctly and much more. He is…" at bounding box center [1007, 406] width 495 height 125
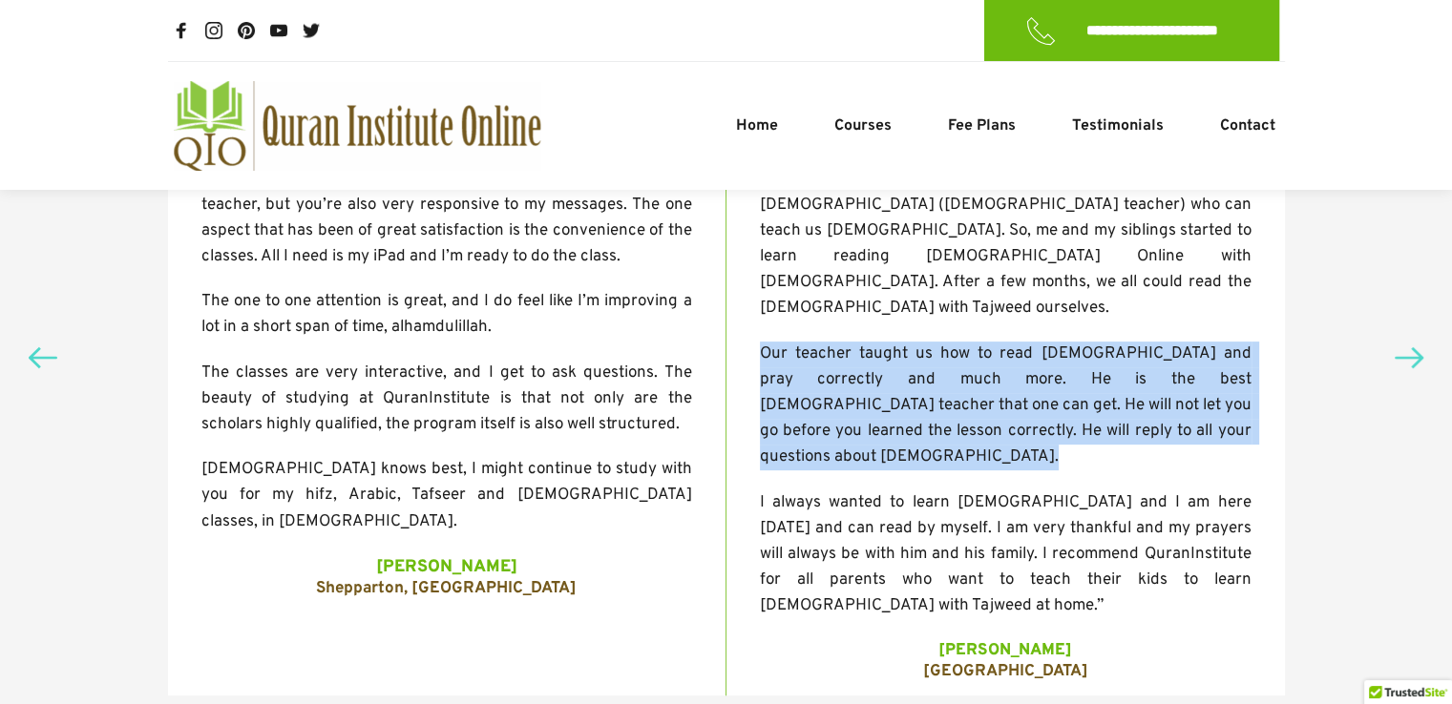
click at [928, 344] on span "Our teacher taught us how to read Quran and pray correctly and much more. He is…" at bounding box center [1007, 406] width 495 height 125
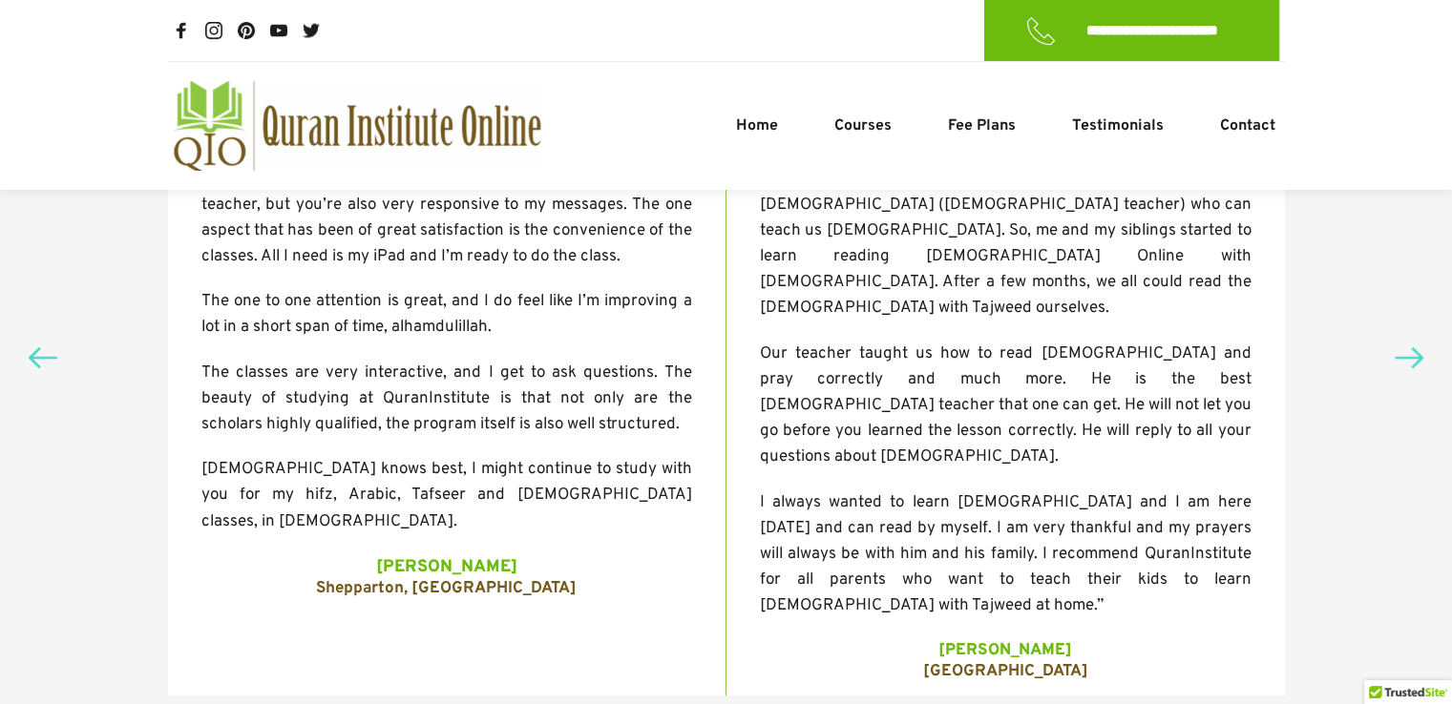
click at [901, 492] on span "I always wanted to learn Quran and I am here today and can read by myself. I am…" at bounding box center [1007, 554] width 495 height 125
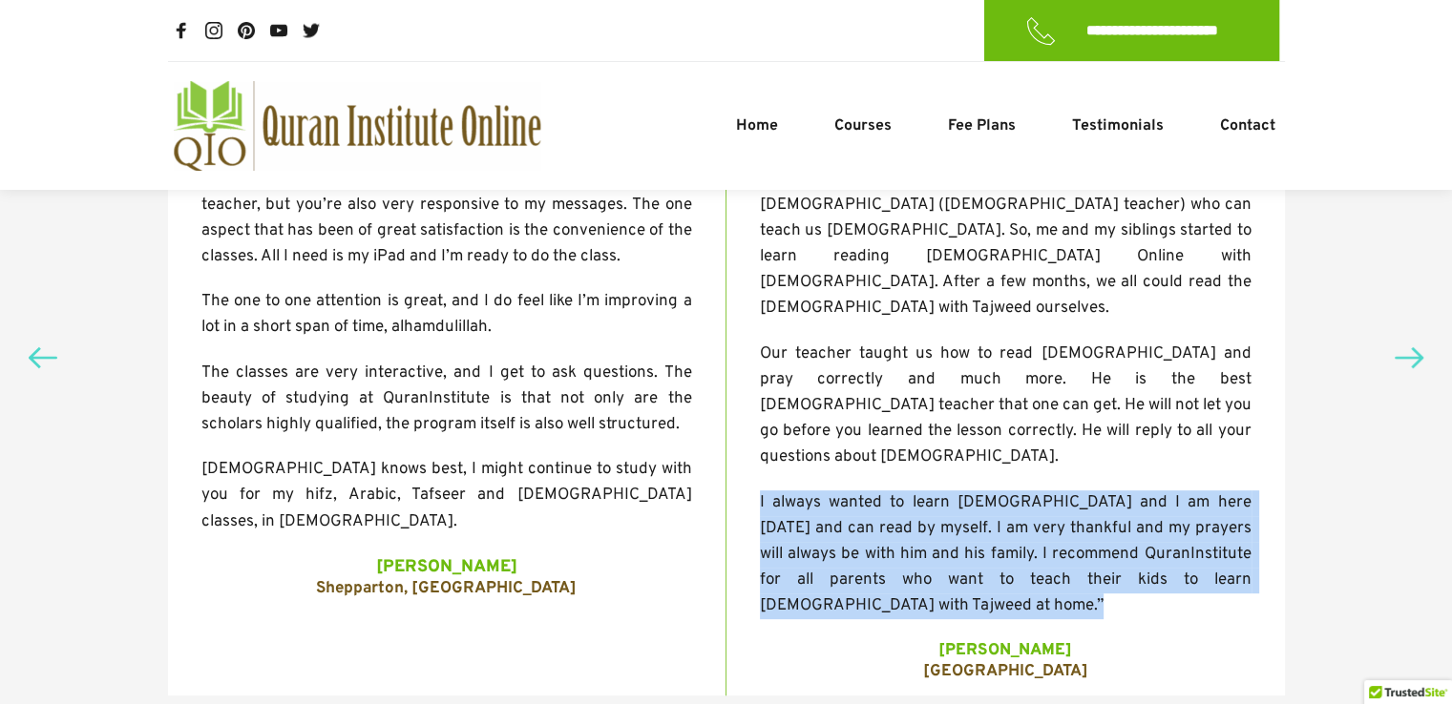
click at [901, 492] on span "I always wanted to learn Quran and I am here today and can read by myself. I am…" at bounding box center [1007, 554] width 495 height 125
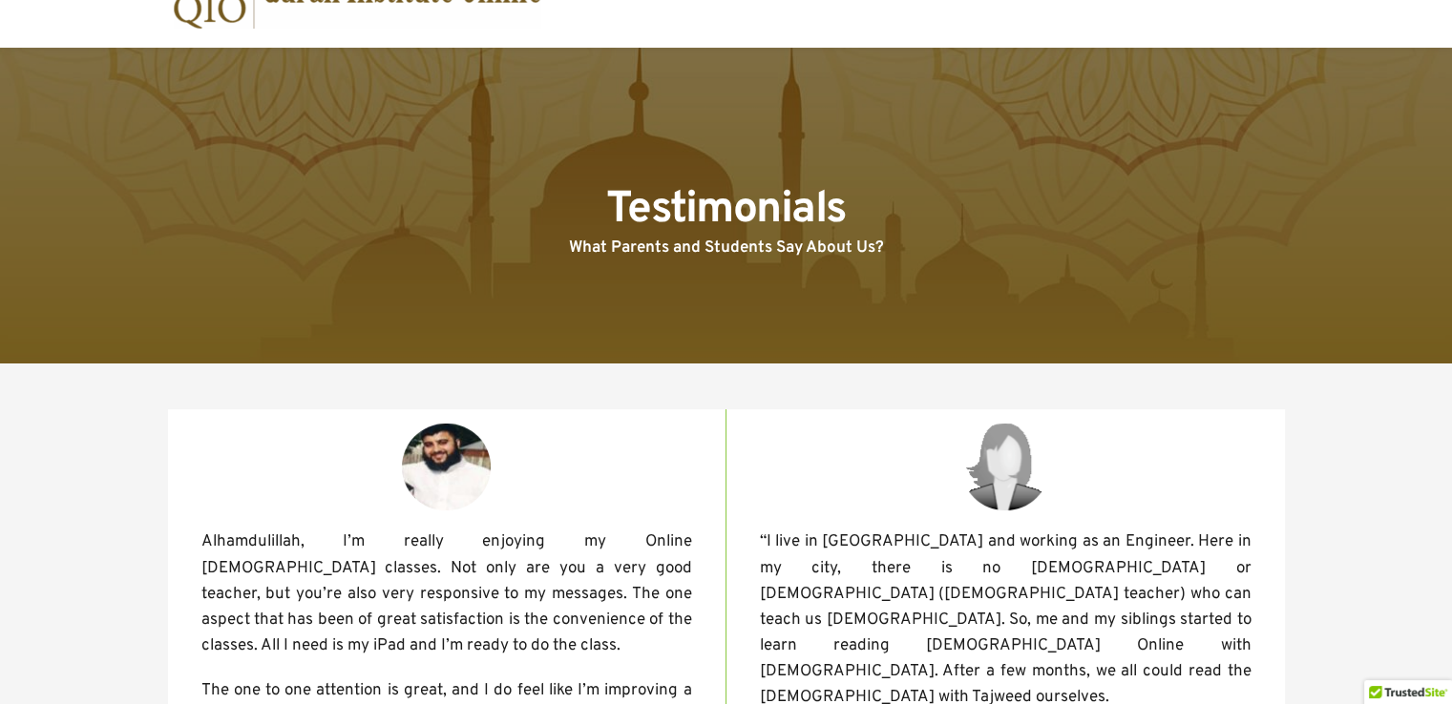
scroll to position [0, 0]
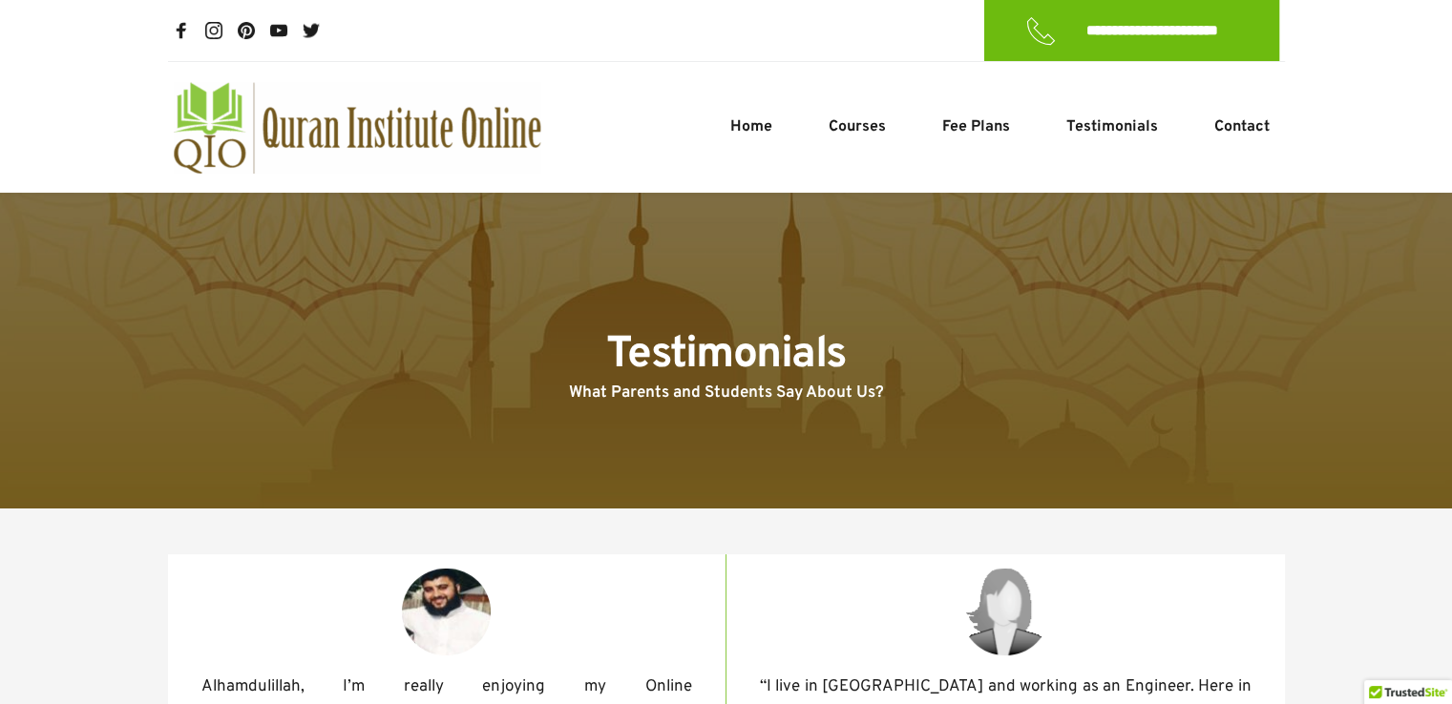
click at [367, 121] on picture at bounding box center [357, 127] width 368 height 93
